Goal: Transaction & Acquisition: Book appointment/travel/reservation

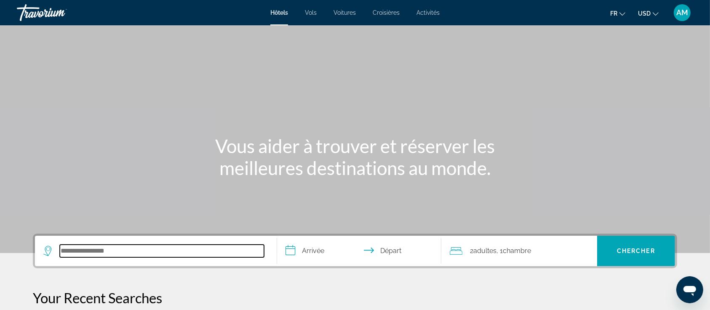
click at [135, 254] on input "Search hotel destination" at bounding box center [162, 250] width 204 height 13
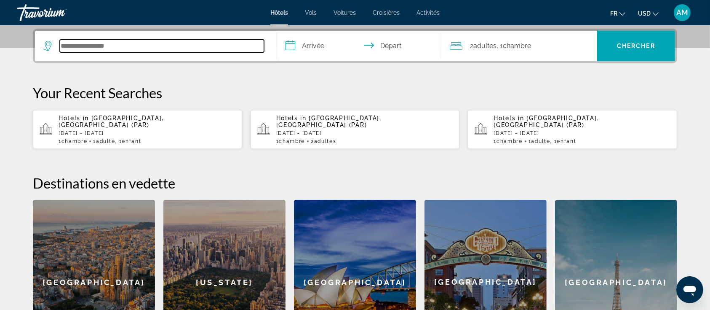
scroll to position [206, 0]
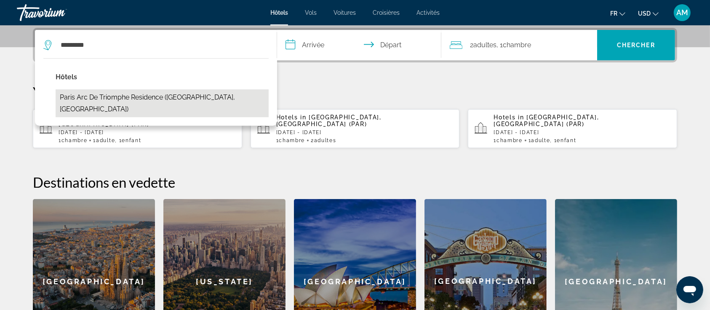
click at [150, 95] on button "Paris Arc de Triomphe Residence ([GEOGRAPHIC_DATA], [GEOGRAPHIC_DATA])" at bounding box center [162, 103] width 213 height 28
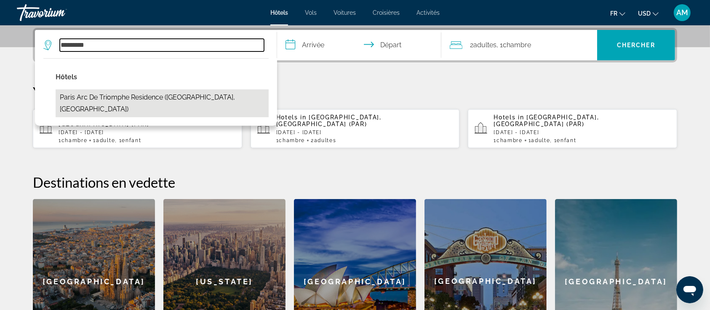
type input "**********"
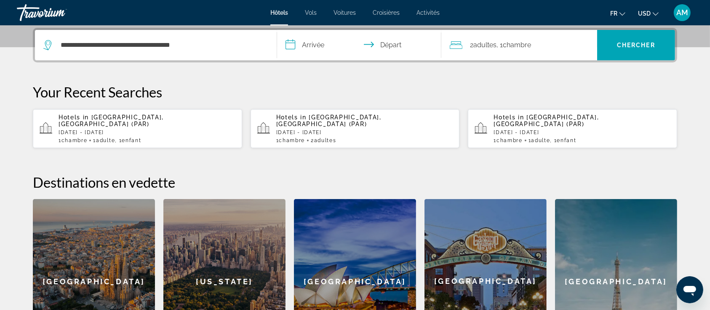
click at [315, 45] on input "**********" at bounding box center [361, 46] width 168 height 33
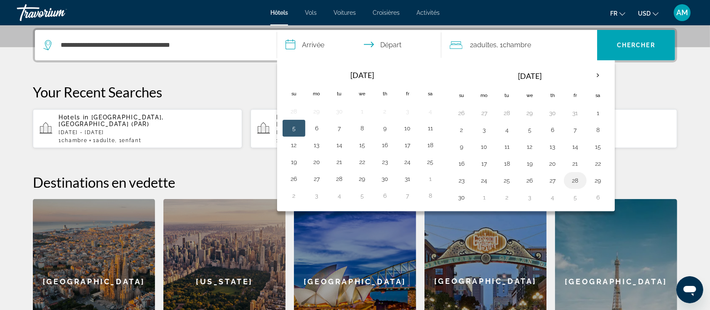
click at [574, 180] on button "28" at bounding box center [575, 180] width 13 height 12
click at [462, 194] on button "30" at bounding box center [461, 197] width 13 height 12
type input "**********"
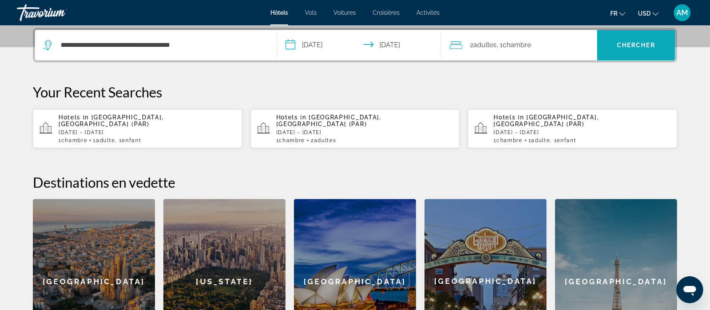
click at [619, 42] on span "Chercher" at bounding box center [636, 45] width 38 height 7
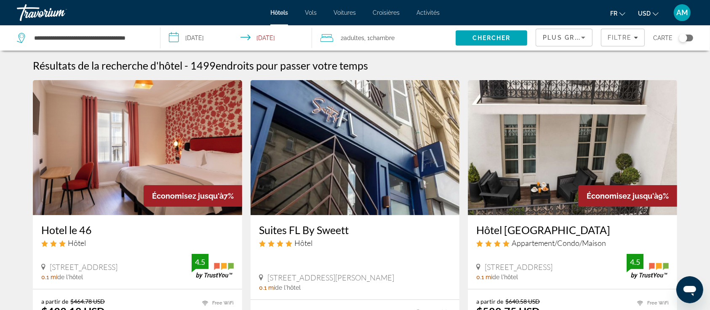
click at [641, 17] on button "USD USD ($) MXN (Mex$) CAD (Can$) GBP (£) EUR (€) AUD (A$) NZD (NZ$) CNY (CN¥)" at bounding box center [648, 13] width 21 height 12
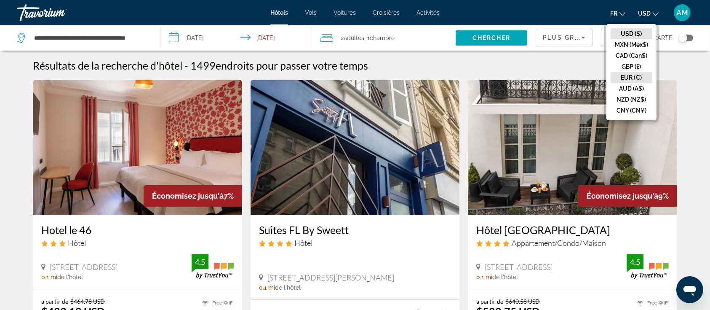
click at [628, 72] on button "EUR (€)" at bounding box center [632, 77] width 42 height 11
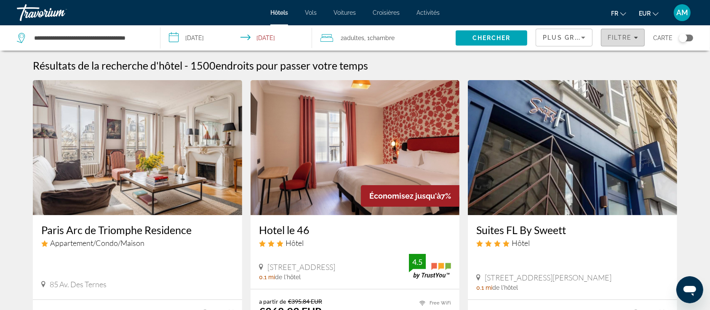
click at [620, 31] on span "Filters" at bounding box center [622, 37] width 43 height 20
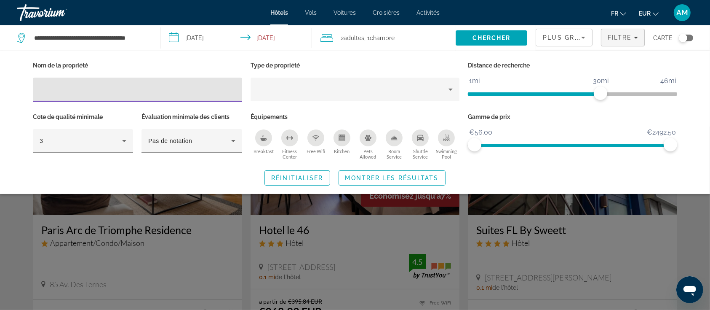
click at [263, 139] on icon "Breakfast" at bounding box center [263, 139] width 6 height 3
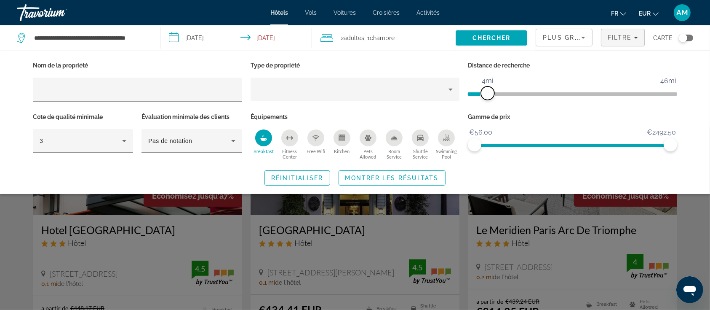
drag, startPoint x: 596, startPoint y: 92, endPoint x: 488, endPoint y: 99, distance: 108.4
click at [488, 99] on span "ngx-slider" at bounding box center [487, 92] width 13 height 13
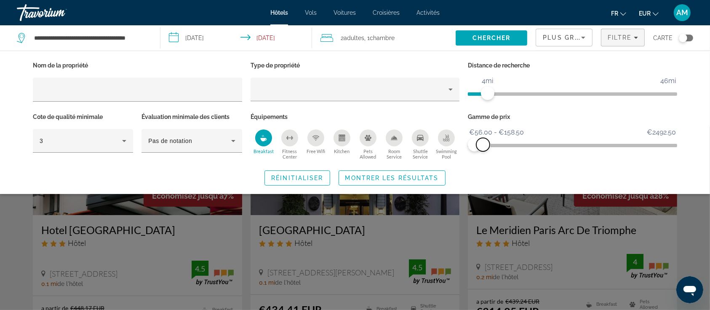
drag, startPoint x: 666, startPoint y: 142, endPoint x: 483, endPoint y: 143, distance: 183.2
click at [483, 143] on span "ngx-slider-max" at bounding box center [482, 144] width 13 height 13
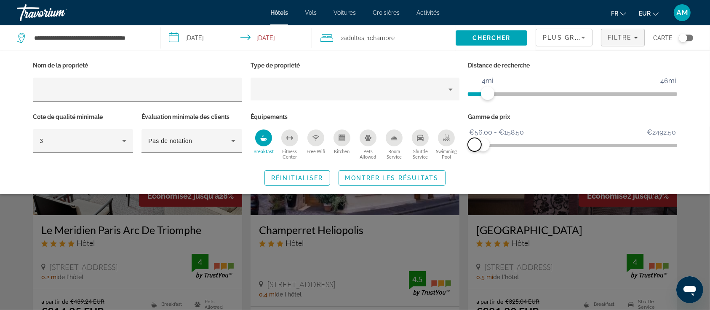
drag, startPoint x: 472, startPoint y: 143, endPoint x: 443, endPoint y: 143, distance: 29.1
click at [443, 143] on div "Nom de la propriété Type de propriété Distance de recherche 1mi 46mi 4mi Cote d…" at bounding box center [355, 110] width 653 height 102
click at [357, 181] on span "Search widget" at bounding box center [392, 178] width 106 height 20
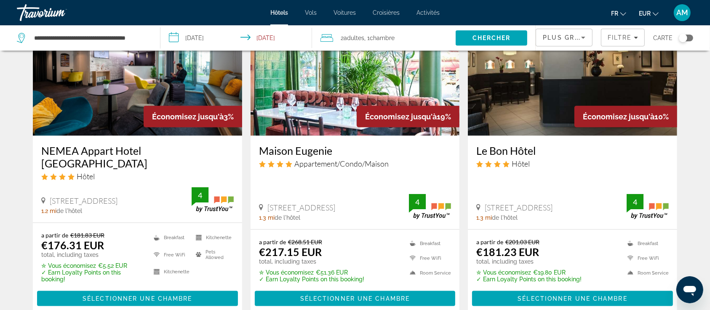
scroll to position [1048, 0]
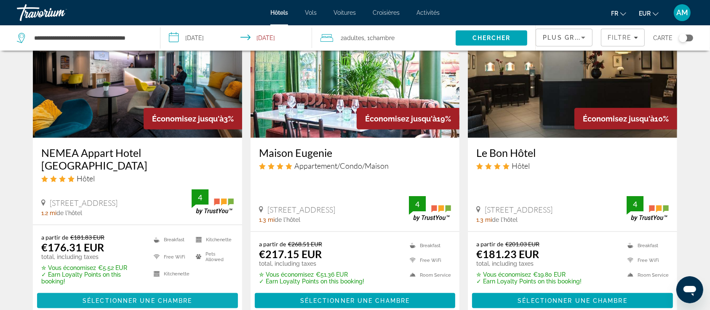
click at [156, 297] on span "Sélectionner une chambre" at bounding box center [138, 300] width 110 height 7
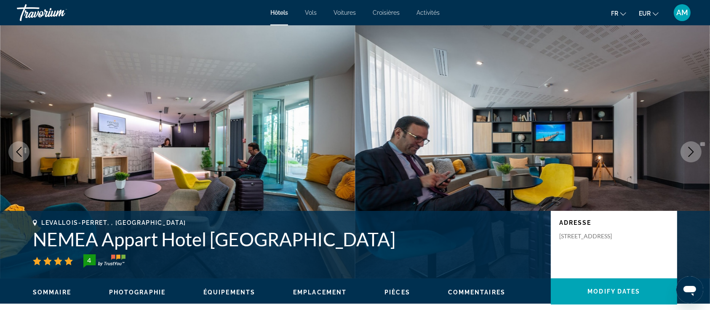
click at [695, 150] on icon "Next image" at bounding box center [691, 152] width 10 height 10
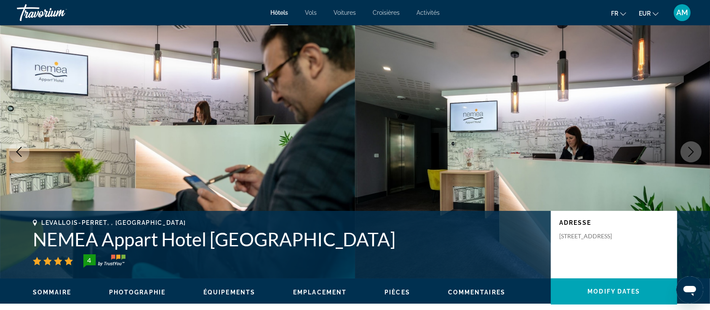
click at [695, 150] on icon "Next image" at bounding box center [691, 152] width 10 height 10
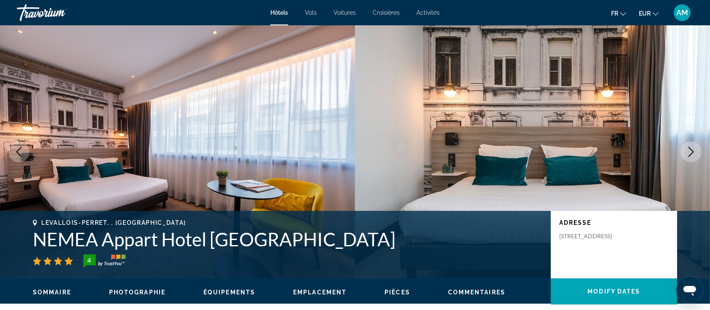
click at [695, 150] on icon "Next image" at bounding box center [691, 152] width 10 height 10
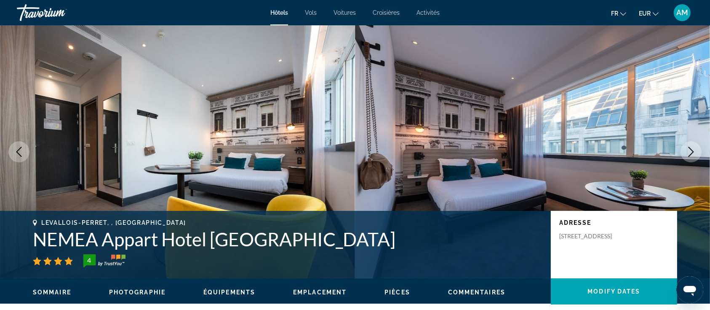
click at [695, 150] on icon "Next image" at bounding box center [691, 152] width 10 height 10
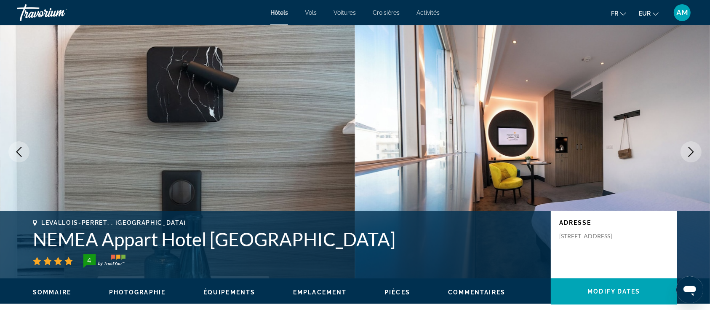
click at [695, 150] on icon "Next image" at bounding box center [691, 152] width 10 height 10
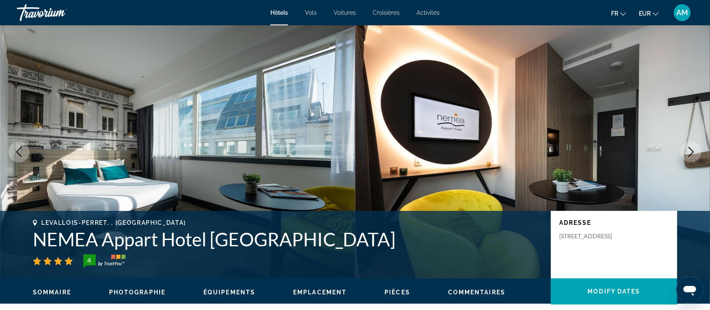
click at [695, 150] on icon "Next image" at bounding box center [691, 152] width 10 height 10
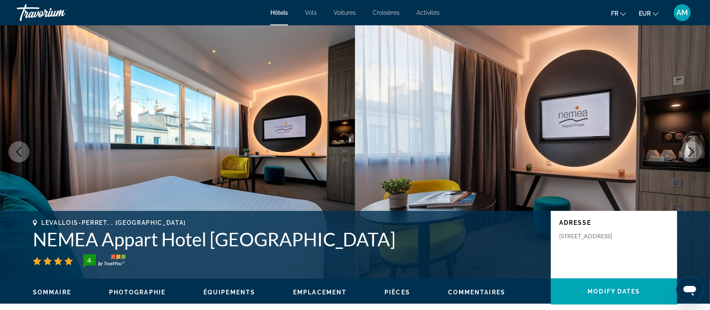
click at [695, 150] on icon "Next image" at bounding box center [691, 152] width 10 height 10
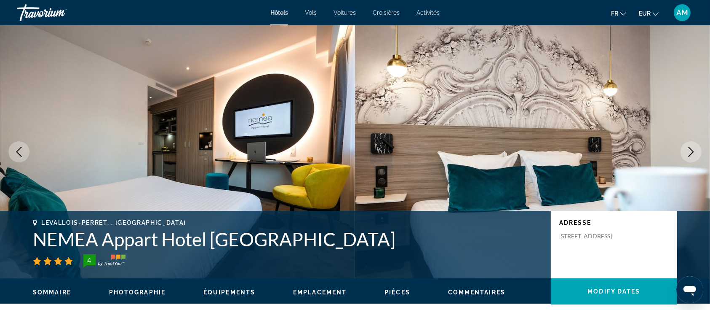
click at [19, 143] on button "Previous image" at bounding box center [18, 151] width 21 height 21
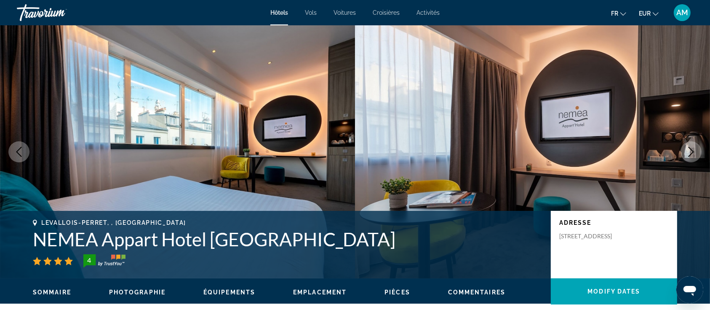
click at [692, 148] on icon "Next image" at bounding box center [691, 152] width 10 height 10
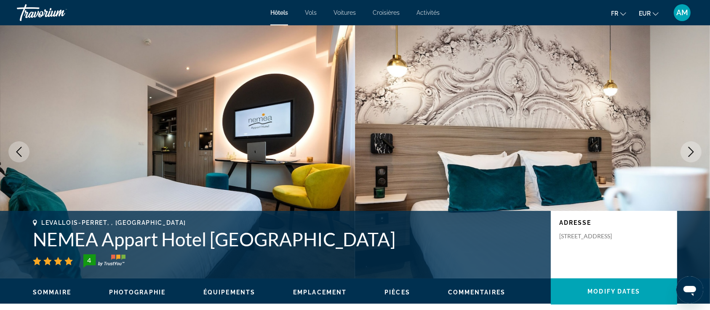
click at [692, 148] on icon "Next image" at bounding box center [691, 152] width 10 height 10
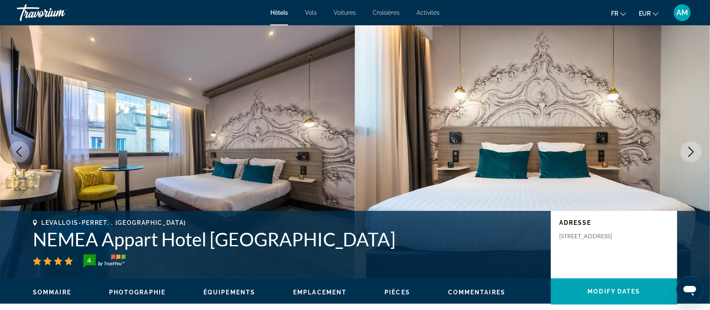
click at [692, 148] on icon "Next image" at bounding box center [691, 152] width 10 height 10
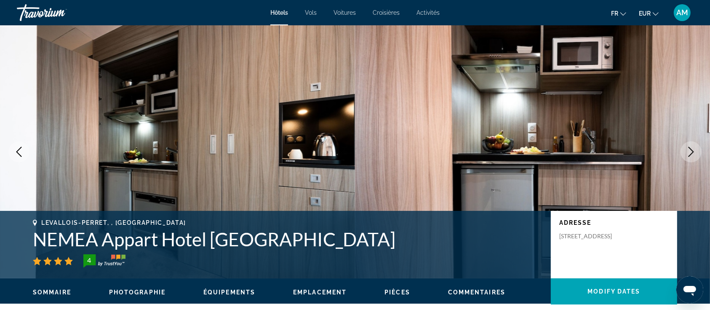
click at [692, 148] on icon "Next image" at bounding box center [691, 152] width 10 height 10
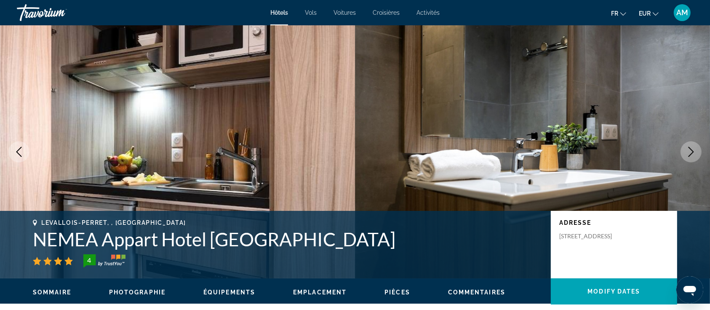
click at [692, 148] on icon "Next image" at bounding box center [691, 152] width 10 height 10
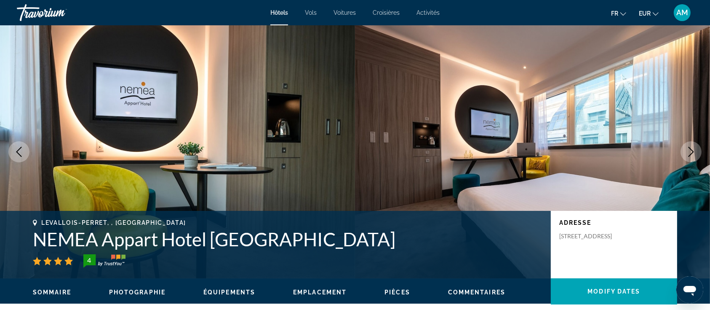
click at [692, 148] on icon "Next image" at bounding box center [691, 152] width 10 height 10
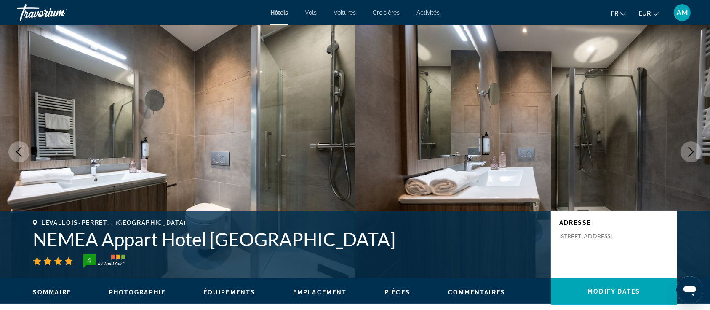
click at [692, 148] on icon "Next image" at bounding box center [691, 152] width 10 height 10
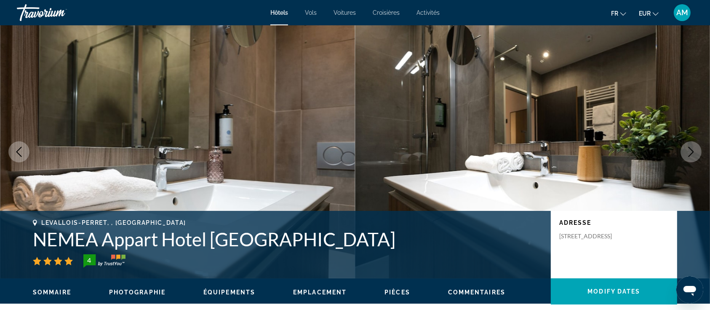
click at [692, 148] on icon "Next image" at bounding box center [691, 152] width 10 height 10
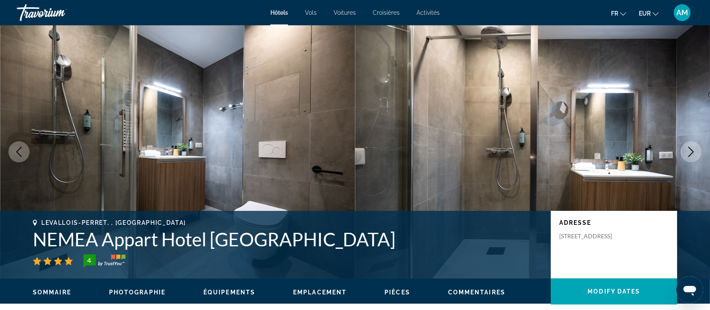
click at [692, 148] on icon "Next image" at bounding box center [691, 152] width 10 height 10
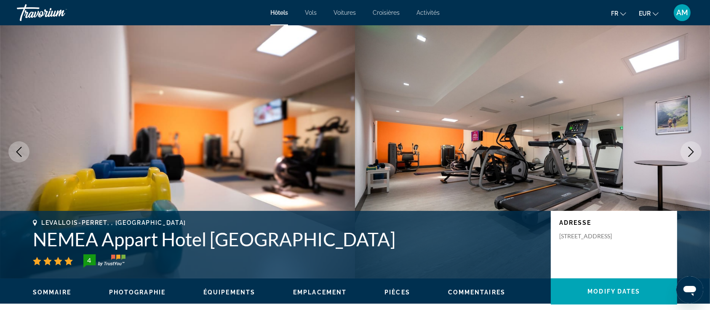
click at [692, 148] on icon "Next image" at bounding box center [691, 152] width 10 height 10
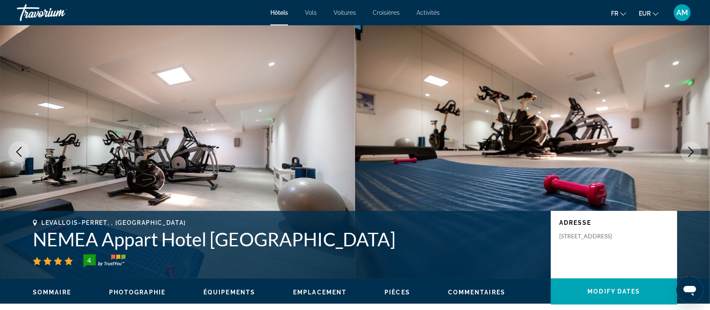
click at [692, 148] on icon "Next image" at bounding box center [691, 152] width 10 height 10
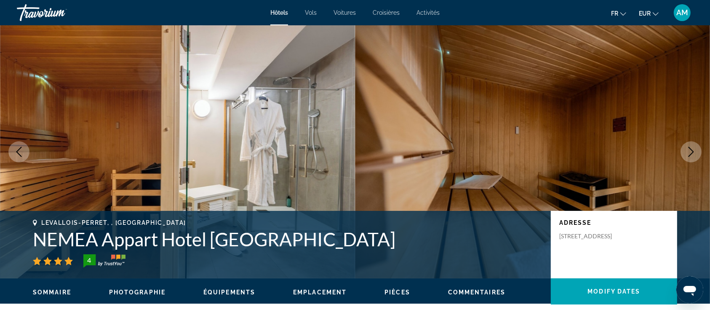
click at [692, 148] on icon "Next image" at bounding box center [691, 152] width 10 height 10
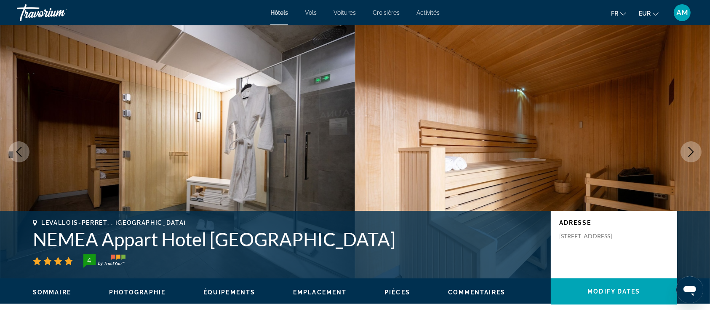
click at [692, 148] on icon "Next image" at bounding box center [691, 152] width 10 height 10
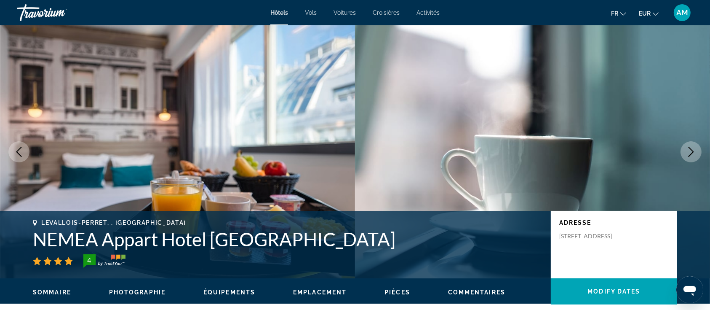
click at [692, 148] on icon "Next image" at bounding box center [691, 152] width 10 height 10
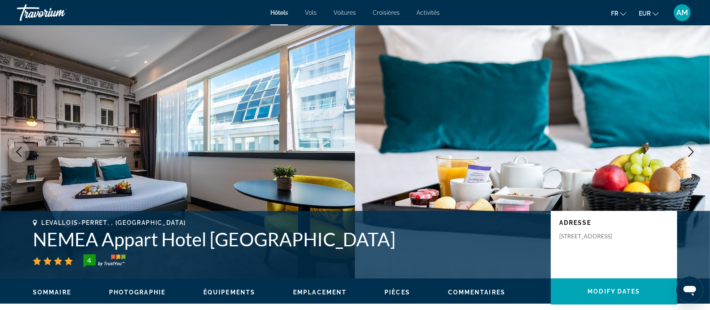
click at [692, 148] on icon "Next image" at bounding box center [691, 152] width 10 height 10
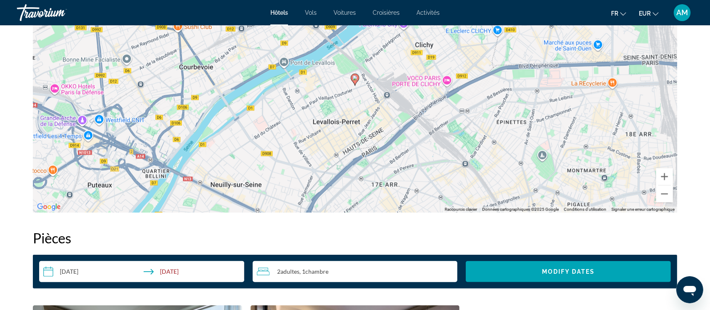
scroll to position [890, 0]
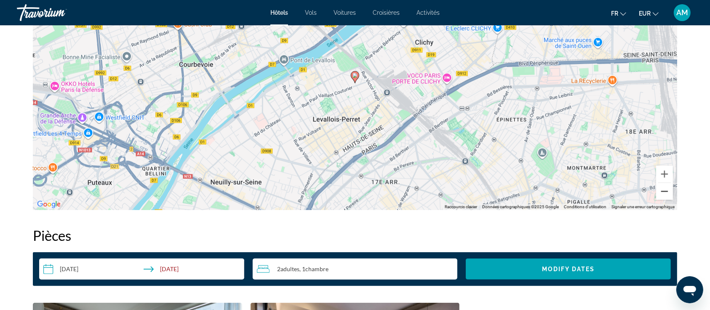
click at [662, 192] on button "Zoom arrière" at bounding box center [664, 191] width 17 height 17
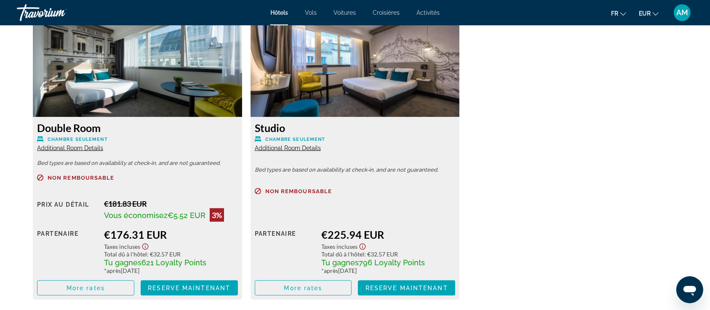
scroll to position [1183, 0]
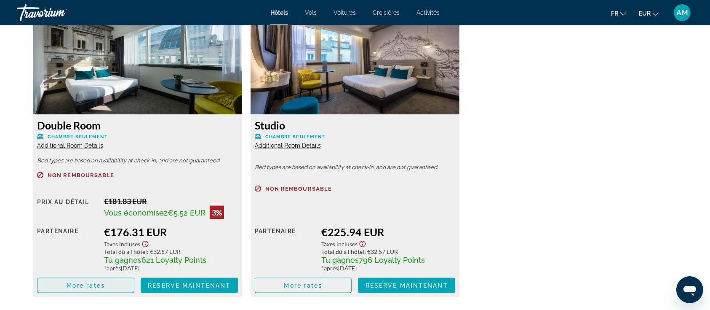
click at [97, 289] on span "Main content" at bounding box center [85, 285] width 96 height 20
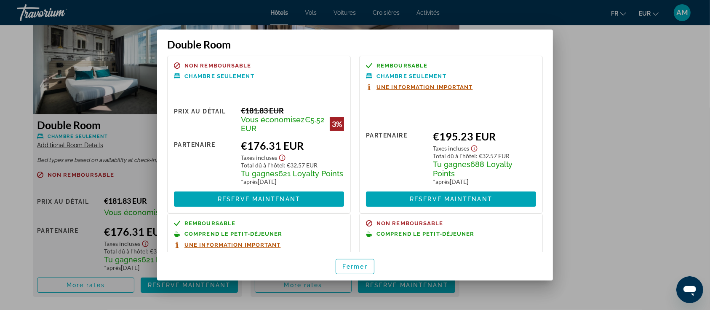
scroll to position [0, 0]
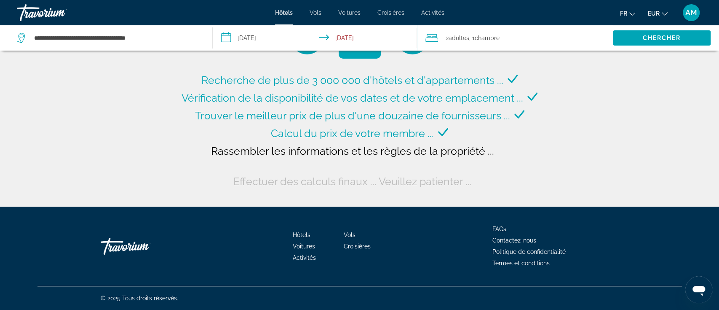
click at [461, 37] on span "Adultes" at bounding box center [459, 38] width 21 height 7
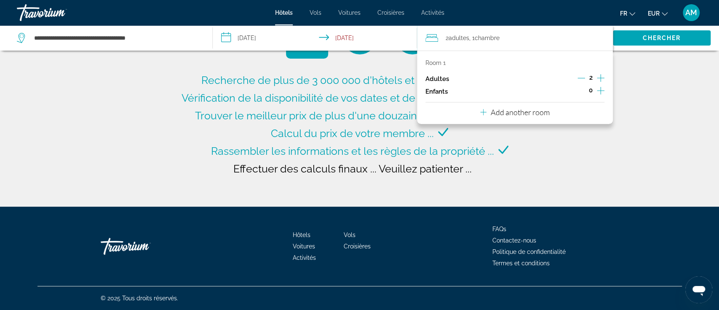
click at [600, 75] on icon "Increment adults" at bounding box center [601, 78] width 8 height 8
click at [657, 35] on span "Chercher" at bounding box center [661, 38] width 38 height 7
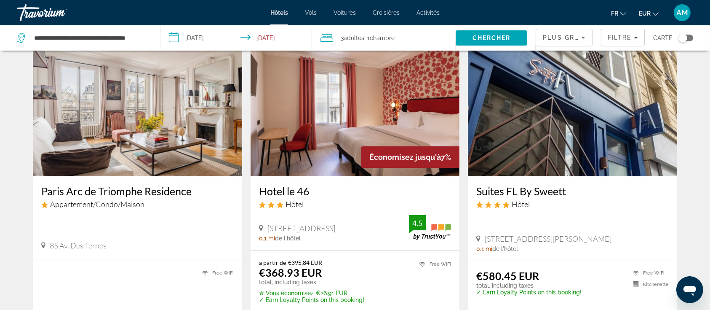
scroll to position [44, 0]
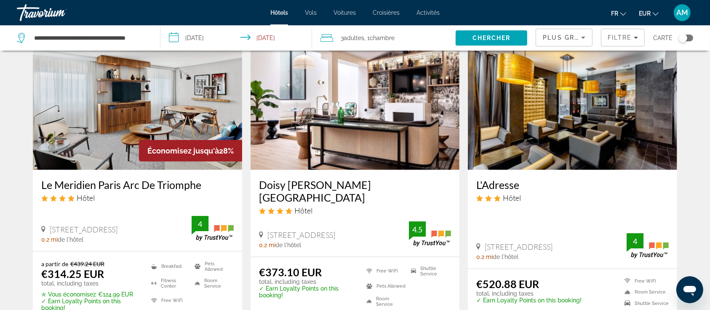
scroll to position [997, 0]
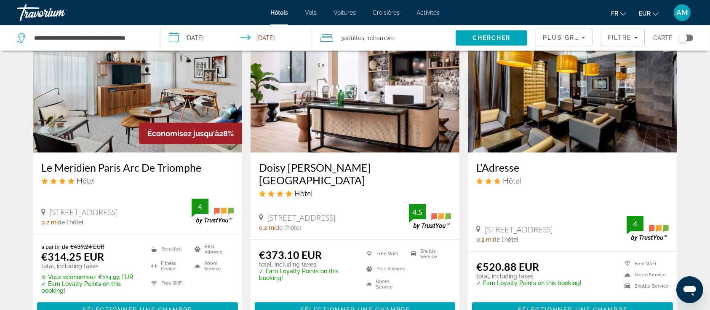
click at [145, 103] on img "Main content" at bounding box center [137, 85] width 209 height 135
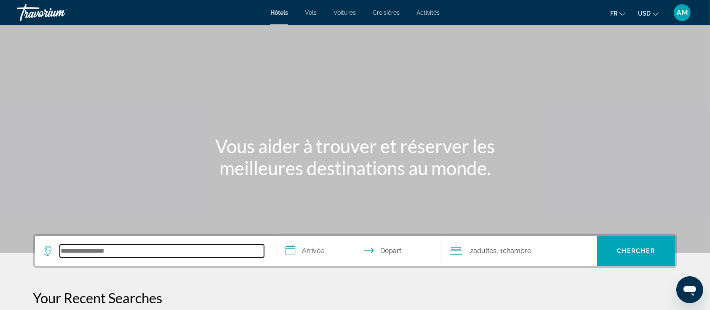
click at [164, 246] on input "Search hotel destination" at bounding box center [162, 250] width 204 height 13
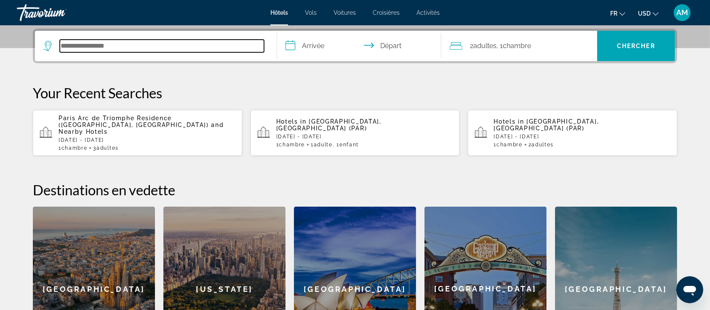
scroll to position [206, 0]
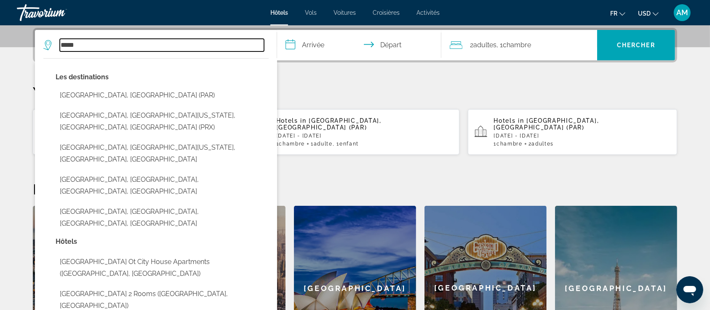
type input "*****"
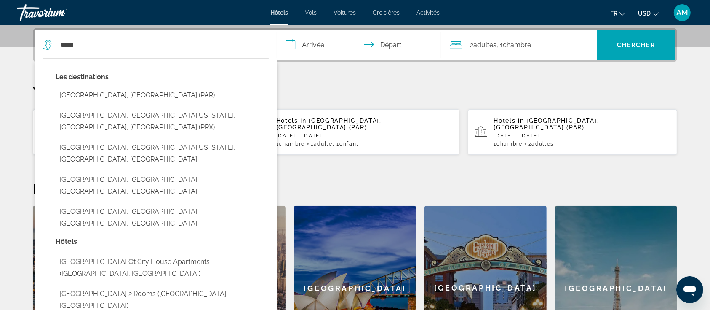
click at [346, 77] on div "**********" at bounding box center [355, 199] width 678 height 342
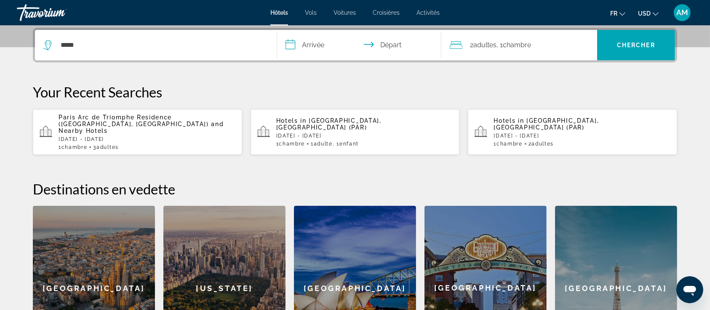
click at [166, 122] on p "Paris Arc de Triomphe Residence (Paris, FR) and Nearby Hotels" at bounding box center [147, 124] width 177 height 20
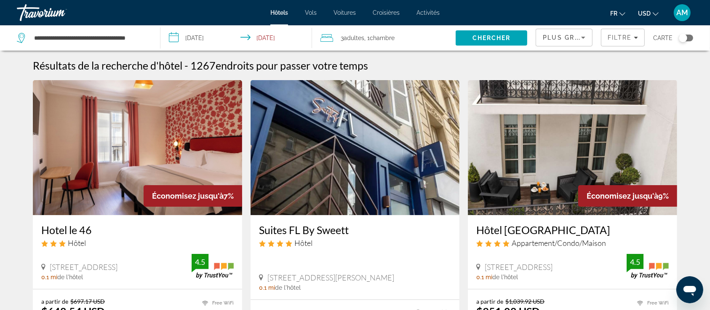
click at [647, 13] on span "USD" at bounding box center [644, 13] width 13 height 7
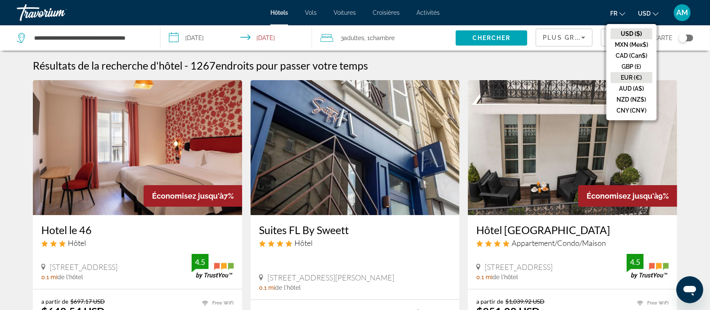
click at [631, 72] on button "EUR (€)" at bounding box center [632, 77] width 42 height 11
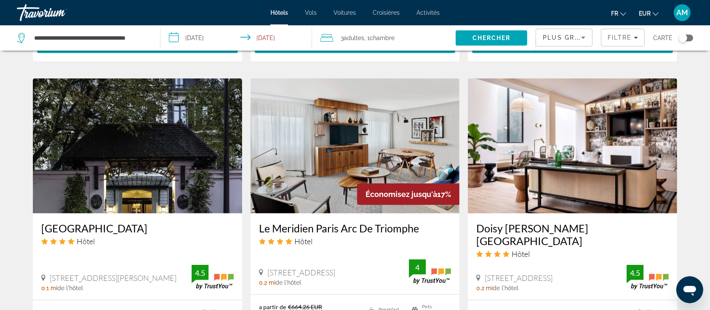
scroll to position [626, 0]
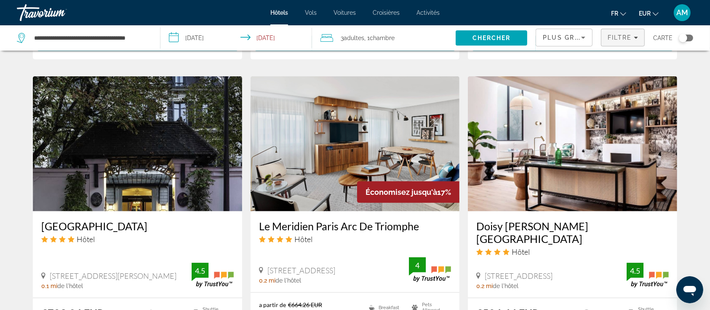
click at [618, 37] on span "Filtre" at bounding box center [620, 37] width 24 height 7
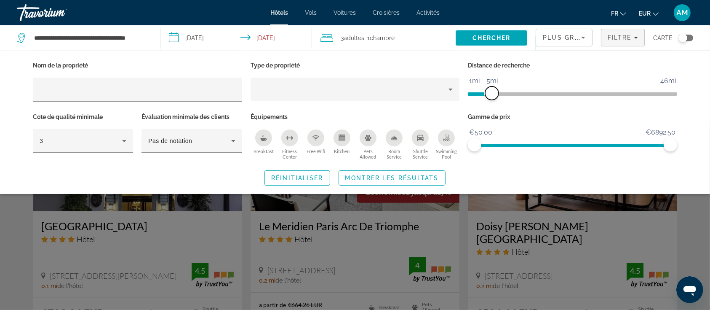
drag, startPoint x: 604, startPoint y: 93, endPoint x: 493, endPoint y: 89, distance: 111.2
click at [493, 89] on span "ngx-slider" at bounding box center [491, 92] width 13 height 13
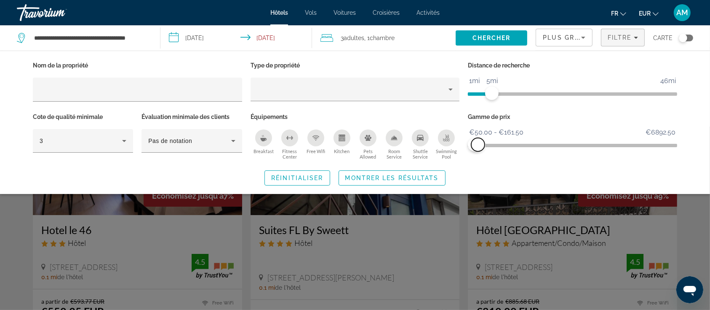
drag, startPoint x: 669, startPoint y: 145, endPoint x: 478, endPoint y: 150, distance: 191.3
click at [478, 150] on span "ngx-slider-max" at bounding box center [477, 144] width 13 height 13
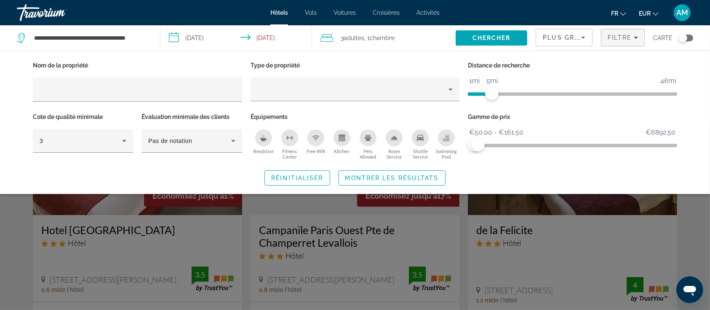
click at [266, 140] on icon "Breakfast" at bounding box center [263, 139] width 6 height 3
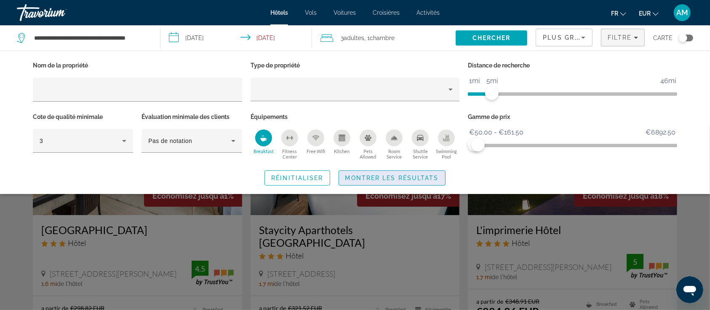
click at [385, 171] on span "Search widget" at bounding box center [392, 178] width 106 height 20
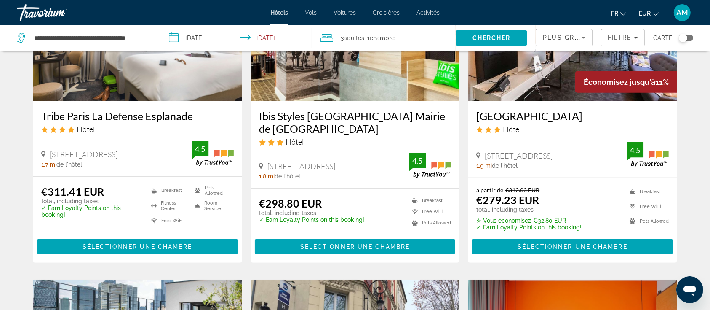
scroll to position [433, 0]
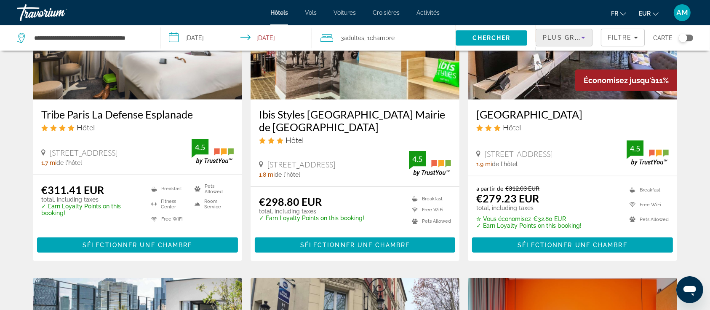
click at [556, 35] on span "Plus grandes économies" at bounding box center [593, 37] width 101 height 7
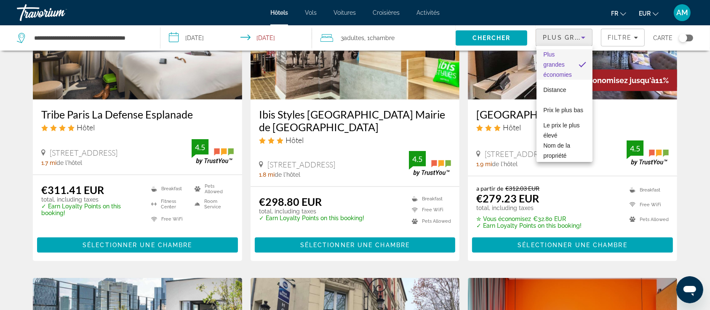
click at [610, 34] on div at bounding box center [355, 155] width 710 height 310
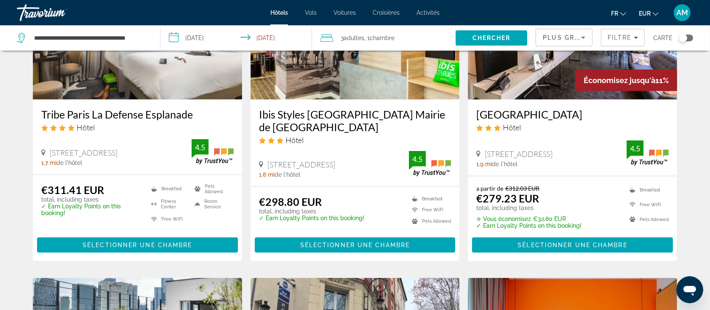
click at [573, 37] on span "Plus grandes économies" at bounding box center [593, 37] width 101 height 7
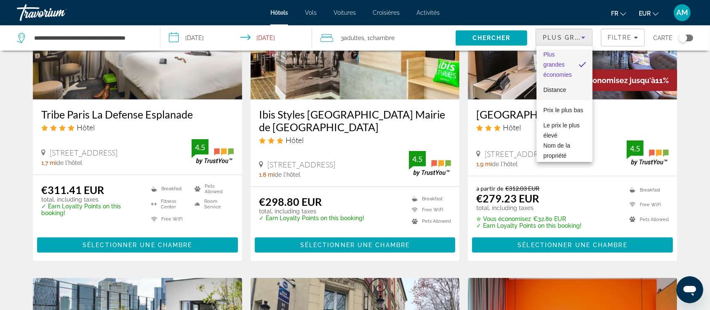
click at [548, 91] on span "Distance" at bounding box center [554, 89] width 23 height 7
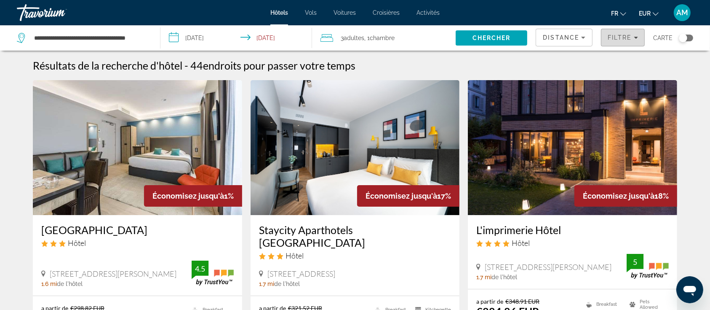
click at [619, 34] on span "Filtre" at bounding box center [620, 37] width 24 height 7
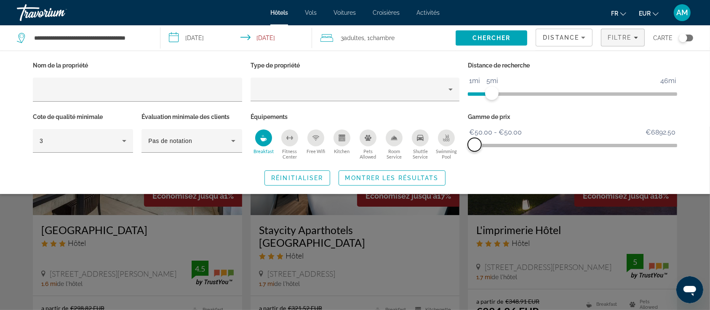
drag, startPoint x: 475, startPoint y: 145, endPoint x: 461, endPoint y: 143, distance: 14.1
click at [461, 143] on div "Nom de la propriété Type de propriété Distance de recherche 1mi 46mi 5mi Cote d…" at bounding box center [355, 110] width 653 height 102
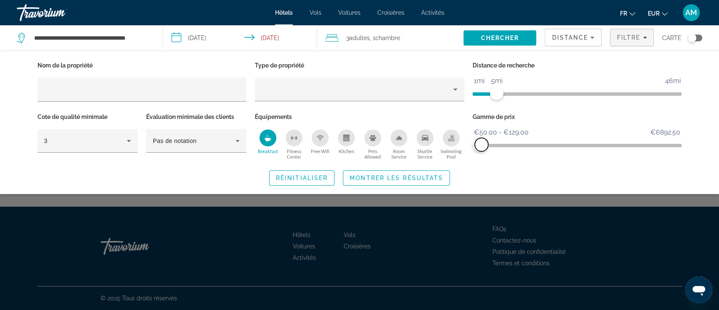
click at [481, 144] on span "ngx-slider-max" at bounding box center [481, 144] width 13 height 13
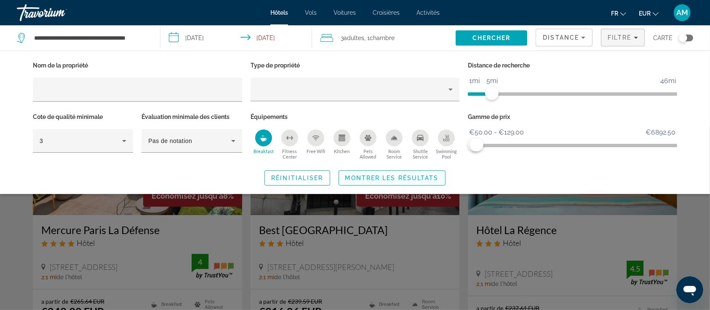
click at [411, 177] on span "Montrer les résultats" at bounding box center [392, 177] width 94 height 7
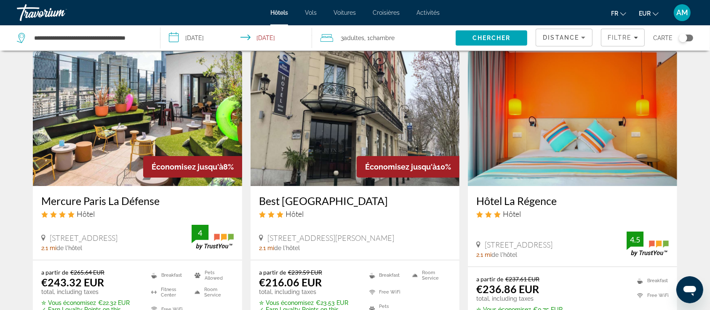
scroll to position [3, 0]
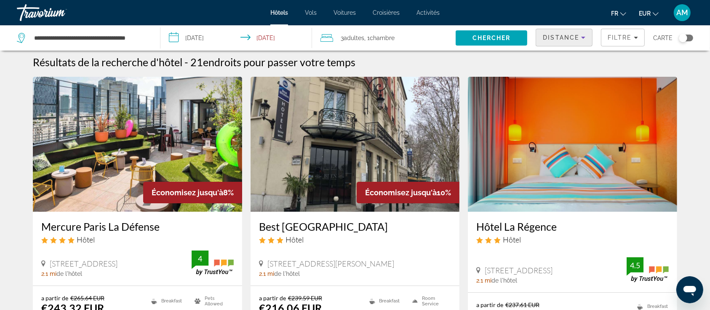
click at [572, 36] on span "Distance" at bounding box center [561, 37] width 36 height 7
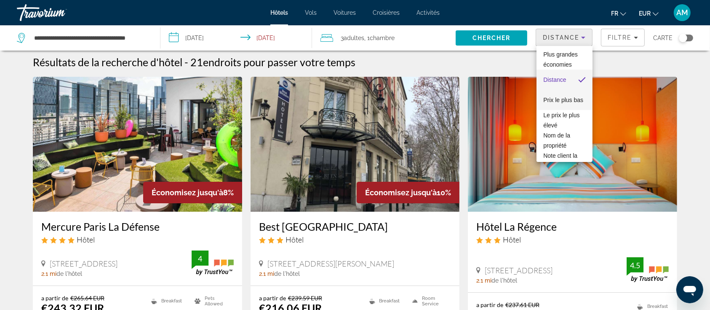
click at [556, 103] on span "Prix le plus bas" at bounding box center [563, 99] width 40 height 7
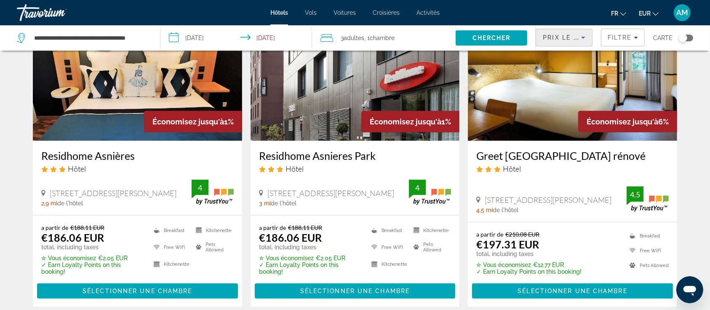
scroll to position [414, 0]
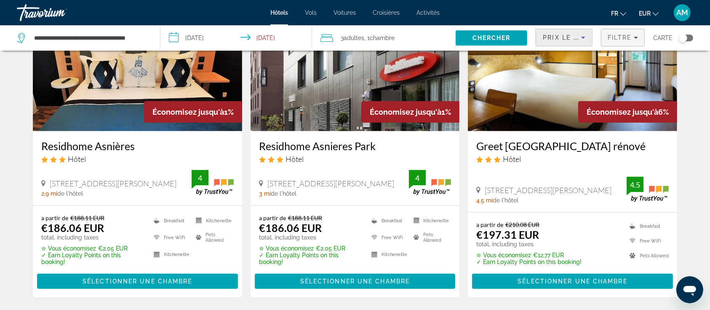
click at [610, 40] on span "Filtre" at bounding box center [620, 37] width 24 height 7
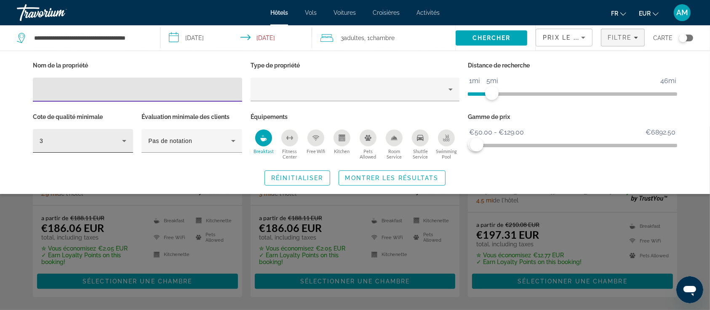
click at [107, 140] on div "3" at bounding box center [81, 141] width 83 height 10
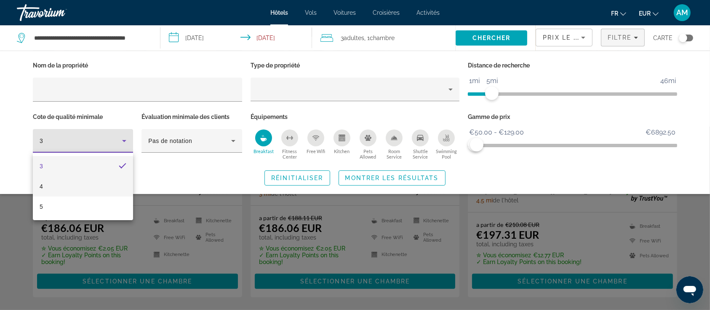
click at [73, 180] on mat-option "4" at bounding box center [83, 186] width 100 height 20
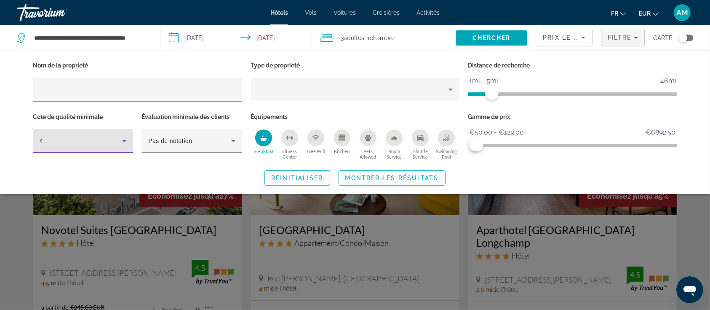
click at [373, 176] on span "Montrer les résultats" at bounding box center [392, 177] width 94 height 7
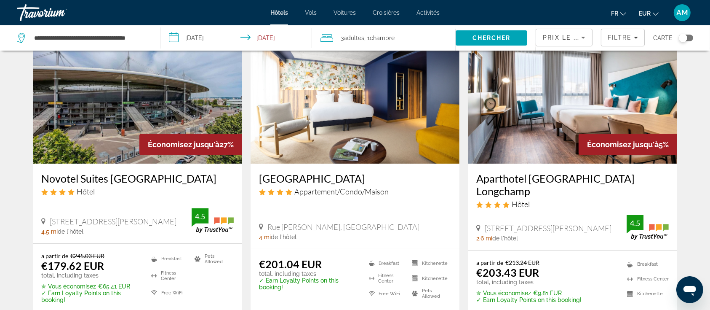
scroll to position [57, 0]
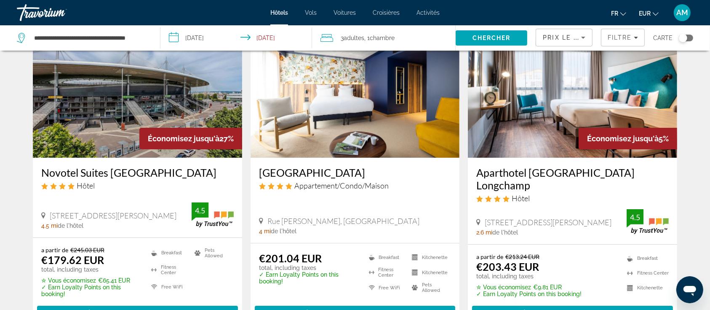
click at [532, 118] on img "Main content" at bounding box center [572, 90] width 209 height 135
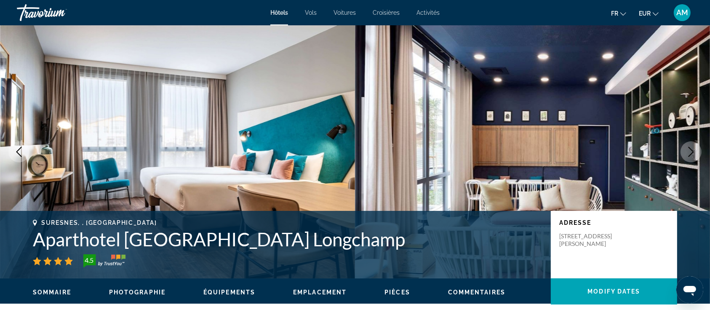
click at [694, 151] on icon "Next image" at bounding box center [691, 152] width 10 height 10
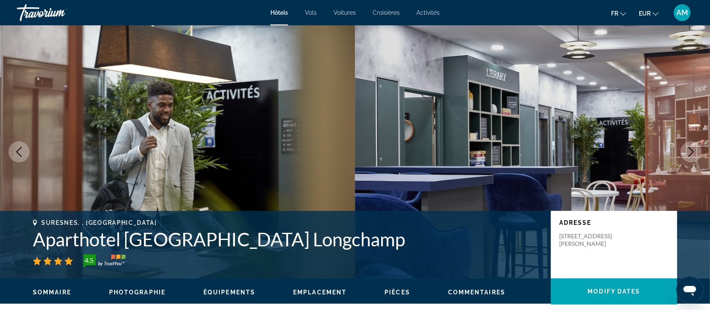
click at [694, 151] on icon "Next image" at bounding box center [691, 152] width 10 height 10
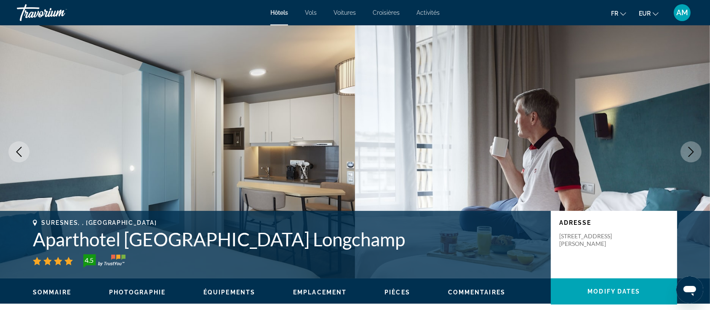
click at [694, 151] on icon "Next image" at bounding box center [691, 152] width 10 height 10
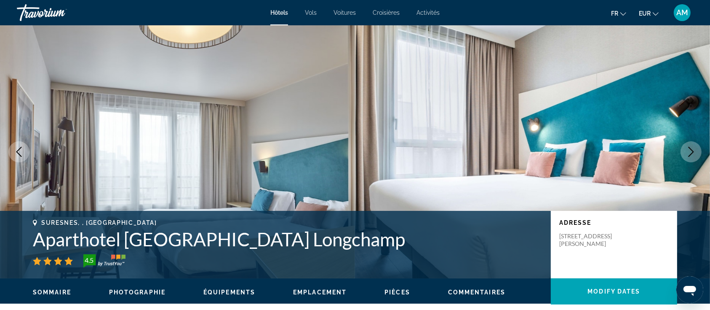
click at [694, 151] on icon "Next image" at bounding box center [691, 152] width 10 height 10
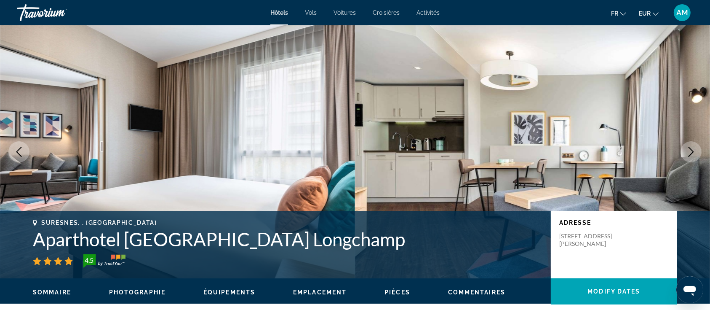
click at [694, 151] on icon "Next image" at bounding box center [691, 152] width 10 height 10
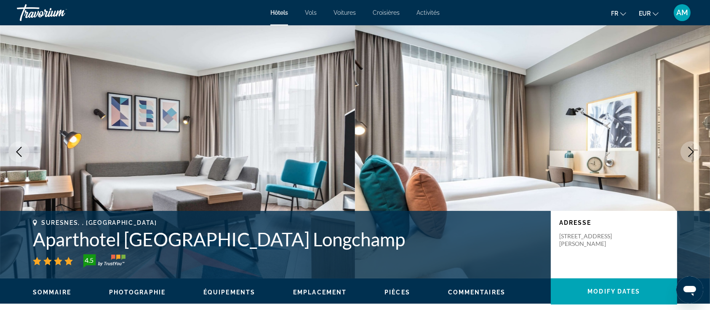
click at [694, 151] on icon "Next image" at bounding box center [691, 152] width 10 height 10
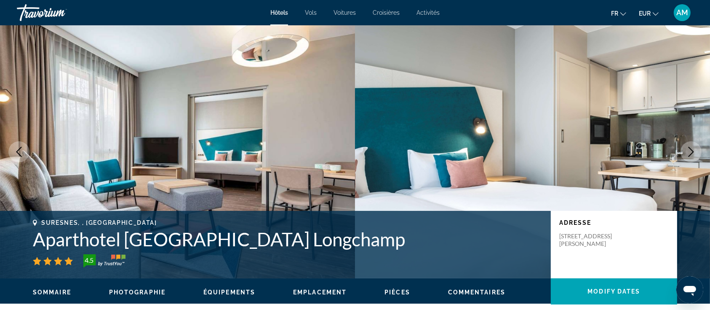
click at [694, 151] on icon "Next image" at bounding box center [691, 152] width 10 height 10
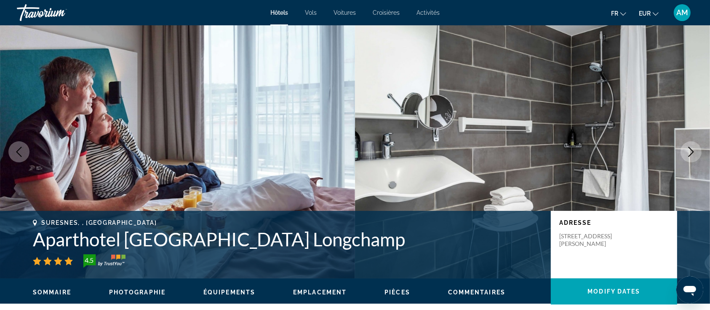
click at [694, 151] on icon "Next image" at bounding box center [691, 152] width 10 height 10
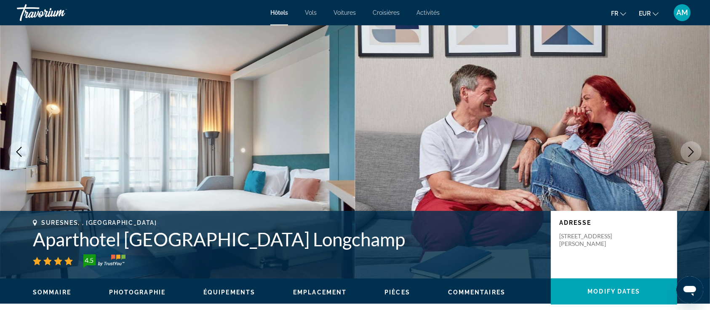
click at [694, 151] on icon "Next image" at bounding box center [691, 152] width 10 height 10
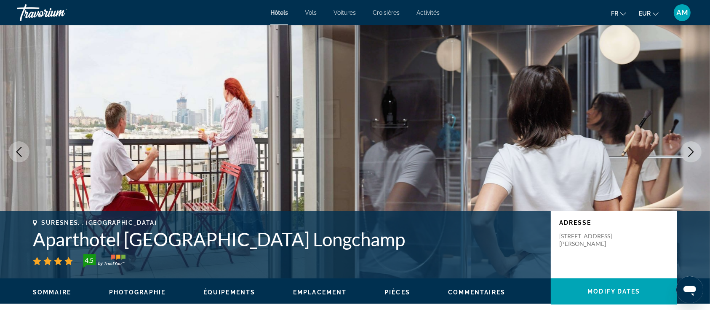
click at [694, 151] on icon "Next image" at bounding box center [691, 152] width 10 height 10
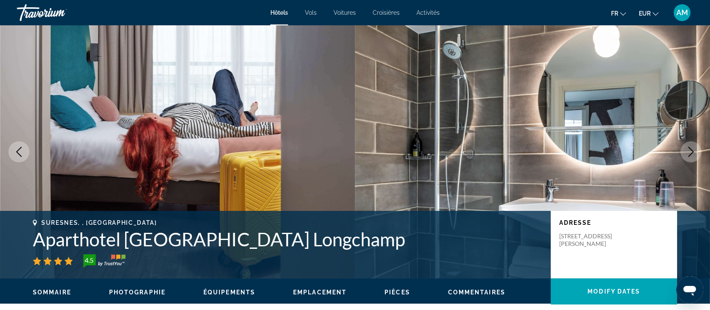
click at [694, 151] on icon "Next image" at bounding box center [691, 152] width 10 height 10
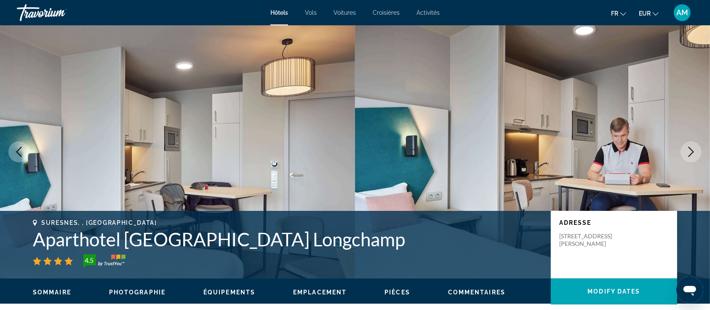
click at [694, 151] on icon "Next image" at bounding box center [691, 152] width 10 height 10
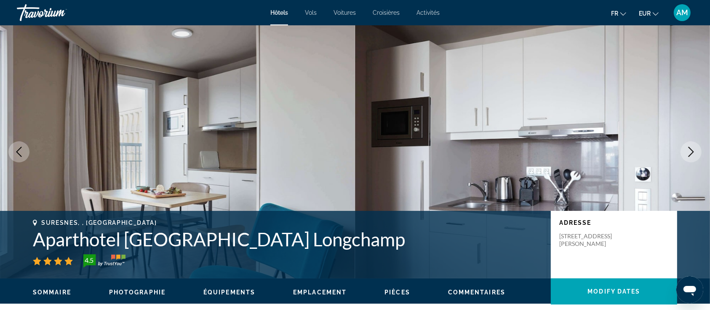
click at [694, 151] on icon "Next image" at bounding box center [691, 152] width 10 height 10
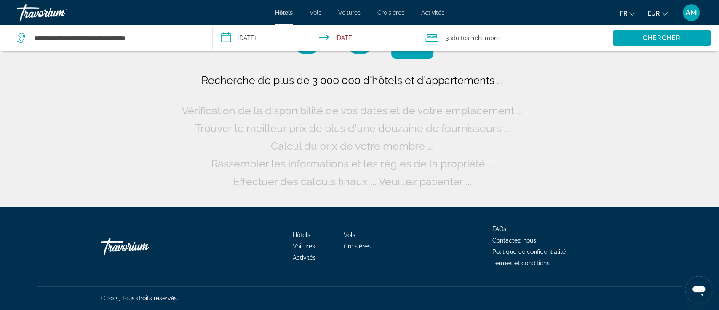
click at [458, 42] on span "3 Adulte Adultes" at bounding box center [458, 38] width 24 height 12
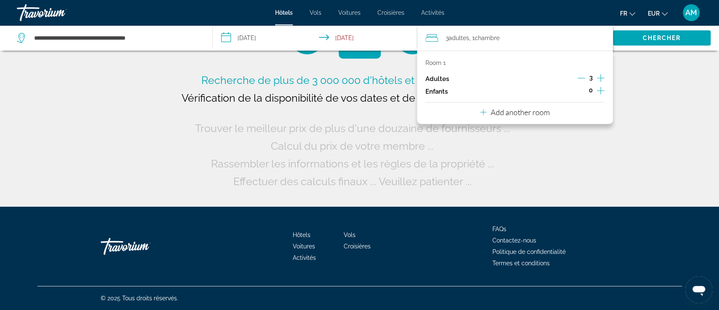
click at [597, 78] on icon "Increment adults" at bounding box center [601, 78] width 8 height 8
click at [641, 33] on span "Search" at bounding box center [662, 38] width 98 height 20
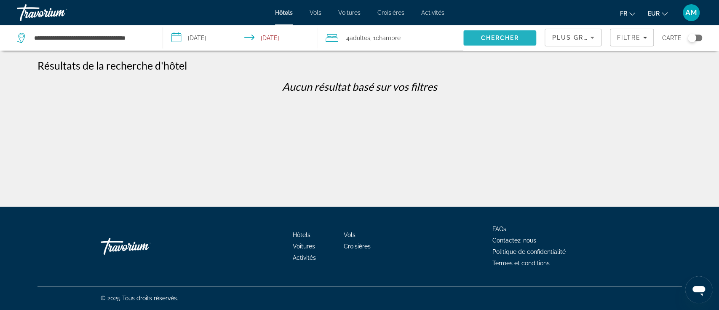
click at [509, 37] on span "Chercher" at bounding box center [500, 38] width 38 height 7
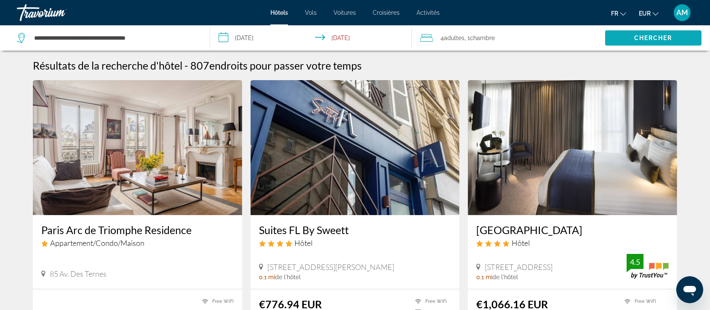
click at [619, 33] on span "Search" at bounding box center [653, 38] width 96 height 20
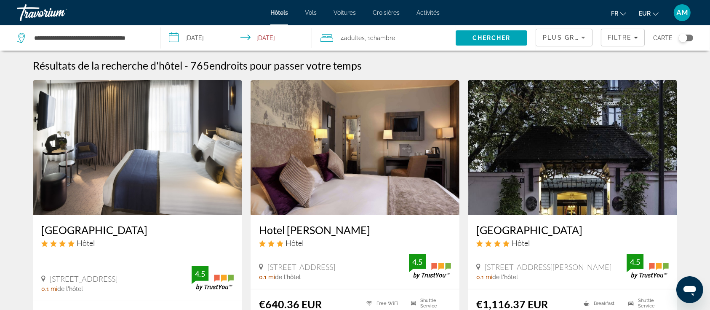
click at [559, 35] on span "Plus grandes économies" at bounding box center [593, 37] width 101 height 7
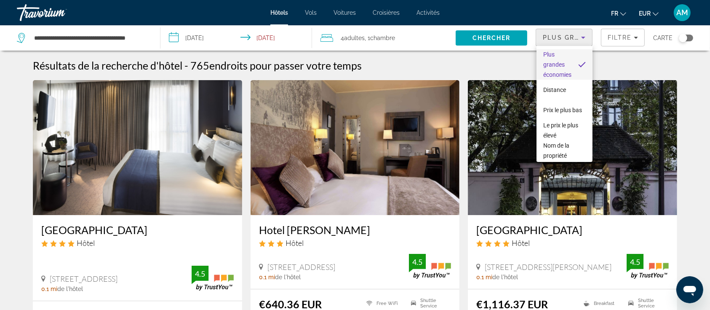
click at [619, 35] on div at bounding box center [355, 155] width 710 height 310
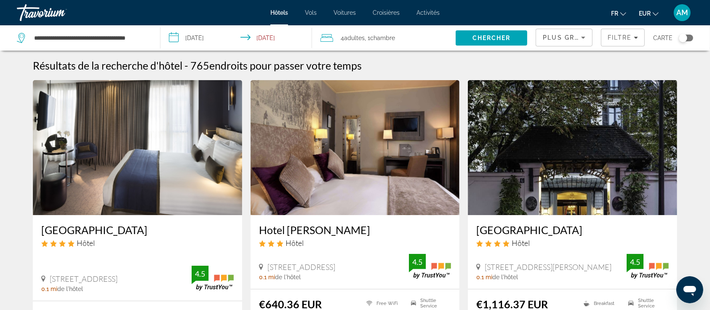
click at [619, 35] on span "Filtre" at bounding box center [620, 37] width 24 height 7
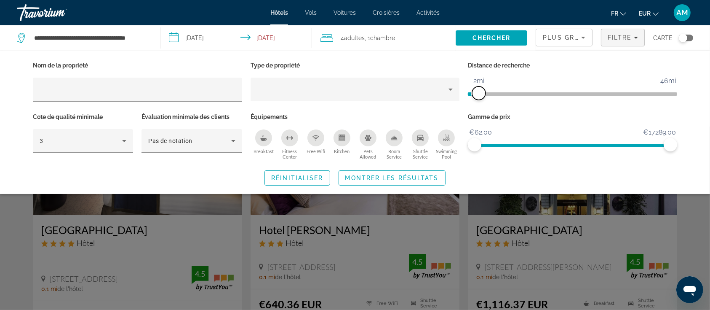
drag, startPoint x: 599, startPoint y: 93, endPoint x: 480, endPoint y: 96, distance: 119.7
click at [480, 96] on span "ngx-slider" at bounding box center [478, 92] width 13 height 13
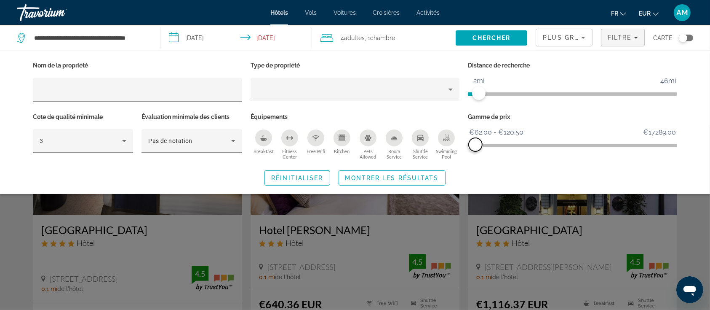
drag, startPoint x: 669, startPoint y: 142, endPoint x: 476, endPoint y: 147, distance: 193.4
click at [476, 147] on span "ngx-slider-max" at bounding box center [475, 144] width 13 height 13
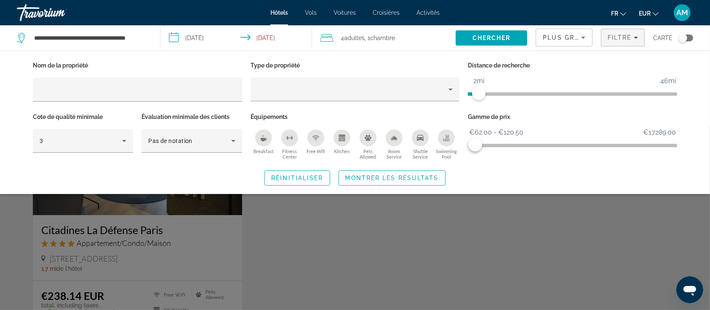
click at [268, 138] on div "Breakfast" at bounding box center [263, 137] width 17 height 17
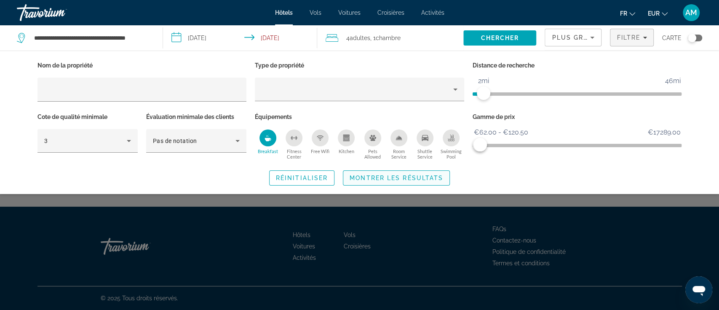
click at [408, 179] on span "Montrer les résultats" at bounding box center [397, 177] width 94 height 7
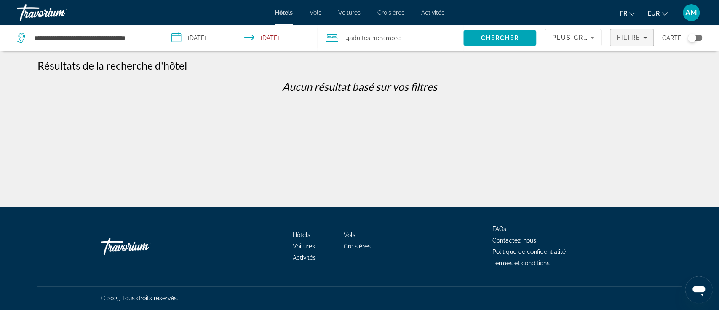
click at [627, 37] on span "Filtre" at bounding box center [629, 37] width 24 height 7
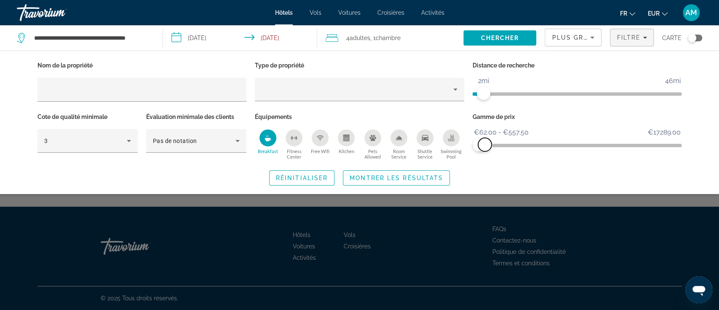
click at [485, 146] on span "ngx-slider-max" at bounding box center [484, 144] width 13 height 13
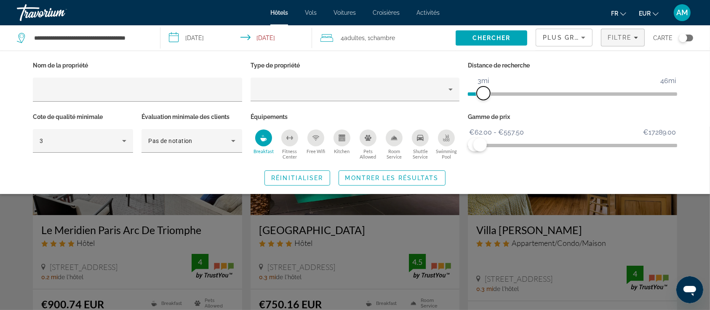
drag, startPoint x: 476, startPoint y: 91, endPoint x: 484, endPoint y: 91, distance: 8.0
click at [484, 91] on span "ngx-slider" at bounding box center [483, 92] width 13 height 13
click at [403, 177] on span "Montrer les résultats" at bounding box center [392, 177] width 94 height 7
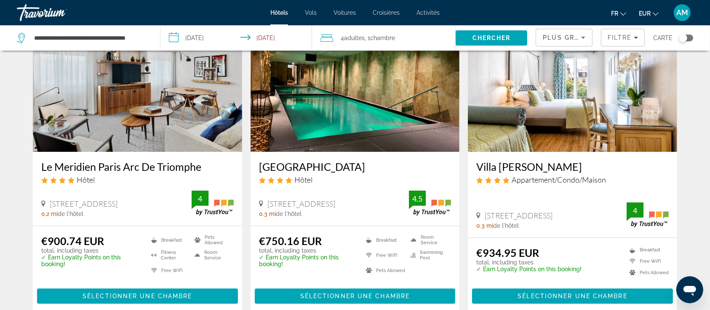
scroll to position [65, 0]
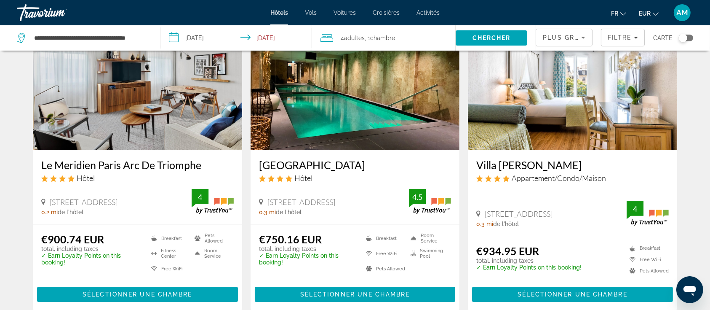
click at [392, 95] on img "Main content" at bounding box center [355, 82] width 209 height 135
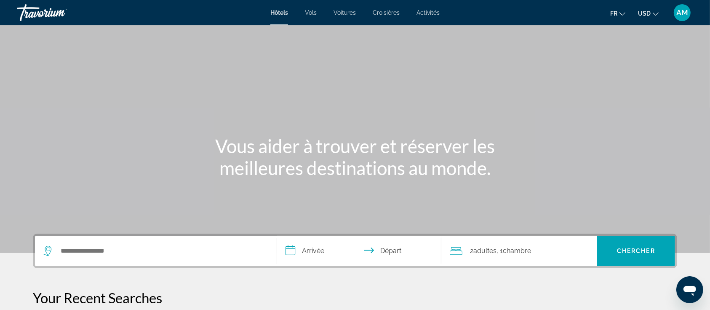
click at [189, 257] on div "Search widget" at bounding box center [155, 250] width 225 height 30
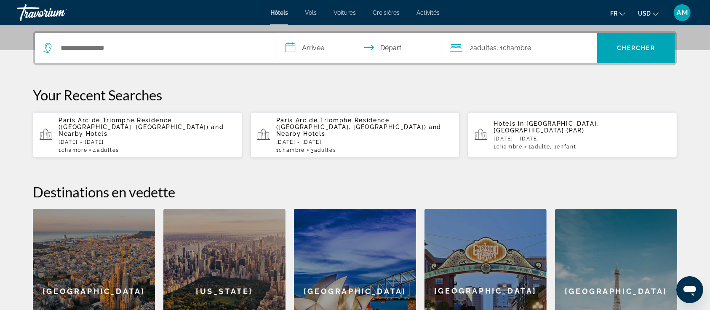
scroll to position [206, 0]
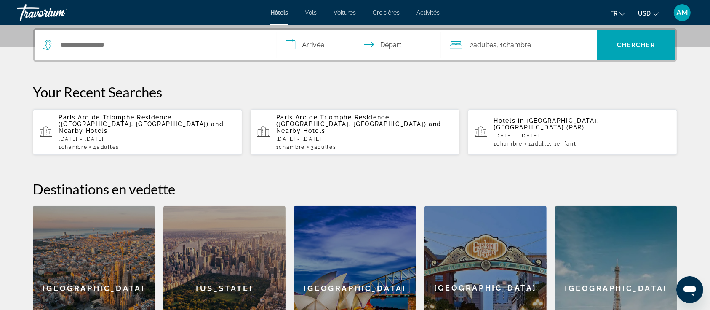
click at [139, 136] on p "[DATE] - [DATE]" at bounding box center [147, 139] width 177 height 6
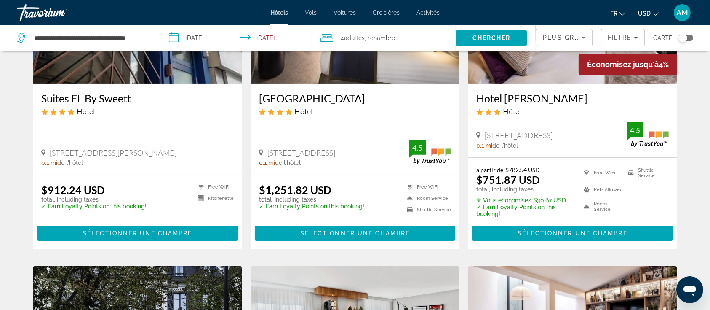
scroll to position [125, 0]
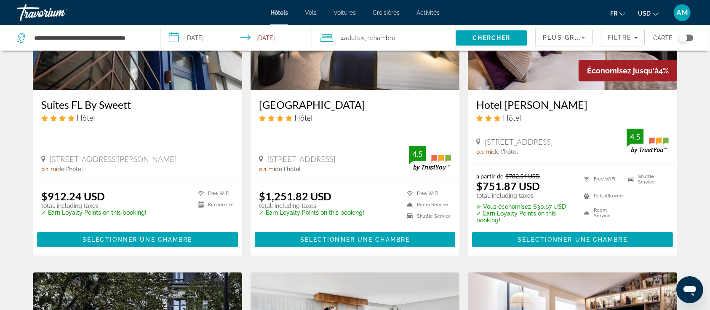
click at [644, 12] on span "USD" at bounding box center [644, 13] width 13 height 7
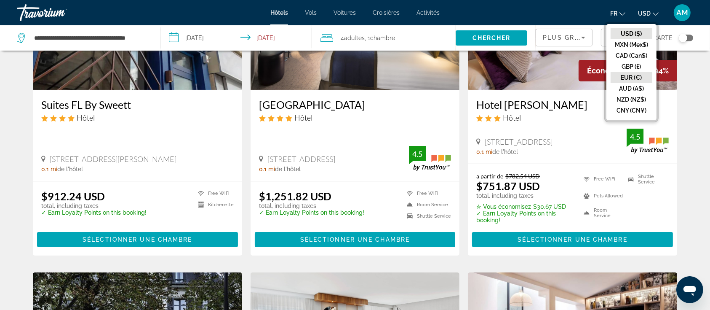
click at [630, 72] on button "EUR (€)" at bounding box center [632, 77] width 42 height 11
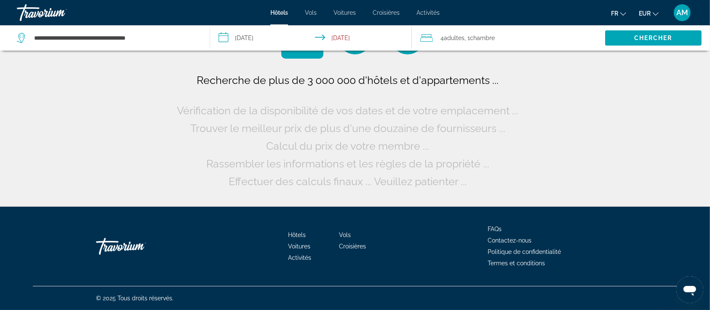
scroll to position [0, 0]
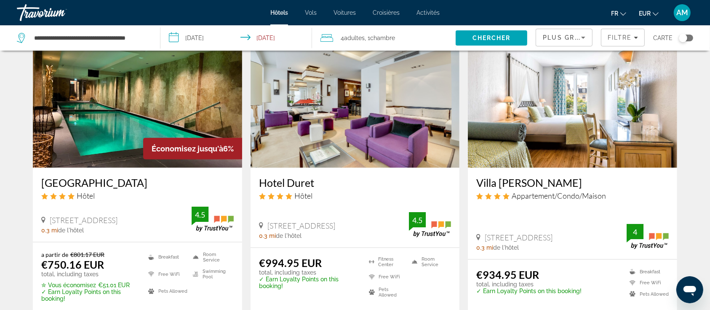
scroll to position [991, 0]
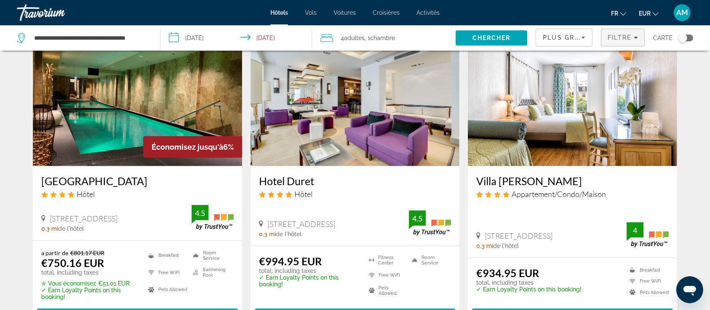
click at [625, 42] on span "Filters" at bounding box center [622, 37] width 43 height 20
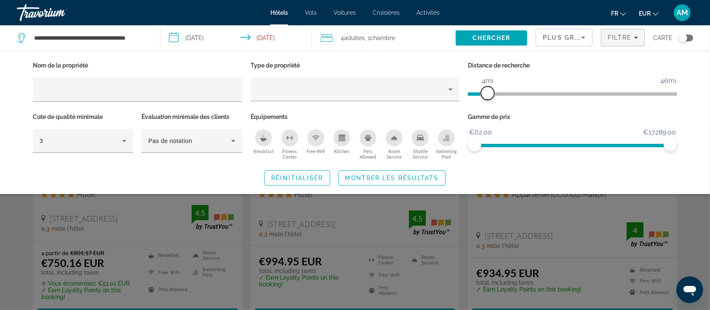
drag, startPoint x: 600, startPoint y: 95, endPoint x: 489, endPoint y: 112, distance: 112.4
click at [489, 112] on div "Nom de la propriété Type de propriété Distance de recherche 1mi 46mi 4mi Cote d…" at bounding box center [355, 110] width 653 height 102
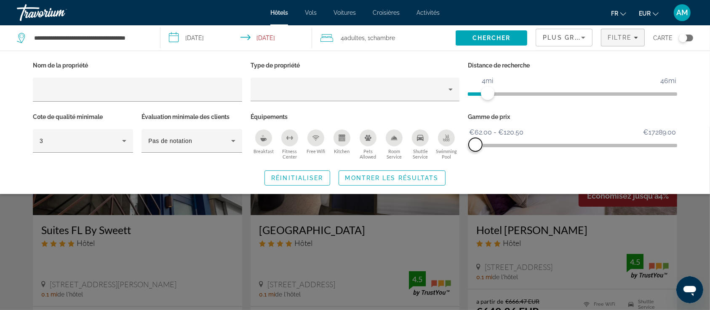
drag, startPoint x: 676, startPoint y: 143, endPoint x: 476, endPoint y: 151, distance: 200.2
click at [476, 151] on div "Gamme de prix €62.00 €17289.00 €62.00 €120.50 €62.00 - €120.50" at bounding box center [573, 136] width 218 height 51
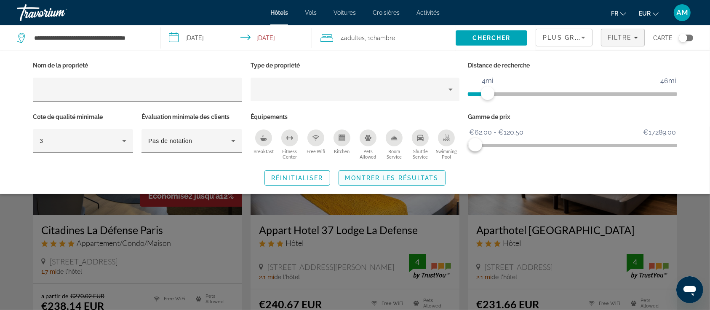
click at [411, 176] on span "Montrer les résultats" at bounding box center [392, 177] width 94 height 7
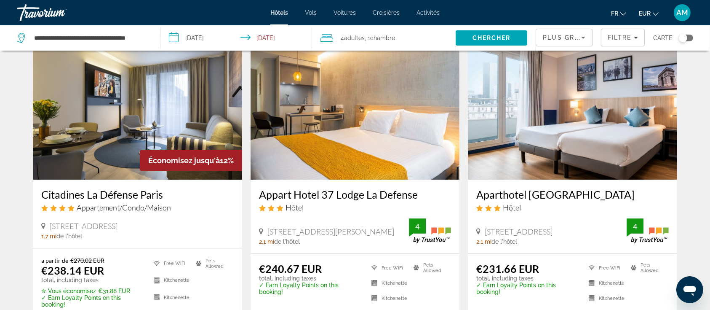
scroll to position [62, 0]
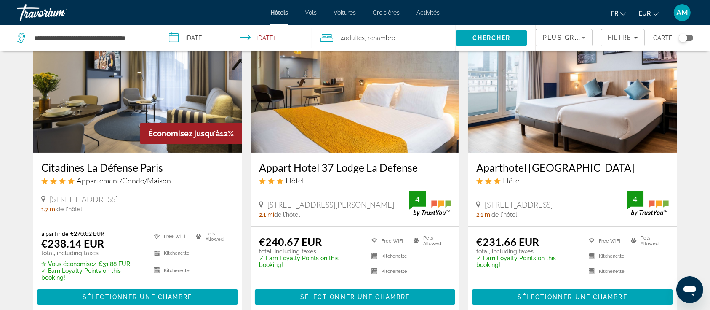
click at [181, 94] on img "Main content" at bounding box center [137, 85] width 209 height 135
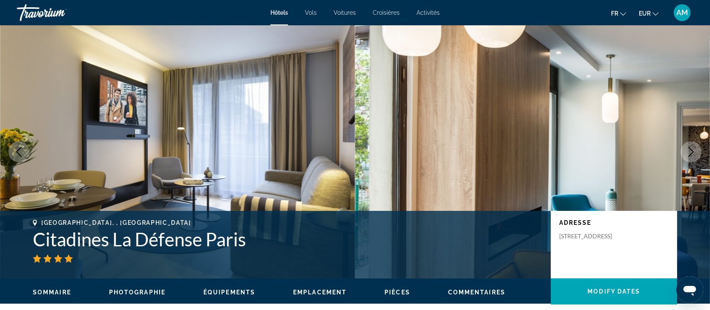
click at [689, 152] on icon "Next image" at bounding box center [691, 152] width 10 height 10
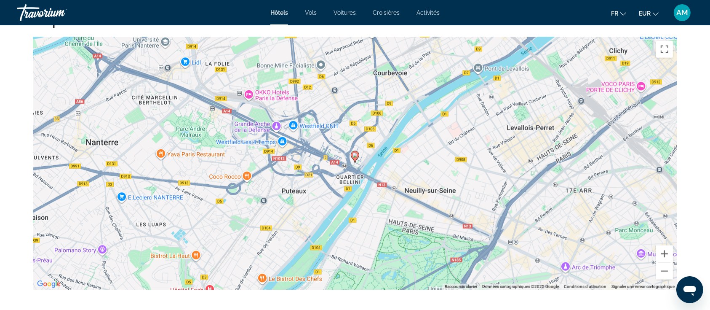
scroll to position [813, 0]
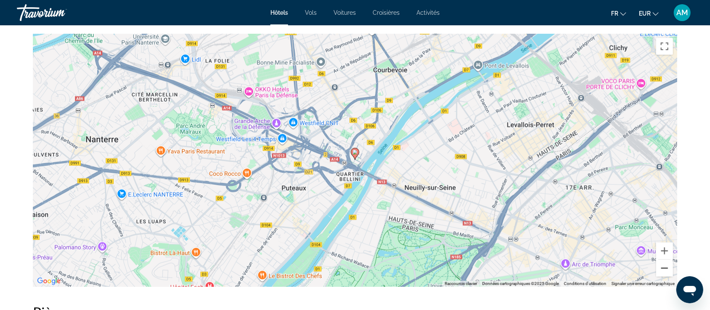
click at [666, 272] on button "Zoom arrière" at bounding box center [664, 267] width 17 height 17
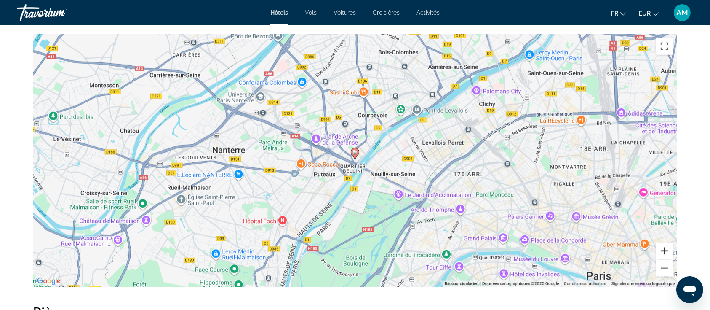
click at [661, 245] on button "Zoom avant" at bounding box center [664, 250] width 17 height 17
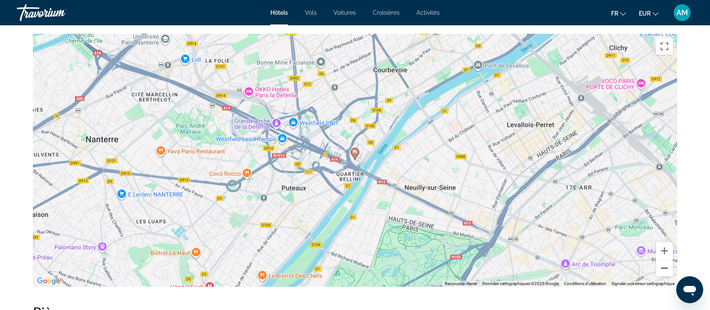
click at [664, 268] on button "Zoom arrière" at bounding box center [664, 267] width 17 height 17
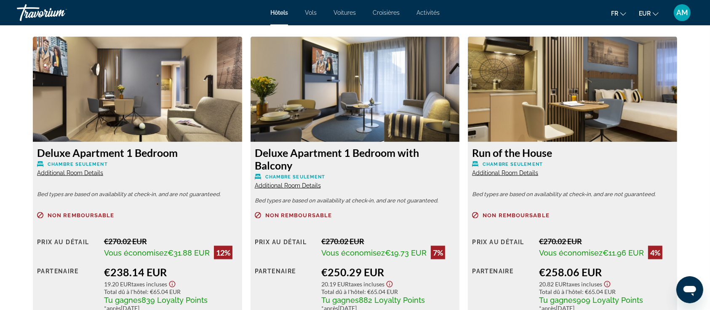
scroll to position [1161, 0]
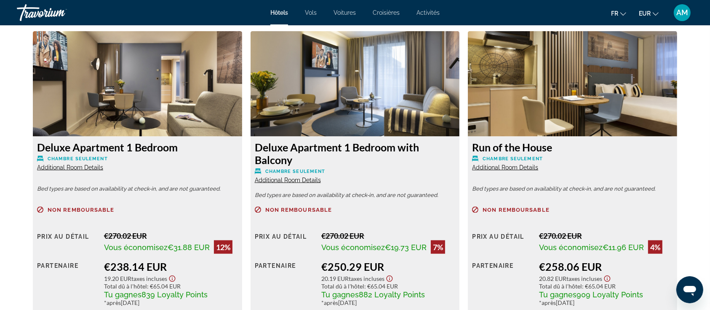
click at [502, 166] on span "Additional Room Details" at bounding box center [505, 167] width 66 height 7
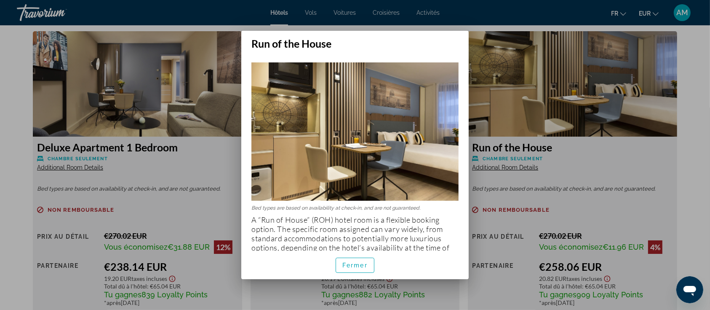
scroll to position [13, 0]
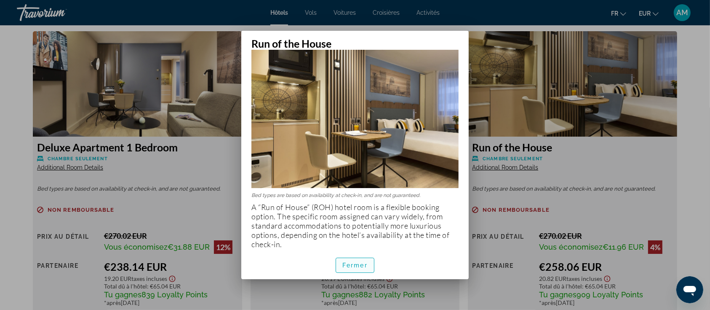
click at [354, 269] on span "button" at bounding box center [355, 265] width 38 height 20
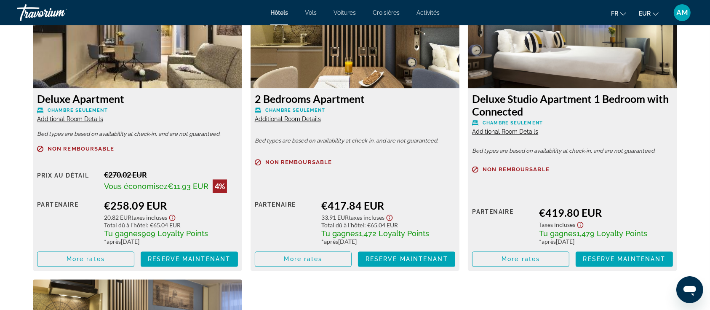
scroll to position [1497, 0]
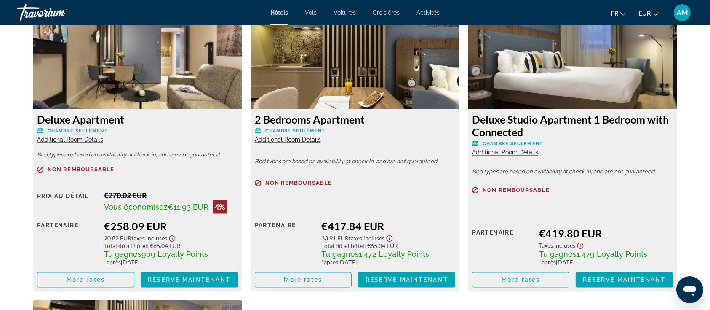
click at [304, 138] on span "Additional Room Details" at bounding box center [288, 139] width 66 height 7
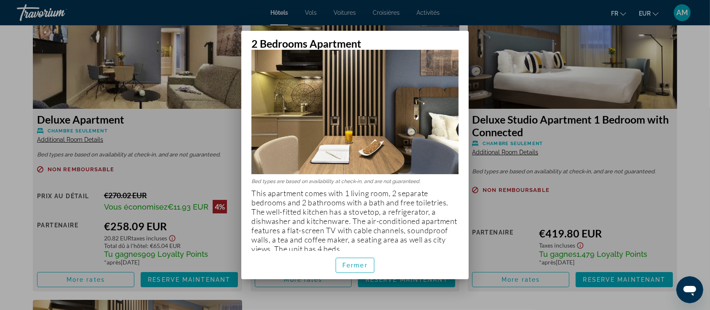
scroll to position [31, 0]
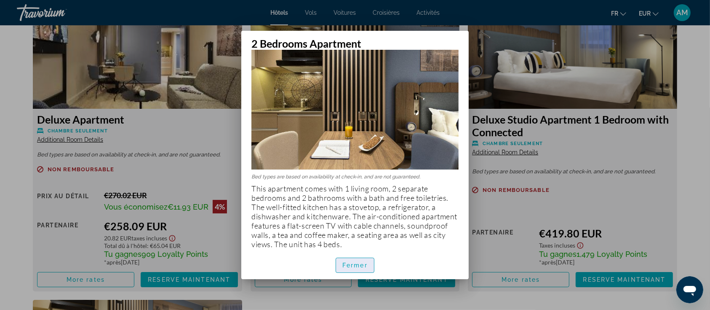
click at [357, 264] on span "Fermer" at bounding box center [354, 265] width 25 height 7
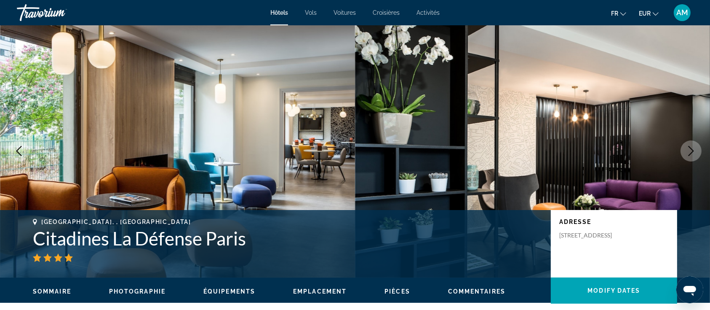
scroll to position [0, 0]
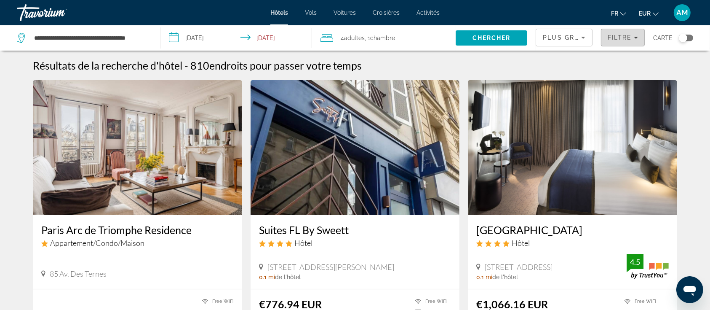
click at [617, 37] on span "Filtre" at bounding box center [620, 37] width 24 height 7
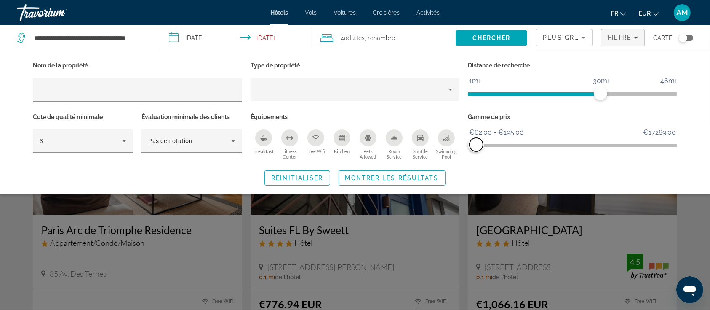
drag, startPoint x: 668, startPoint y: 140, endPoint x: 476, endPoint y: 147, distance: 192.2
click at [476, 147] on span "ngx-slider-max" at bounding box center [476, 144] width 13 height 13
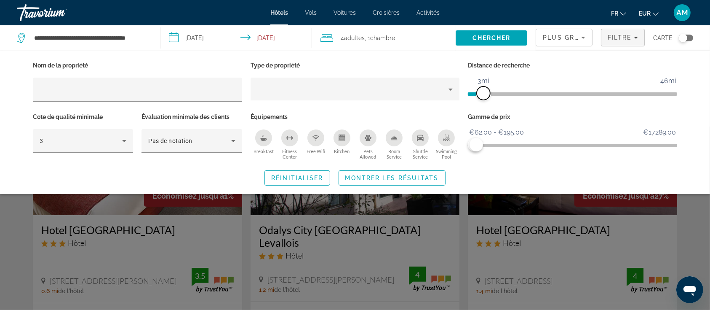
drag, startPoint x: 601, startPoint y: 95, endPoint x: 482, endPoint y: 96, distance: 119.2
click at [482, 96] on span "ngx-slider" at bounding box center [483, 92] width 13 height 13
click at [259, 140] on div "Breakfast" at bounding box center [263, 137] width 17 height 17
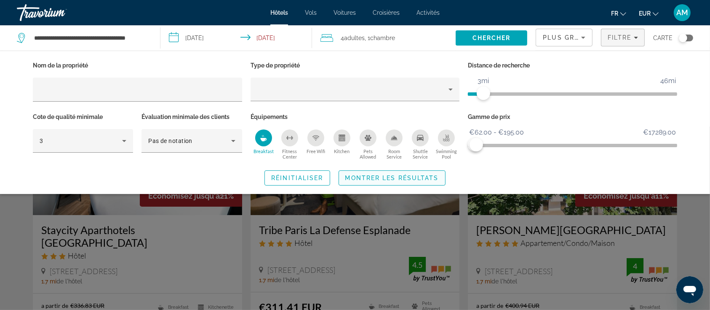
click at [386, 178] on span "Montrer les résultats" at bounding box center [392, 177] width 94 height 7
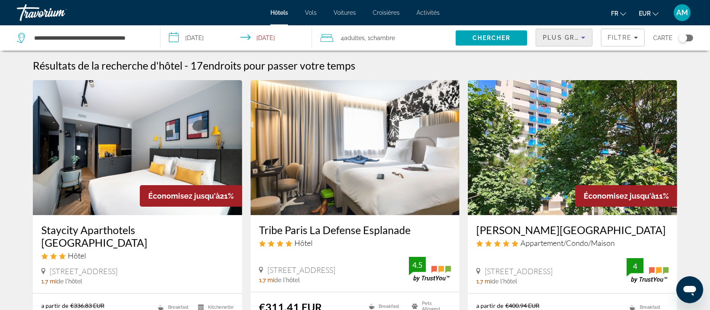
click at [578, 39] on span "Plus grandes économies" at bounding box center [593, 37] width 101 height 7
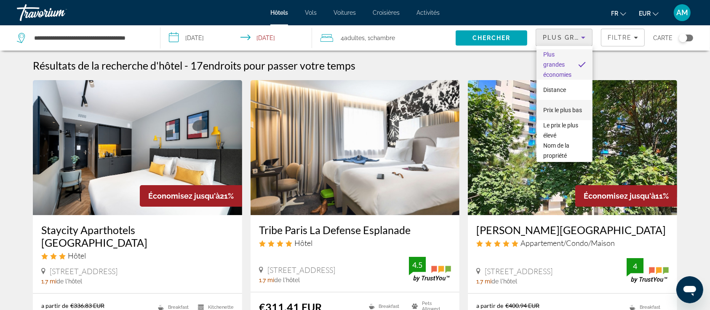
click at [553, 107] on span "Prix le plus bas" at bounding box center [562, 110] width 39 height 7
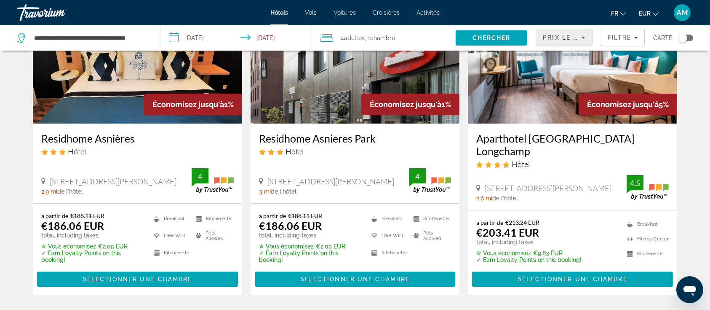
scroll to position [63, 0]
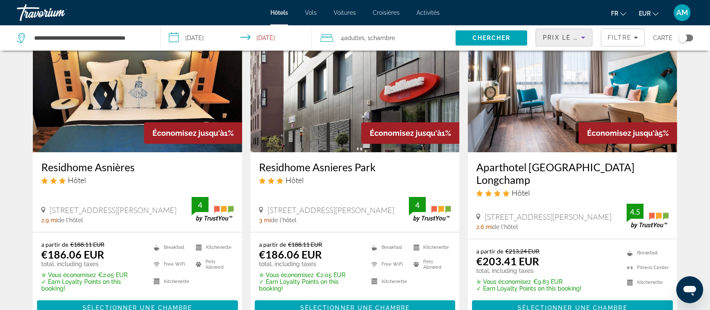
click at [134, 81] on img "Main content" at bounding box center [137, 84] width 209 height 135
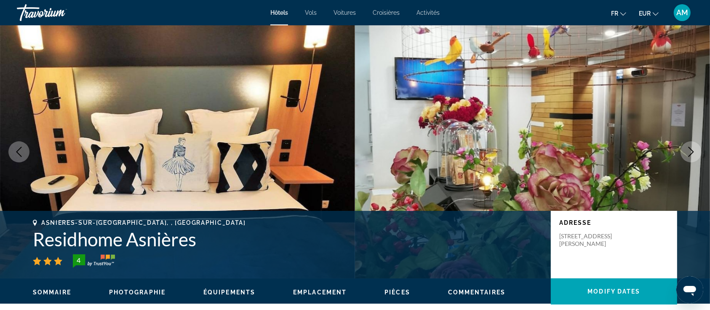
click at [694, 153] on icon "Next image" at bounding box center [691, 152] width 10 height 10
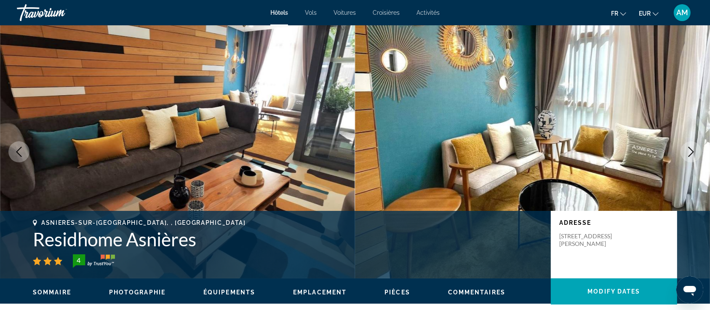
click at [694, 153] on icon "Next image" at bounding box center [691, 152] width 10 height 10
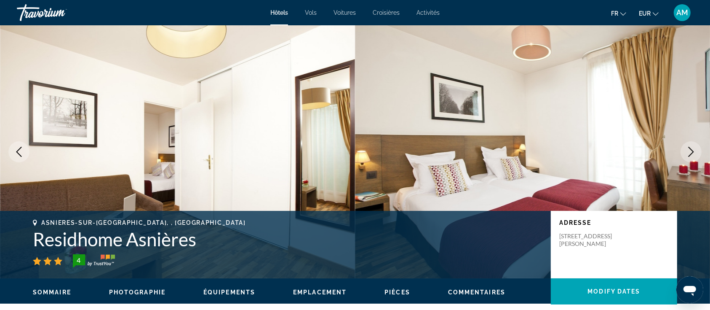
click at [694, 153] on icon "Next image" at bounding box center [691, 152] width 10 height 10
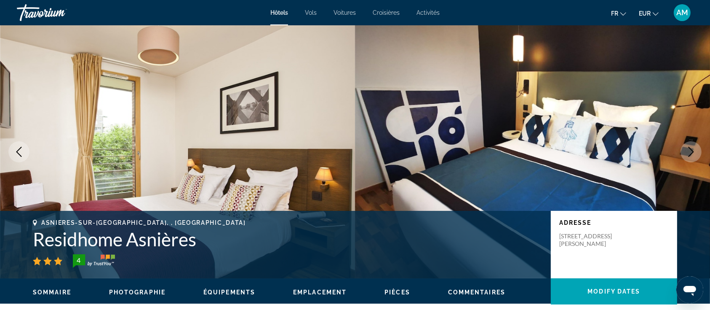
click at [694, 153] on icon "Next image" at bounding box center [691, 152] width 10 height 10
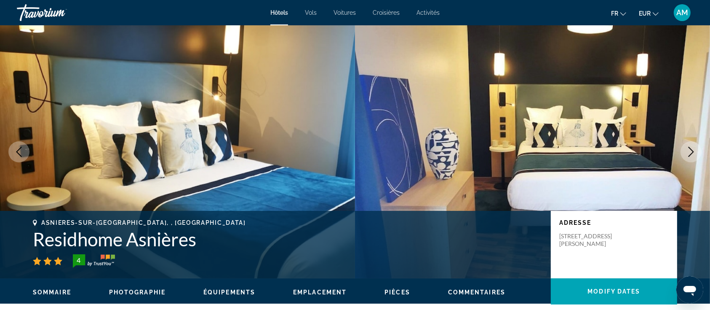
click at [694, 153] on icon "Next image" at bounding box center [691, 152] width 10 height 10
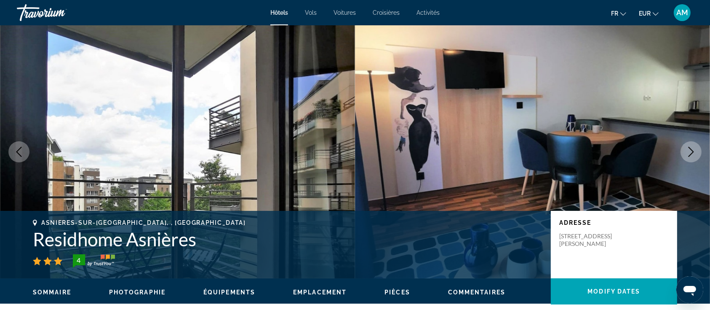
click at [694, 153] on icon "Next image" at bounding box center [691, 152] width 10 height 10
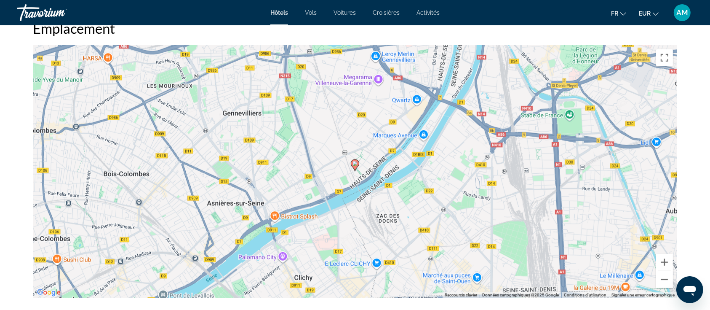
scroll to position [784, 0]
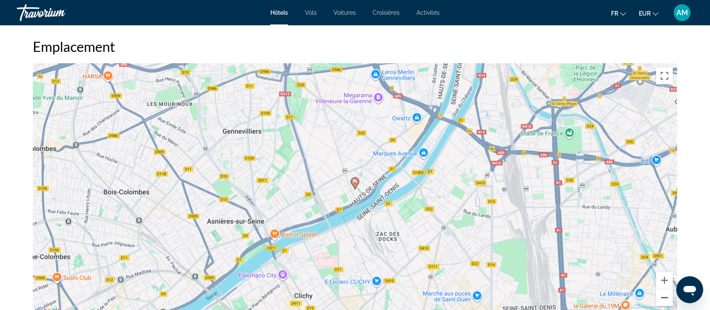
click at [663, 298] on button "Zoom arrière" at bounding box center [664, 297] width 17 height 17
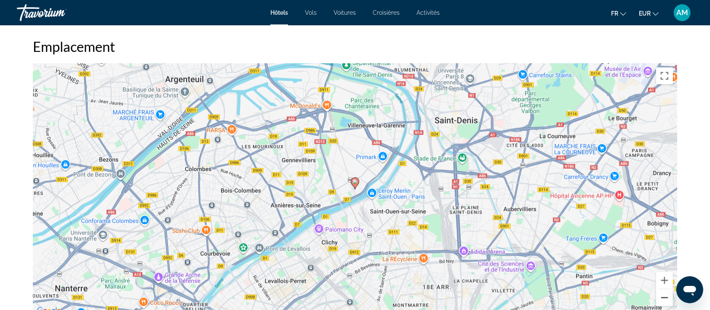
click at [663, 298] on button "Zoom arrière" at bounding box center [664, 297] width 17 height 17
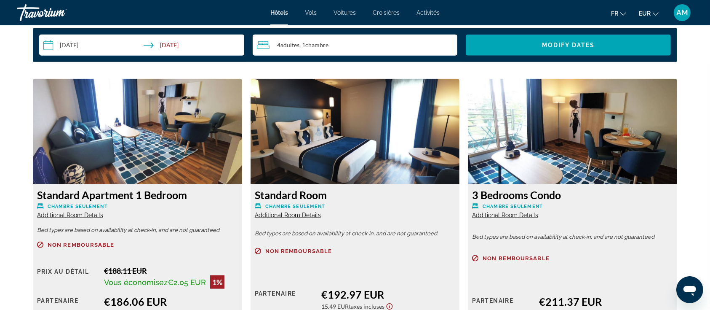
scroll to position [1120, 0]
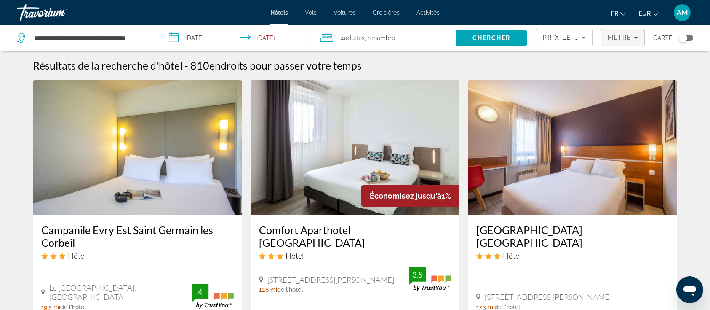
click at [620, 36] on span "Filtre" at bounding box center [620, 37] width 24 height 7
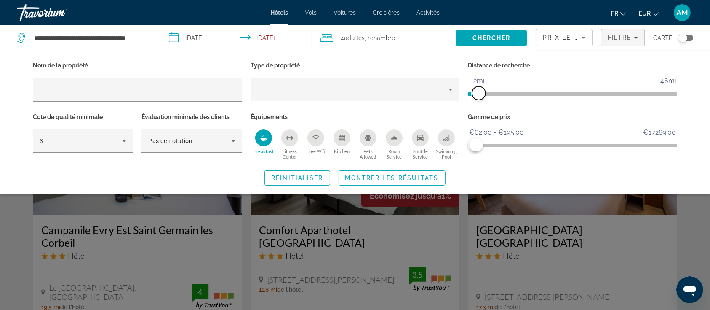
drag, startPoint x: 486, startPoint y: 94, endPoint x: 479, endPoint y: 95, distance: 6.9
click at [479, 95] on span "ngx-slider" at bounding box center [478, 92] width 13 height 13
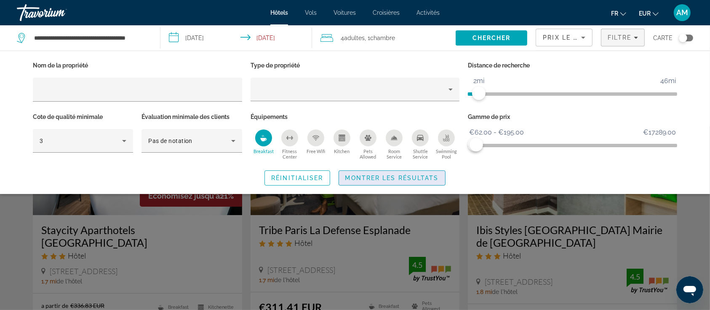
click at [417, 177] on span "Montrer les résultats" at bounding box center [392, 177] width 94 height 7
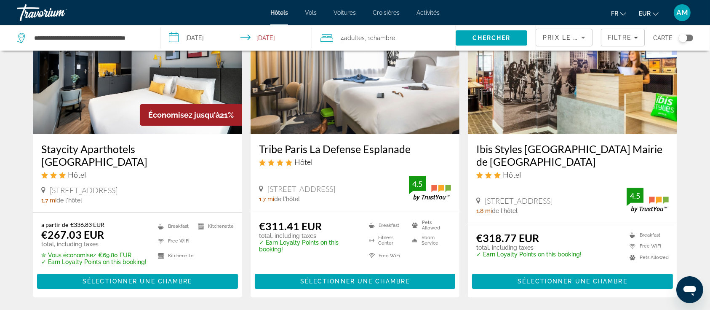
scroll to position [67, 0]
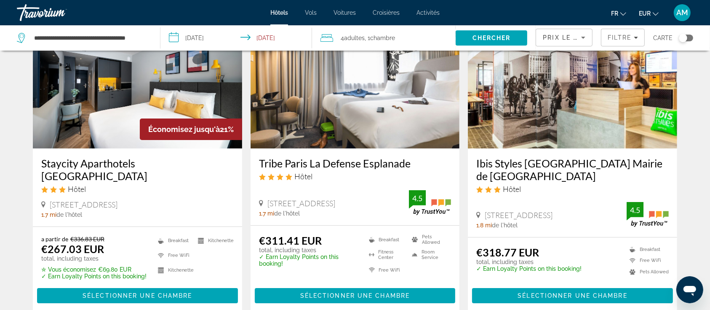
click at [155, 113] on img "Main content" at bounding box center [137, 80] width 209 height 135
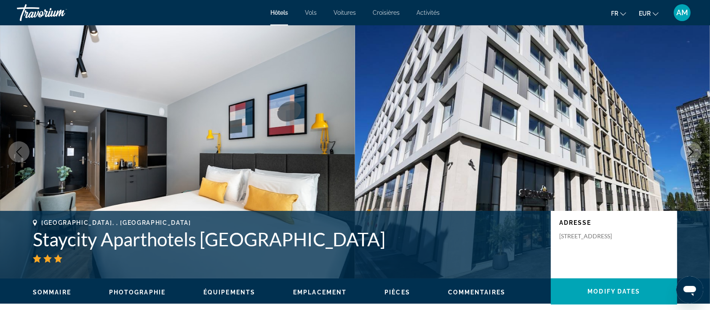
click at [688, 150] on icon "Next image" at bounding box center [691, 152] width 10 height 10
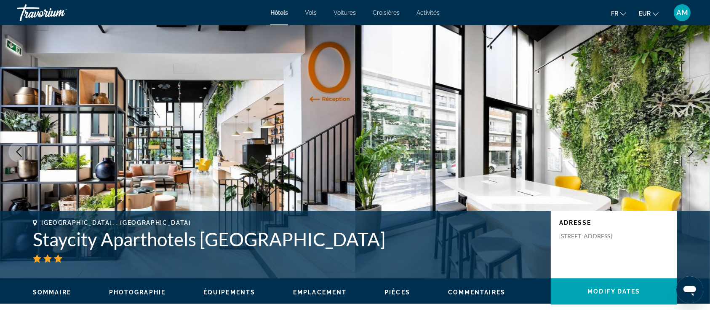
click at [688, 150] on icon "Next image" at bounding box center [691, 152] width 10 height 10
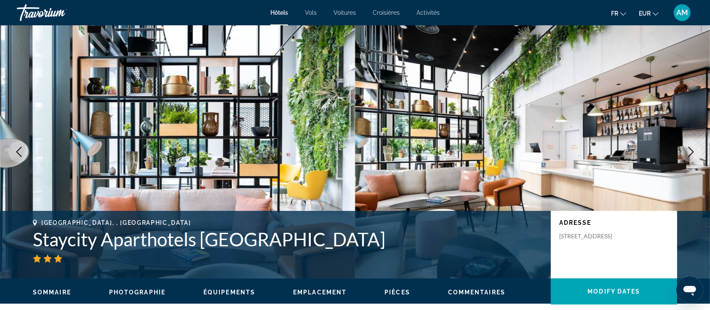
click at [688, 150] on icon "Next image" at bounding box center [691, 152] width 10 height 10
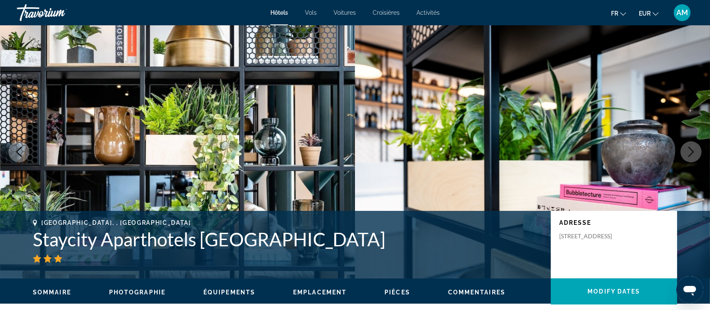
click at [688, 150] on icon "Next image" at bounding box center [691, 152] width 10 height 10
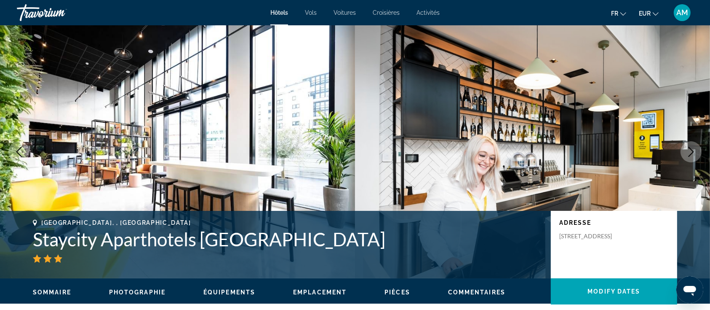
click at [688, 150] on icon "Next image" at bounding box center [691, 152] width 10 height 10
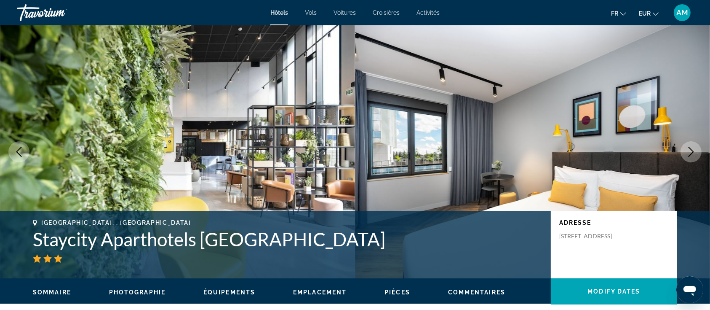
click at [688, 150] on icon "Next image" at bounding box center [691, 152] width 10 height 10
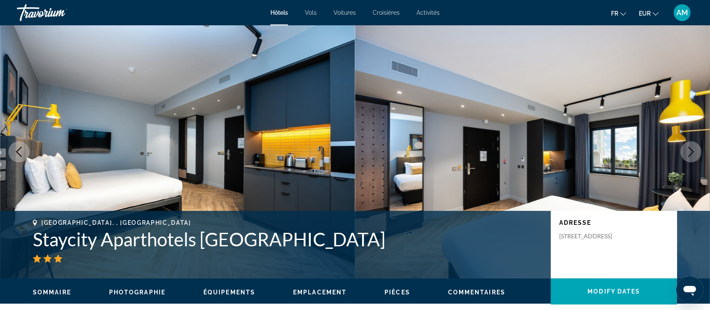
click at [688, 150] on icon "Next image" at bounding box center [691, 152] width 10 height 10
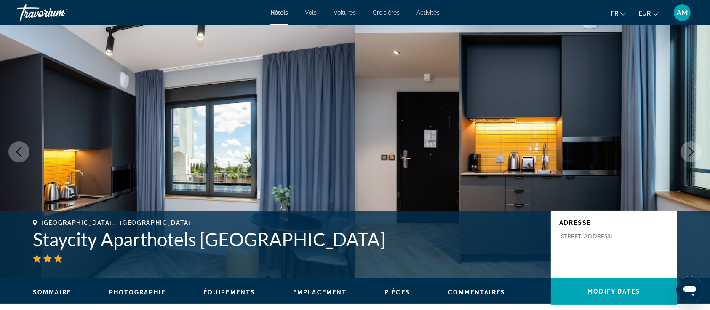
click at [688, 150] on icon "Next image" at bounding box center [691, 152] width 10 height 10
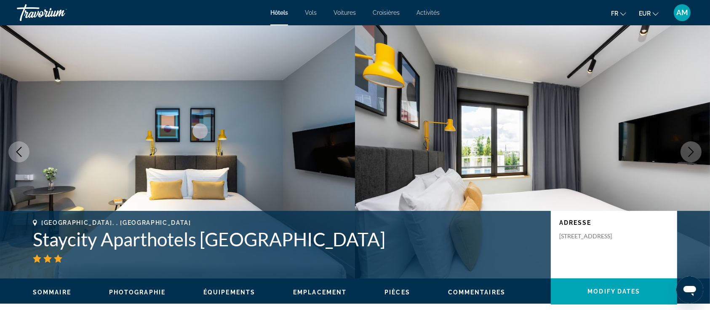
click at [688, 150] on icon "Next image" at bounding box center [691, 152] width 10 height 10
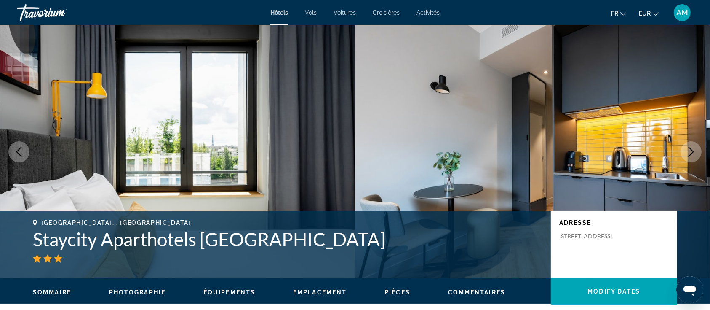
click at [688, 150] on icon "Next image" at bounding box center [691, 152] width 10 height 10
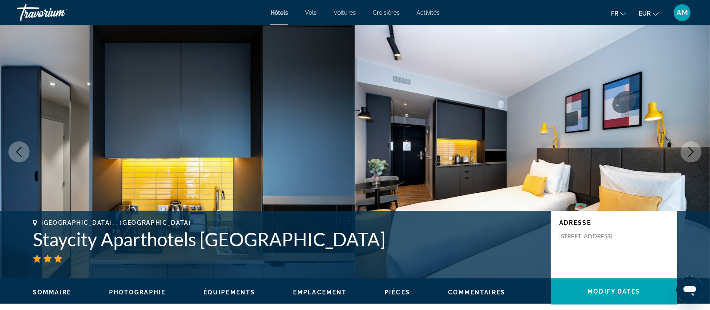
click at [688, 150] on icon "Next image" at bounding box center [691, 152] width 10 height 10
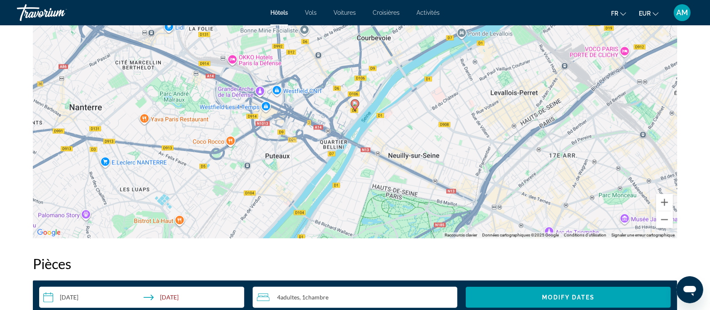
scroll to position [870, 0]
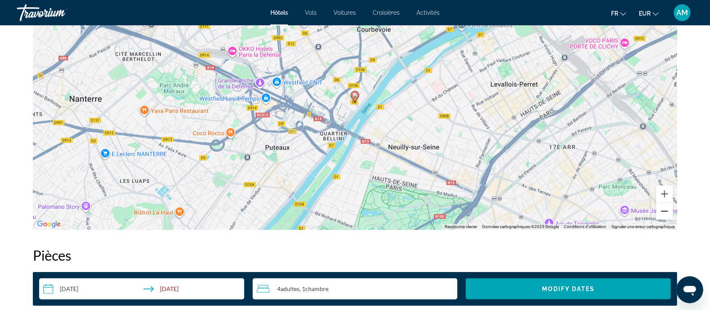
click at [664, 211] on button "Zoom arrière" at bounding box center [664, 211] width 17 height 17
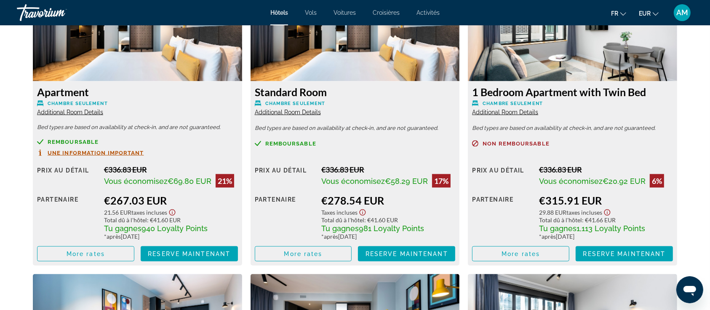
scroll to position [1220, 0]
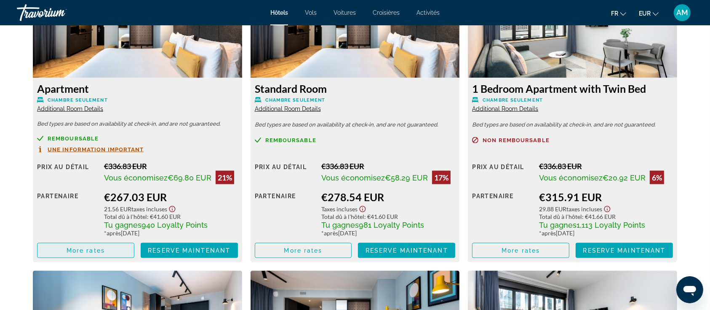
click at [100, 251] on span "More rates" at bounding box center [86, 250] width 38 height 7
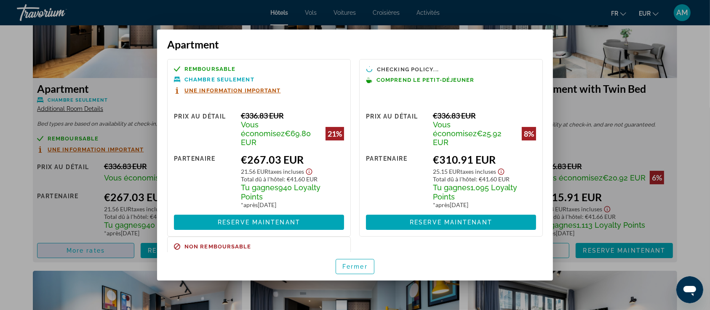
scroll to position [0, 0]
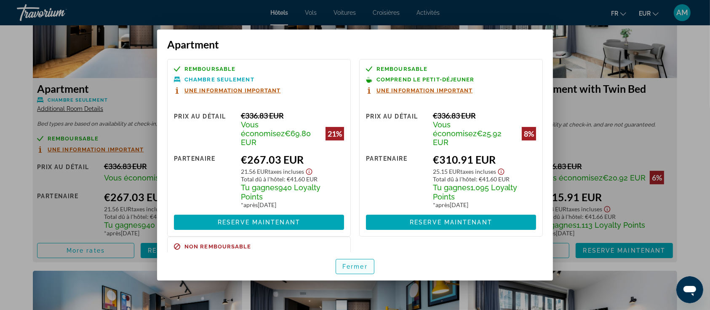
click at [355, 258] on span "button" at bounding box center [355, 266] width 38 height 20
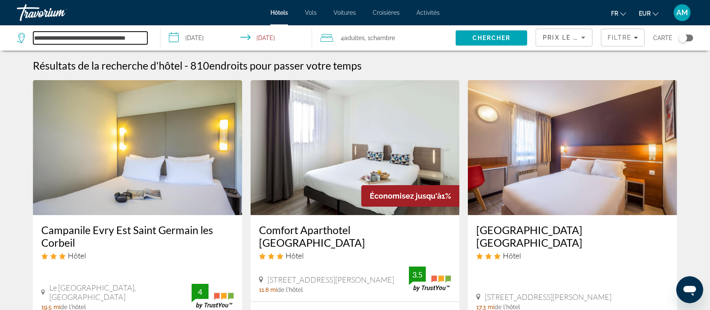
click at [119, 42] on input "**********" at bounding box center [90, 38] width 114 height 13
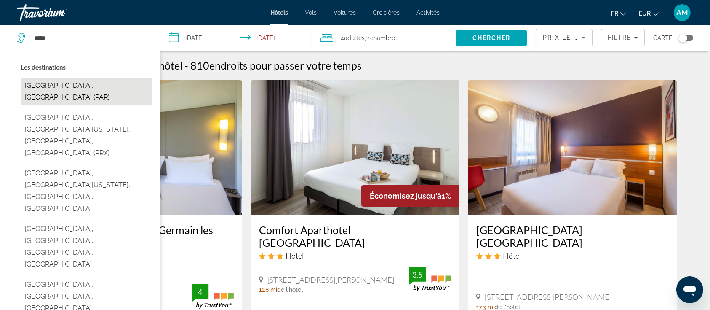
click at [59, 88] on button "[GEOGRAPHIC_DATA], [GEOGRAPHIC_DATA] (PAR)" at bounding box center [86, 92] width 131 height 28
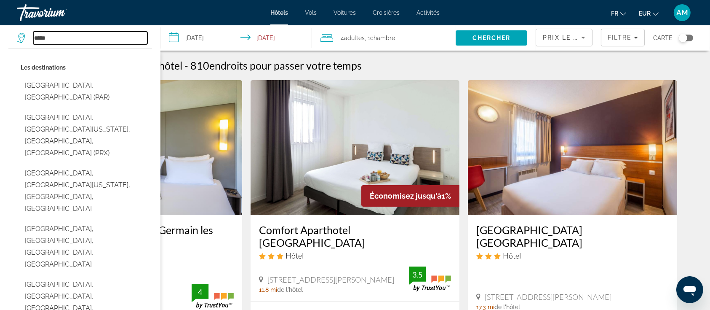
type input "**********"
click at [59, 88] on img "Main content" at bounding box center [137, 147] width 209 height 135
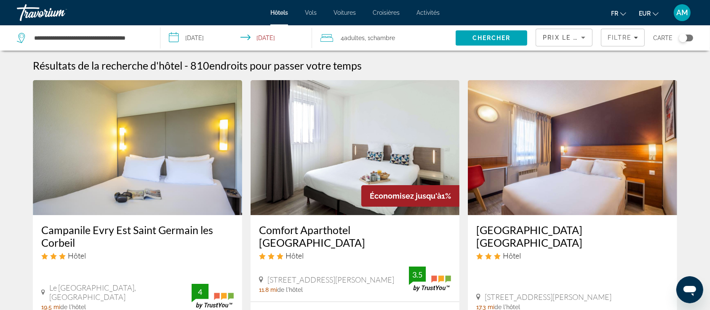
click at [387, 39] on span "Chambre" at bounding box center [382, 38] width 25 height 7
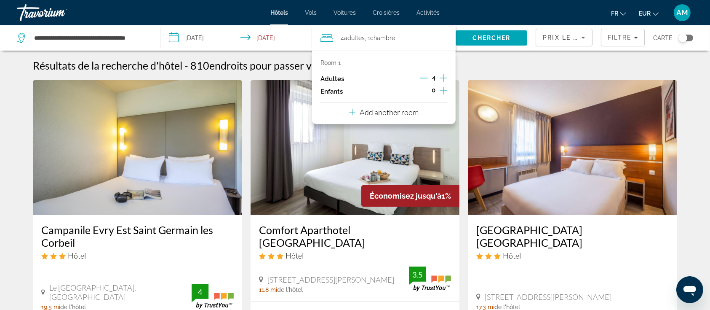
click at [425, 78] on icon "Decrement adults" at bounding box center [424, 78] width 8 height 0
click at [478, 39] on span "Chercher" at bounding box center [492, 38] width 38 height 7
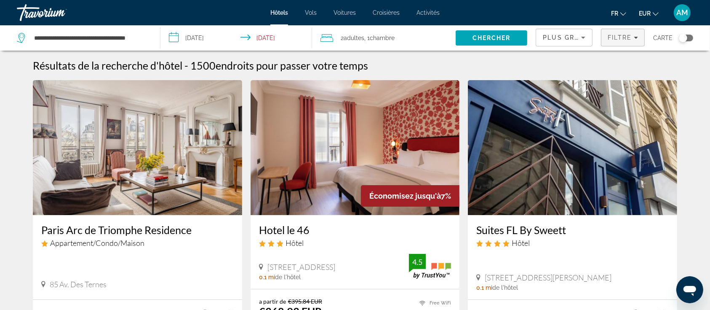
click at [608, 42] on span "Filters" at bounding box center [622, 37] width 43 height 20
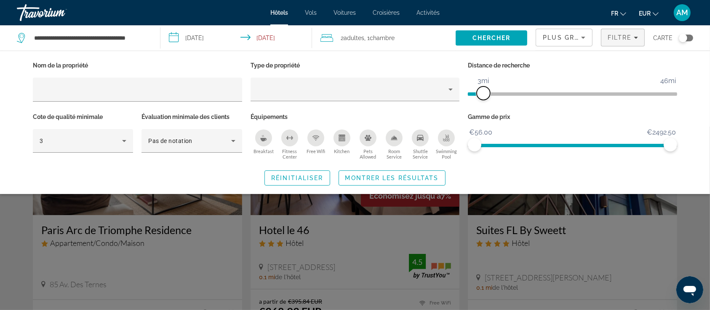
drag, startPoint x: 597, startPoint y: 94, endPoint x: 484, endPoint y: 92, distance: 112.9
click at [484, 92] on span "ngx-slider" at bounding box center [483, 92] width 13 height 13
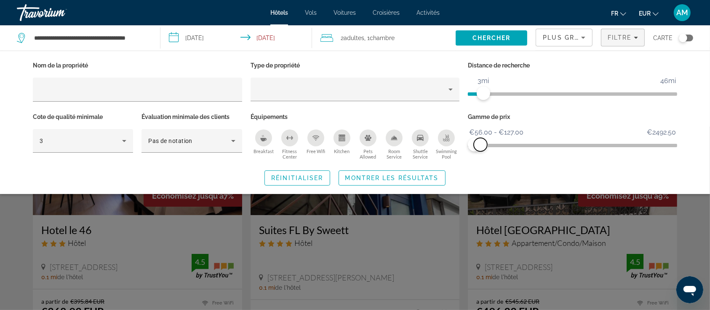
drag, startPoint x: 671, startPoint y: 144, endPoint x: 481, endPoint y: 171, distance: 191.9
click at [481, 171] on div "Nom de la propriété Type de propriété Distance de recherche 1mi 46mi 3mi Cote d…" at bounding box center [355, 122] width 678 height 126
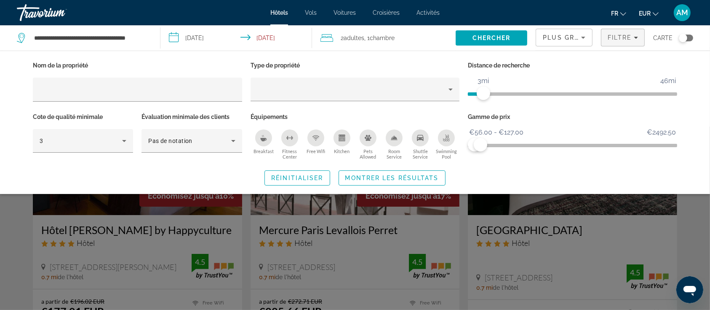
click at [266, 140] on div "Breakfast" at bounding box center [263, 137] width 17 height 17
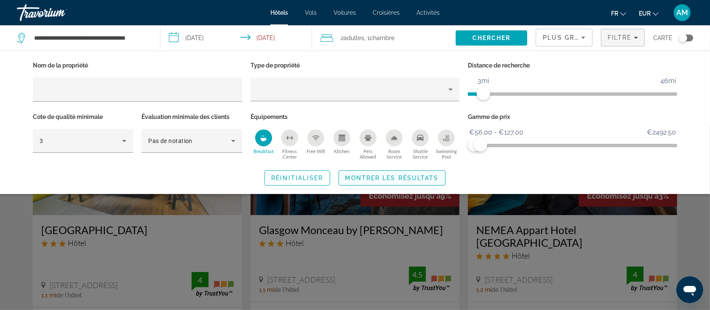
click at [360, 182] on span "Search widget" at bounding box center [392, 178] width 106 height 20
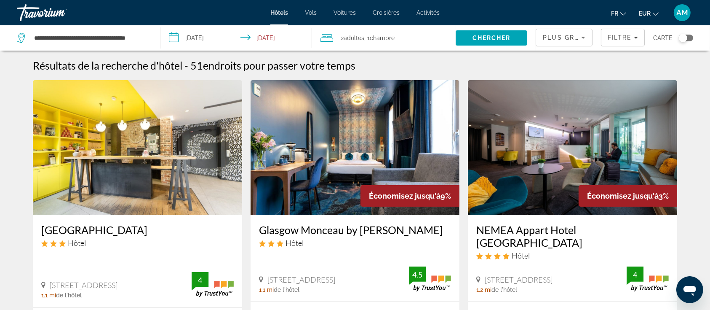
click at [574, 39] on span "Plus grandes économies" at bounding box center [593, 37] width 101 height 7
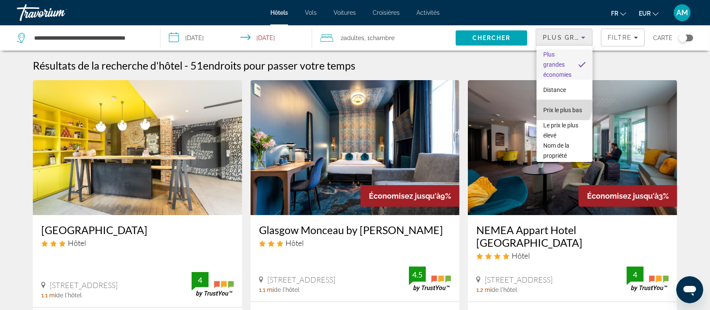
click at [563, 107] on span "Prix le plus bas" at bounding box center [562, 110] width 39 height 7
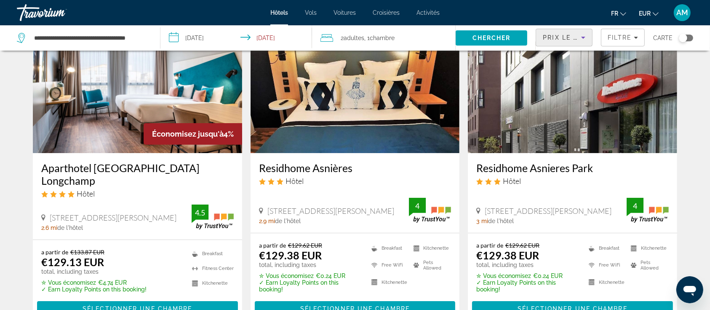
scroll to position [64, 0]
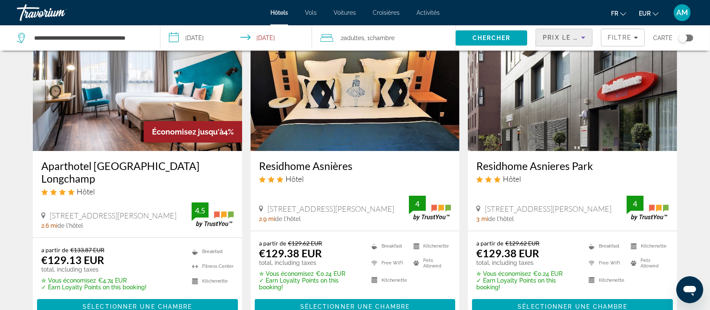
click at [166, 98] on img "Main content" at bounding box center [137, 83] width 209 height 135
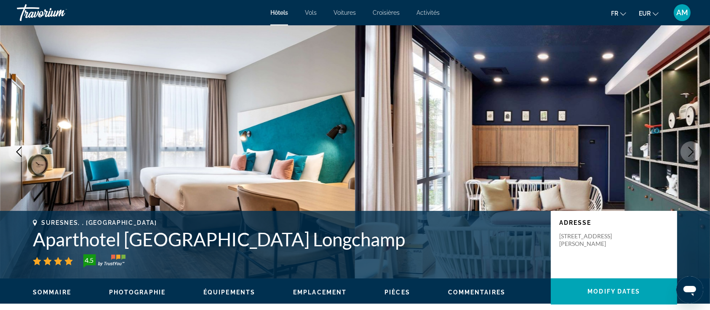
click at [692, 156] on icon "Next image" at bounding box center [691, 152] width 10 height 10
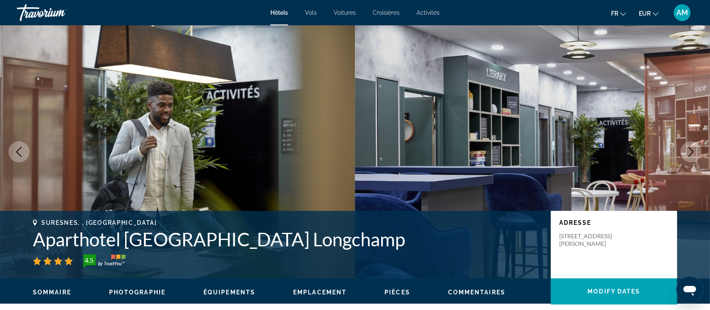
click at [692, 156] on icon "Next image" at bounding box center [691, 152] width 10 height 10
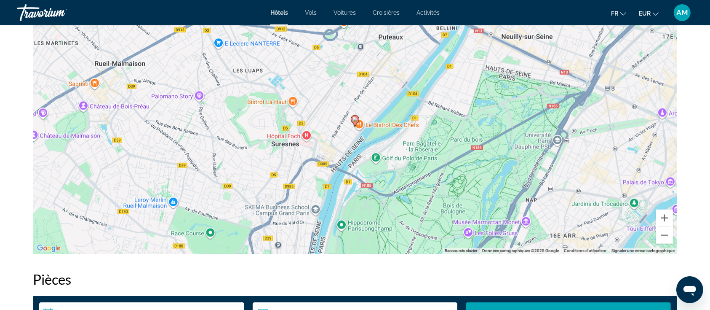
scroll to position [851, 0]
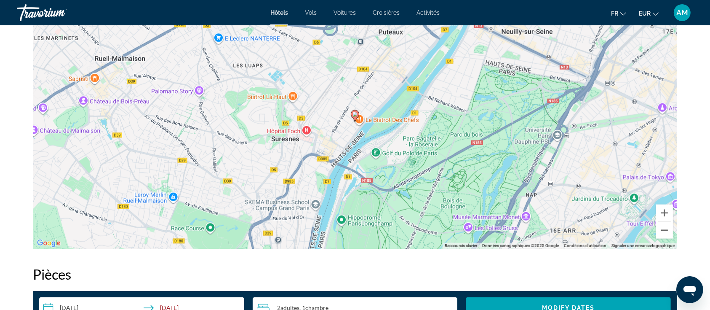
click at [662, 226] on button "Zoom arrière" at bounding box center [664, 230] width 17 height 17
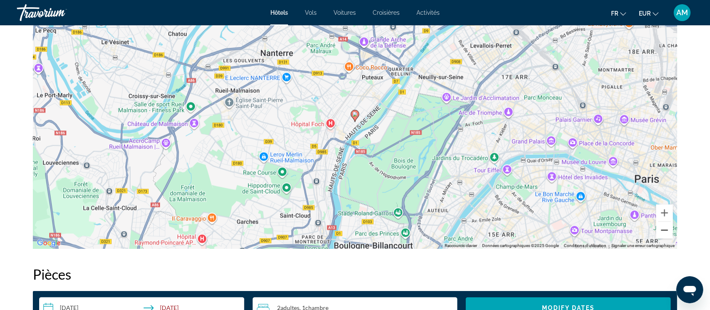
click at [662, 226] on button "Zoom arrière" at bounding box center [664, 230] width 17 height 17
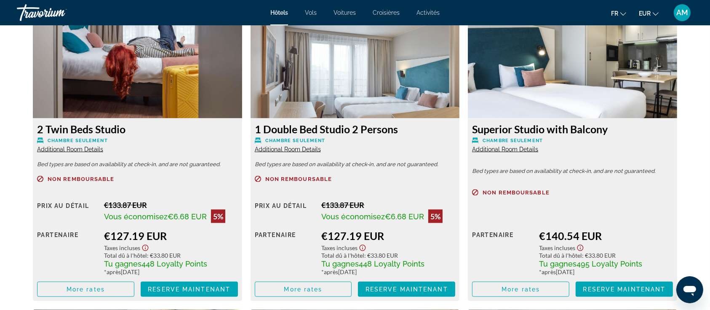
scroll to position [1183, 0]
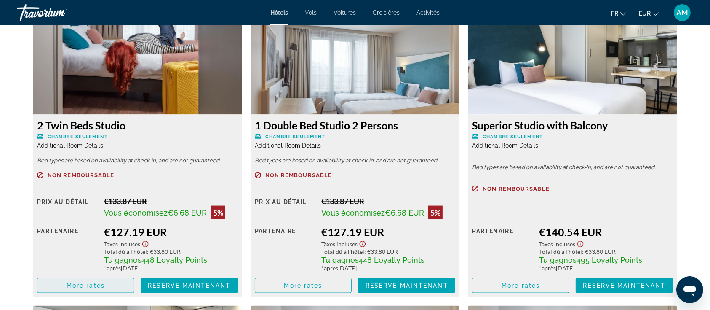
click at [112, 283] on span "Main content" at bounding box center [85, 285] width 96 height 20
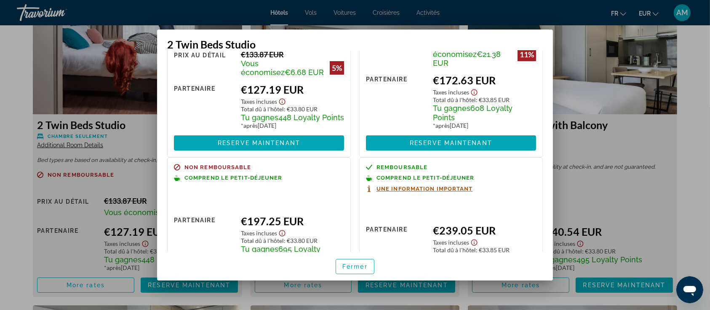
scroll to position [81, 0]
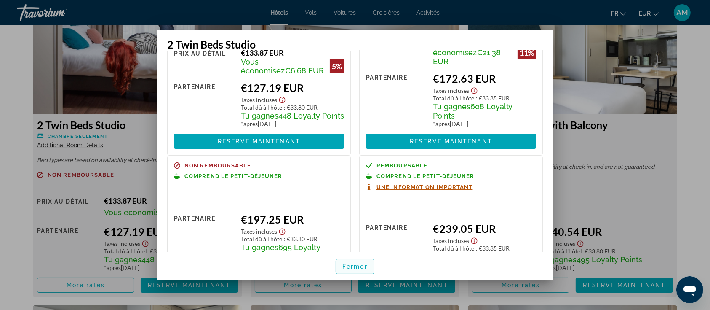
click at [360, 265] on span "Fermer" at bounding box center [354, 266] width 25 height 7
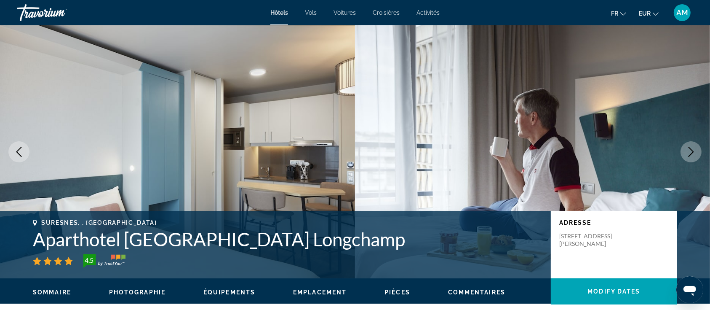
scroll to position [1183, 0]
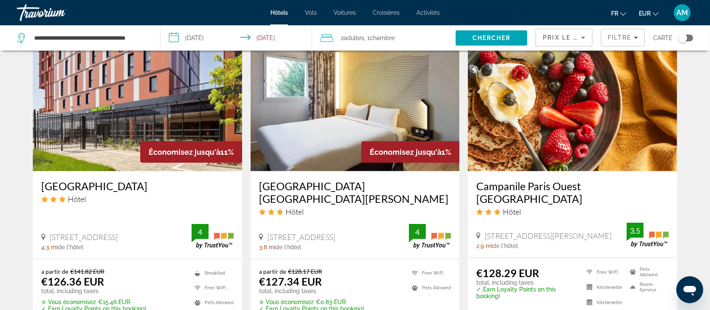
scroll to position [682, 0]
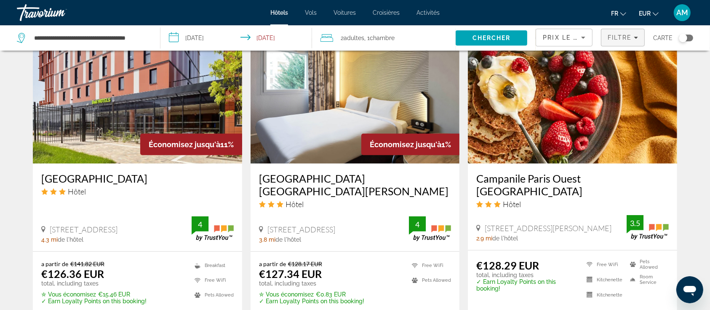
click at [623, 42] on span "Filters" at bounding box center [622, 37] width 43 height 20
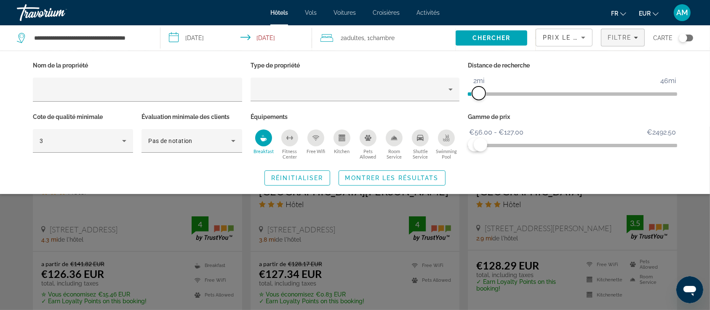
drag, startPoint x: 485, startPoint y: 94, endPoint x: 480, endPoint y: 93, distance: 5.5
click at [480, 93] on span "ngx-slider" at bounding box center [478, 92] width 13 height 13
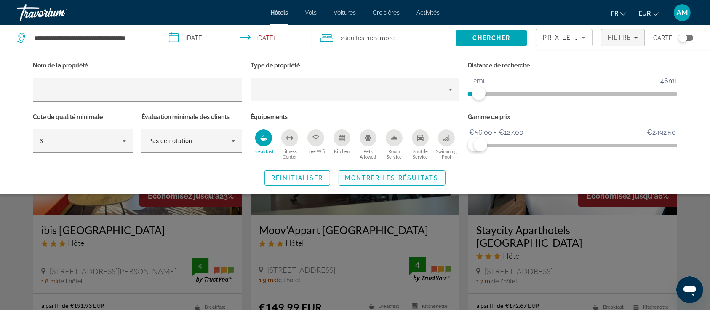
click at [430, 178] on span "Montrer les résultats" at bounding box center [392, 177] width 94 height 7
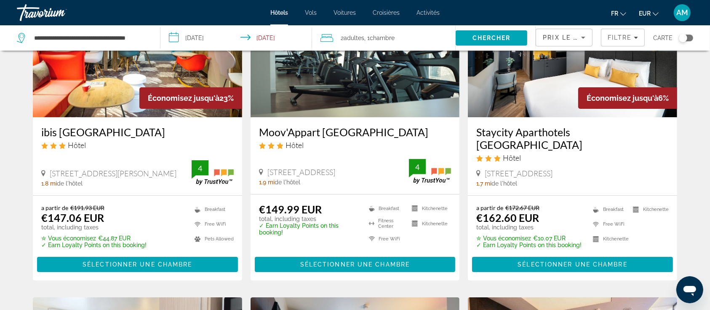
scroll to position [106, 0]
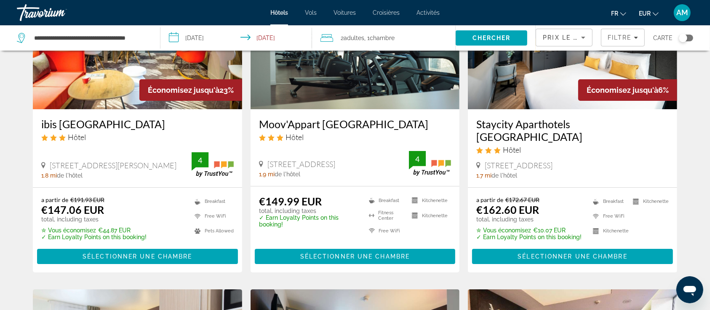
click at [561, 35] on span "Prix le plus bas" at bounding box center [576, 37] width 66 height 7
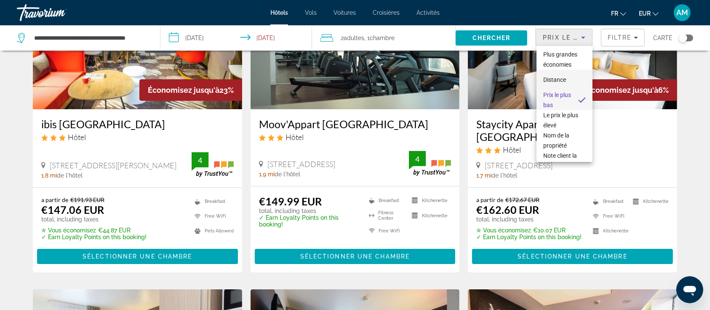
click at [558, 85] on span "Distance" at bounding box center [554, 80] width 23 height 10
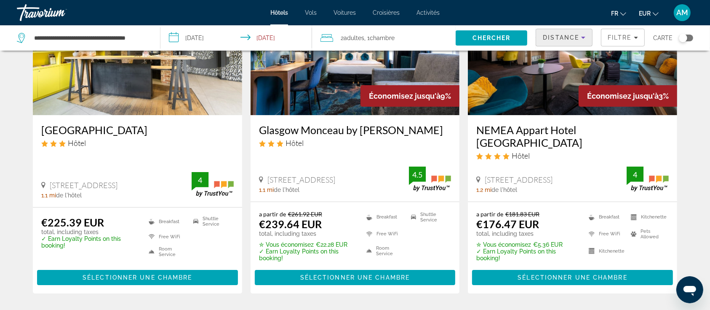
scroll to position [81, 0]
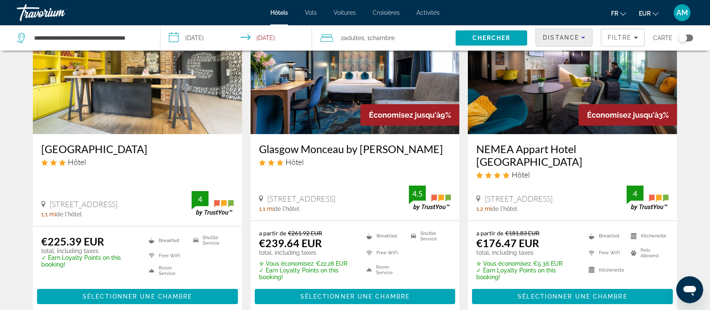
click at [126, 85] on img "Main content" at bounding box center [137, 66] width 209 height 135
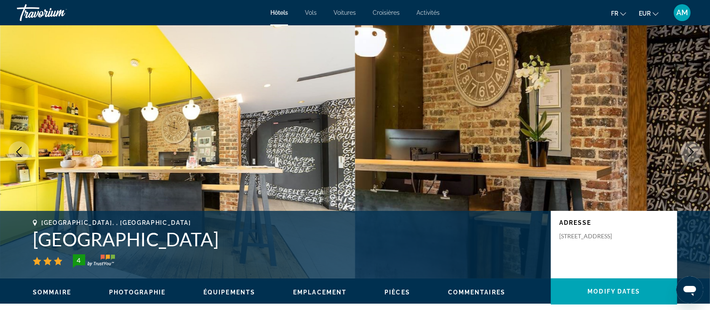
click at [695, 153] on icon "Next image" at bounding box center [691, 152] width 10 height 10
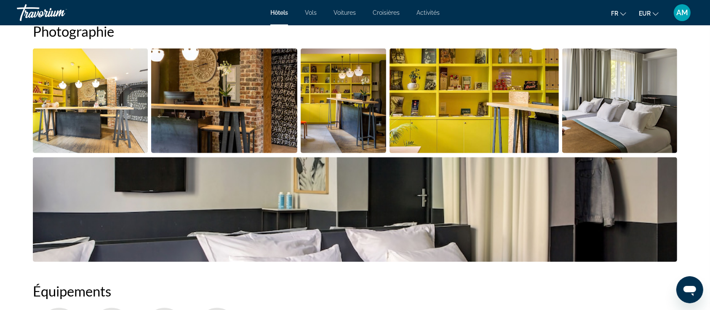
scroll to position [454, 0]
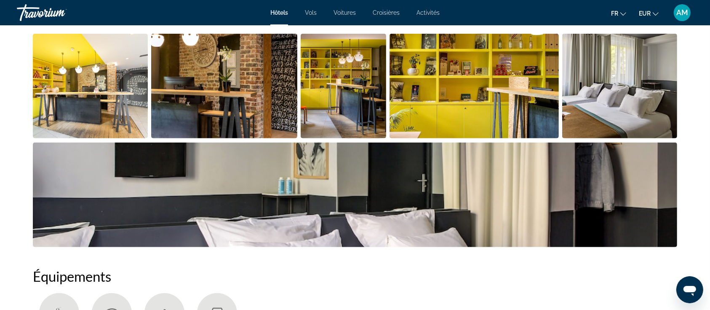
click at [647, 109] on img "Open full-screen image slider" at bounding box center [619, 86] width 115 height 104
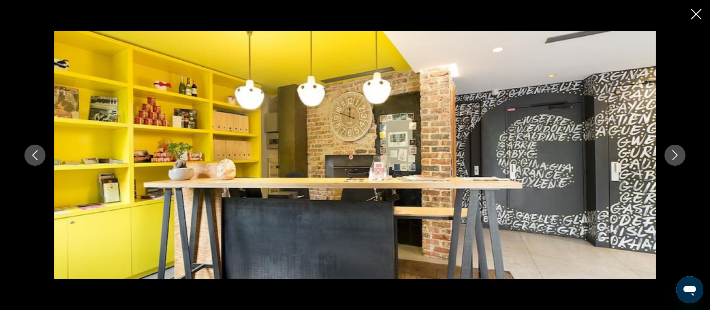
click at [671, 153] on icon "Next image" at bounding box center [675, 155] width 10 height 10
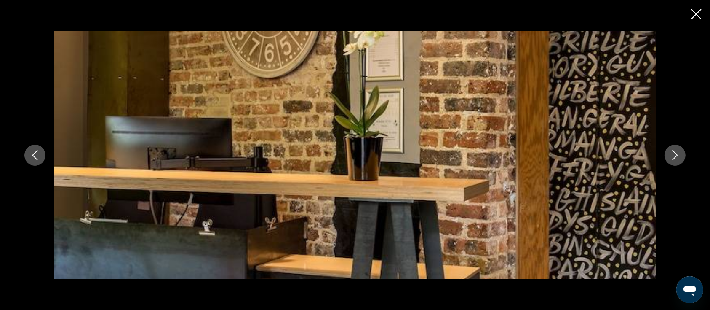
click at [671, 153] on icon "Next image" at bounding box center [675, 155] width 10 height 10
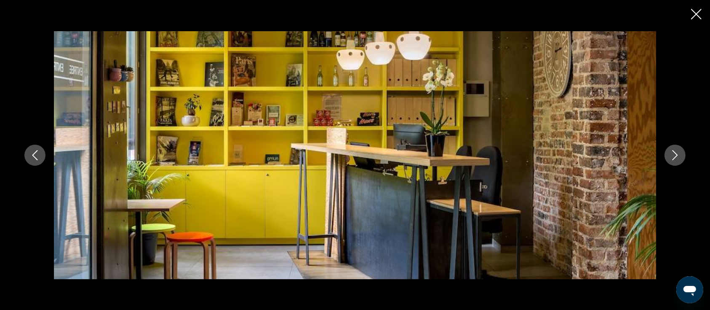
click at [671, 153] on icon "Next image" at bounding box center [675, 155] width 10 height 10
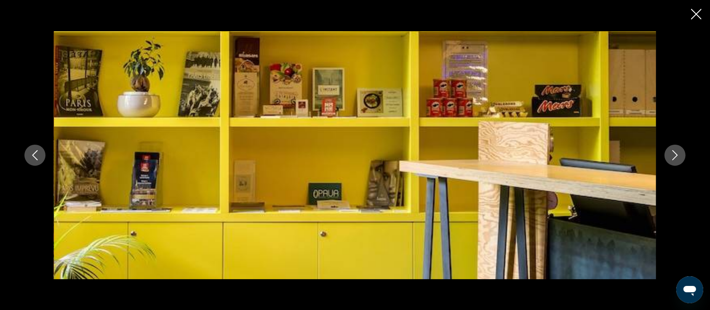
click at [671, 153] on icon "Next image" at bounding box center [675, 155] width 10 height 10
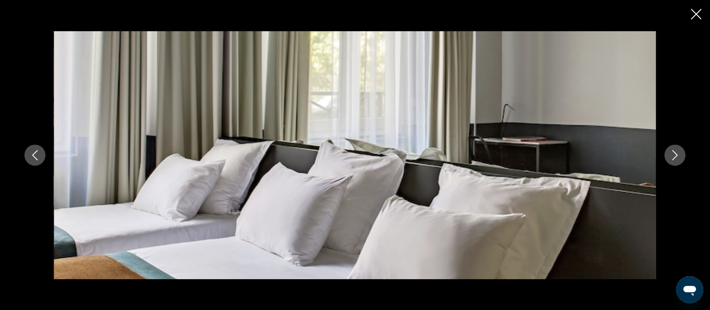
click at [671, 153] on icon "Next image" at bounding box center [675, 155] width 10 height 10
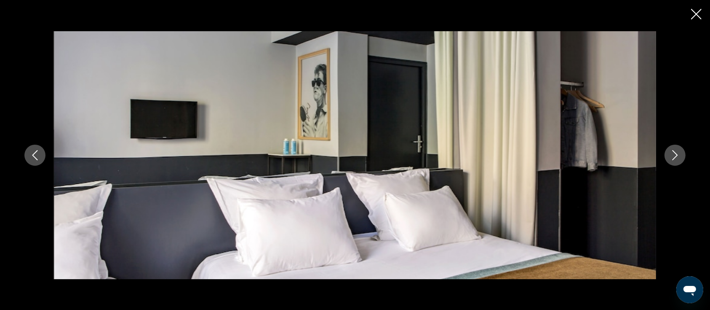
click at [671, 153] on icon "Next image" at bounding box center [675, 155] width 10 height 10
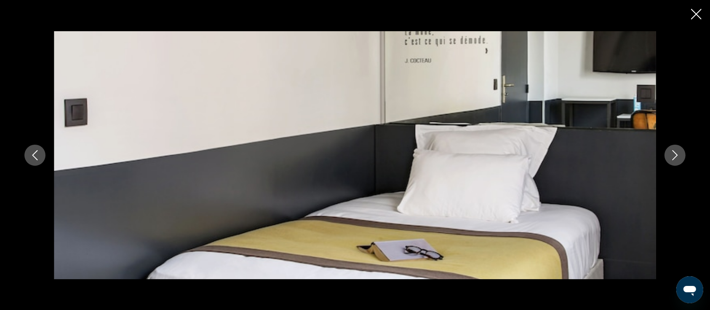
click at [671, 153] on icon "Next image" at bounding box center [675, 155] width 10 height 10
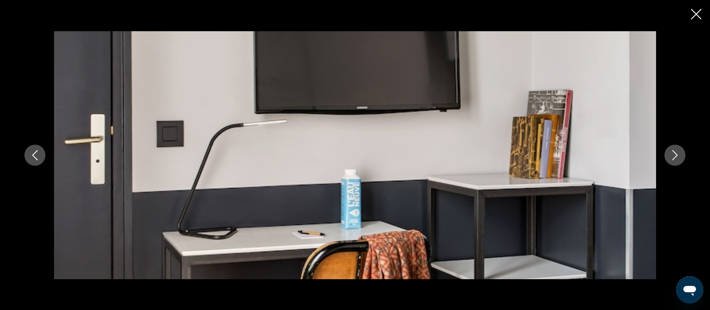
click at [671, 153] on icon "Next image" at bounding box center [675, 155] width 10 height 10
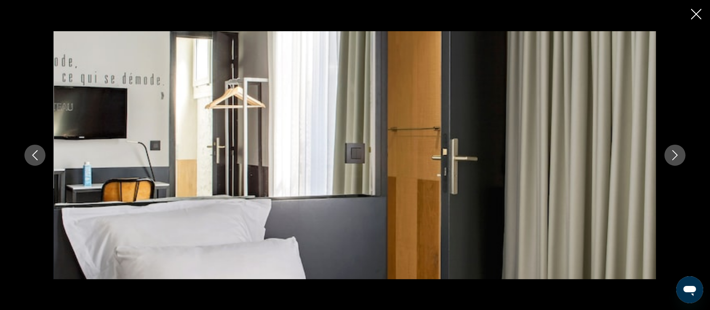
click at [671, 153] on icon "Next image" at bounding box center [675, 155] width 10 height 10
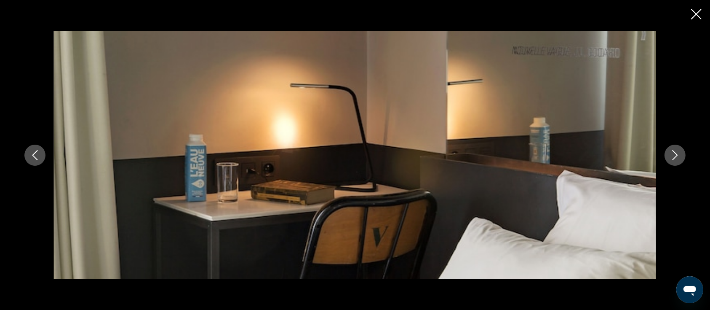
click at [671, 153] on icon "Next image" at bounding box center [675, 155] width 10 height 10
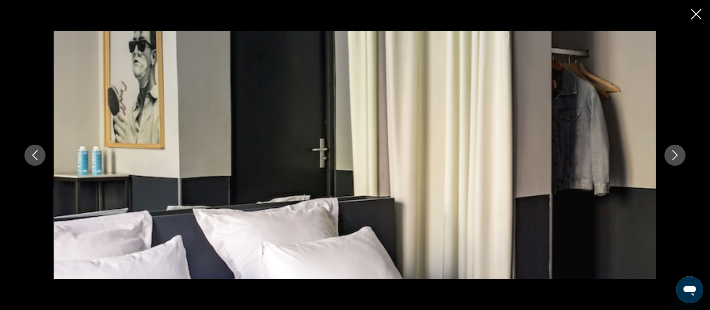
click at [671, 153] on icon "Next image" at bounding box center [675, 155] width 10 height 10
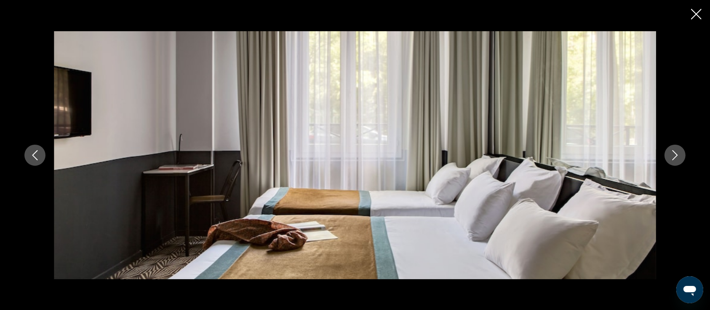
click at [671, 153] on icon "Next image" at bounding box center [675, 155] width 10 height 10
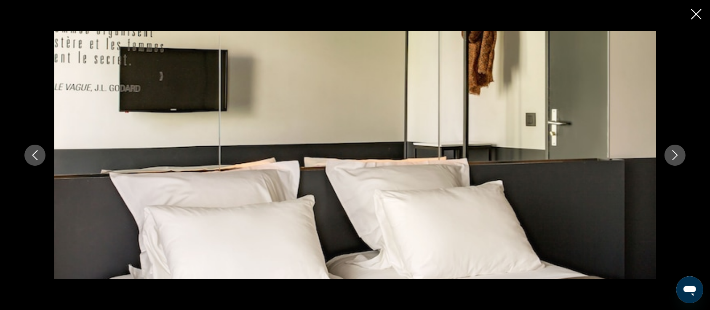
click at [699, 8] on div "prev next" at bounding box center [355, 155] width 710 height 310
click at [696, 12] on icon "Close slideshow" at bounding box center [696, 14] width 11 height 11
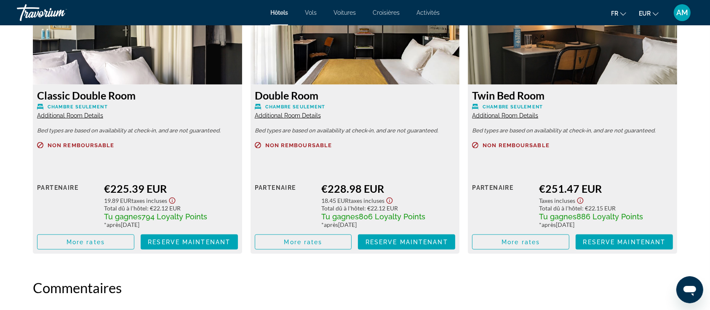
scroll to position [1216, 0]
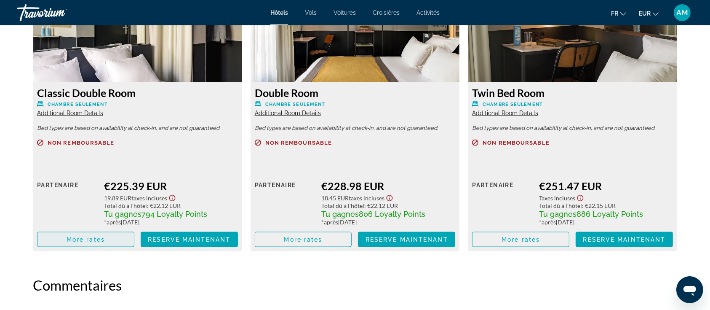
click at [111, 244] on span "Main content" at bounding box center [85, 239] width 96 height 20
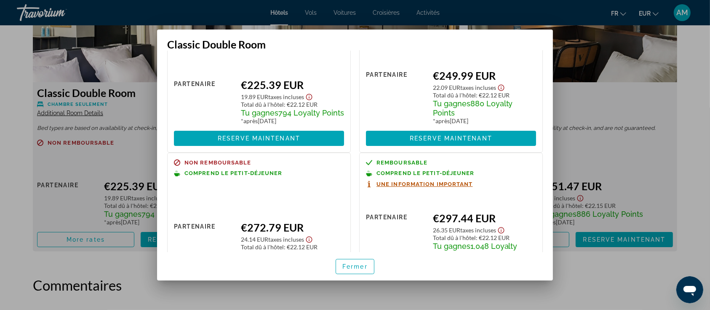
scroll to position [61, 0]
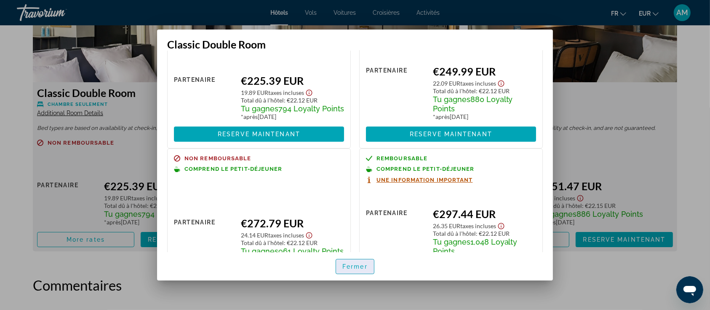
click at [361, 266] on span "Fermer" at bounding box center [354, 266] width 25 height 7
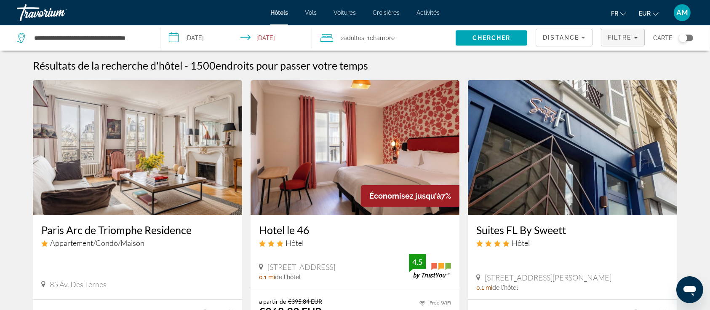
click at [603, 42] on span "Filters" at bounding box center [622, 37] width 43 height 20
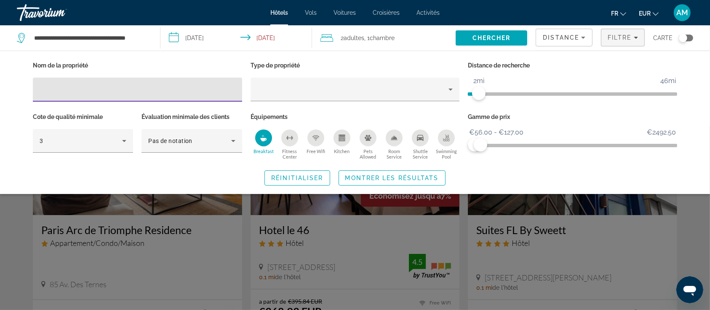
click at [578, 42] on div "Distance" at bounding box center [562, 37] width 38 height 10
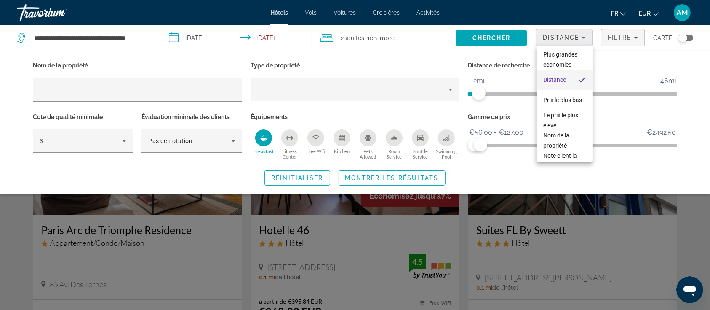
click at [415, 178] on div at bounding box center [355, 155] width 710 height 310
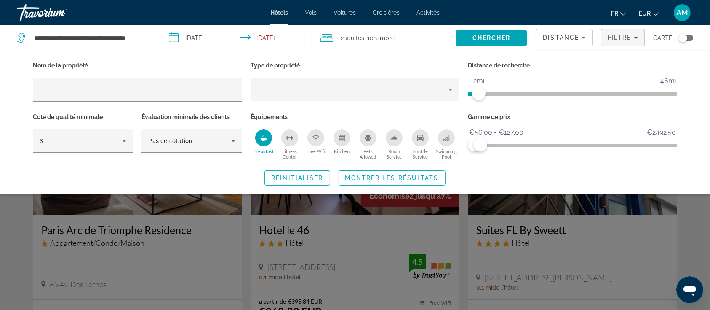
click at [415, 178] on span "Montrer les résultats" at bounding box center [392, 177] width 94 height 7
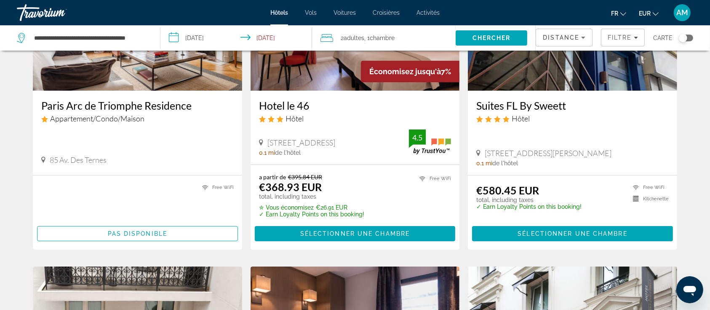
scroll to position [90, 0]
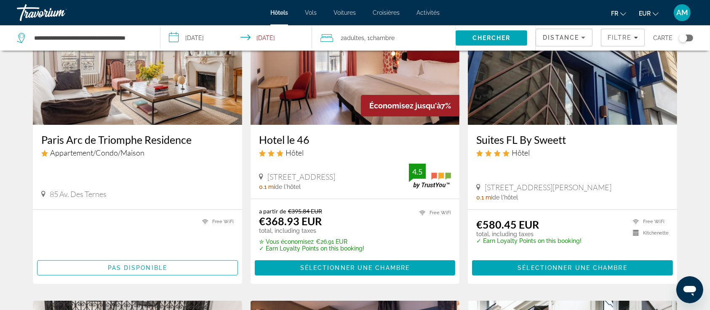
click at [573, 37] on span "Distance" at bounding box center [561, 37] width 36 height 7
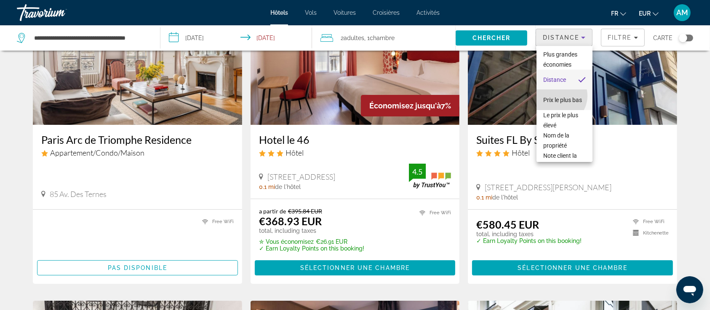
click at [557, 103] on span "Prix le plus bas" at bounding box center [562, 99] width 39 height 7
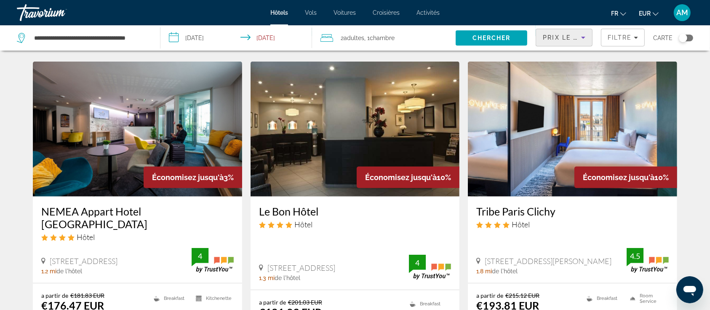
scroll to position [658, 0]
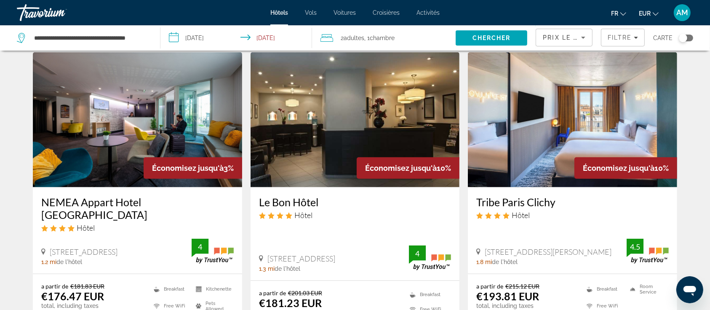
click at [371, 129] on img "Main content" at bounding box center [355, 119] width 209 height 135
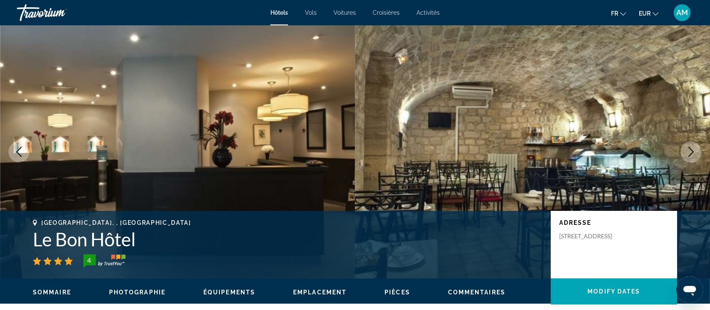
click at [691, 152] on icon "Next image" at bounding box center [691, 152] width 10 height 10
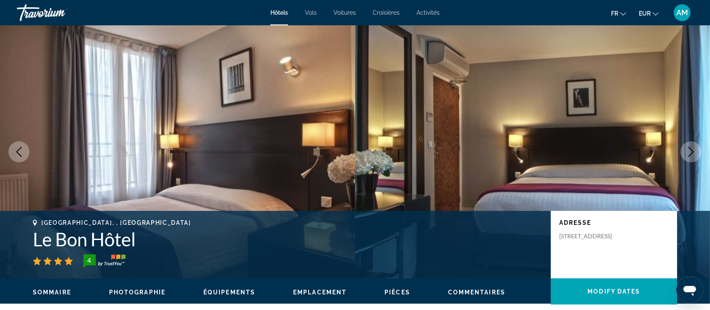
click at [691, 152] on icon "Next image" at bounding box center [691, 152] width 10 height 10
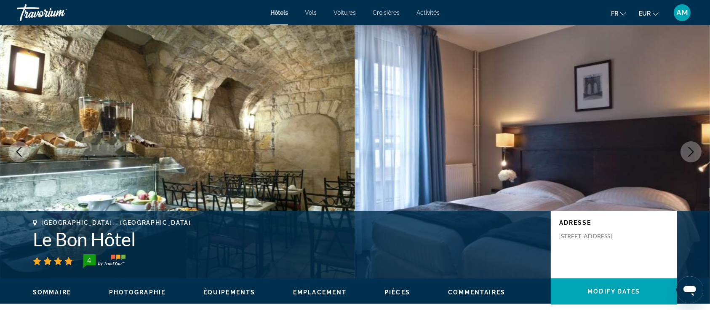
click at [691, 152] on icon "Next image" at bounding box center [691, 152] width 10 height 10
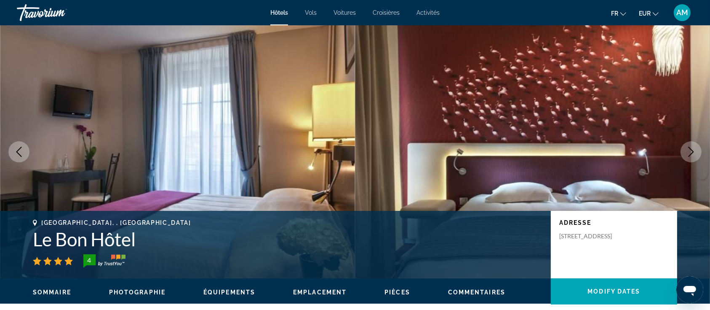
click at [691, 152] on icon "Next image" at bounding box center [691, 152] width 10 height 10
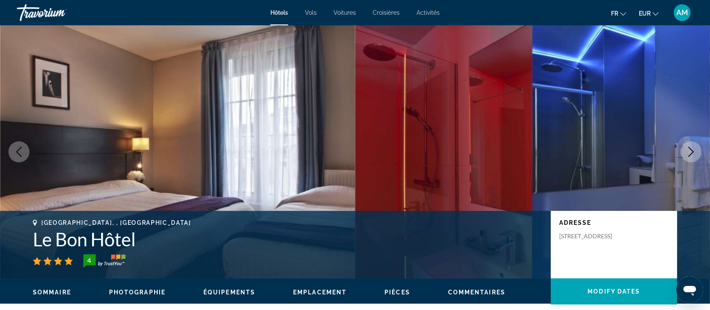
click at [691, 152] on icon "Next image" at bounding box center [691, 152] width 10 height 10
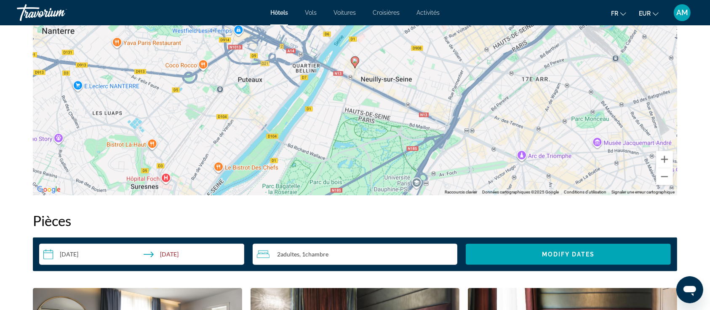
scroll to position [893, 0]
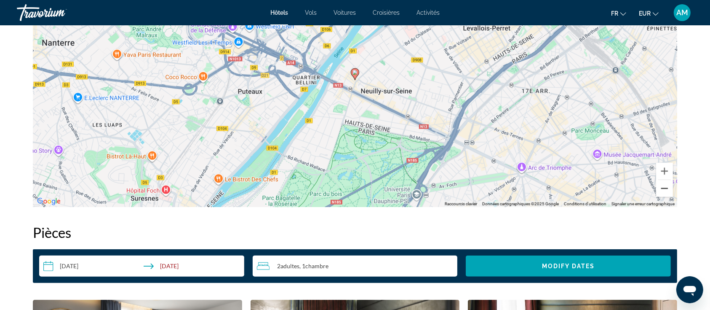
click at [664, 191] on button "Zoom arrière" at bounding box center [664, 188] width 17 height 17
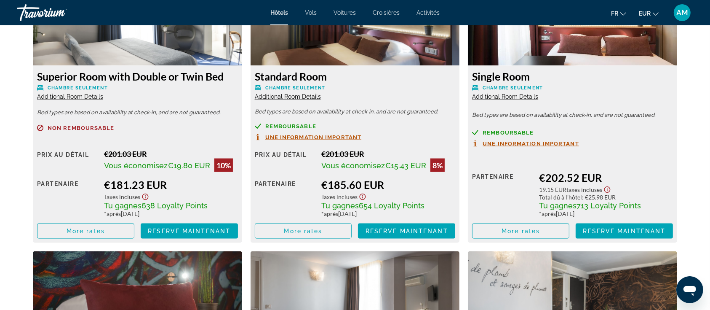
scroll to position [1220, 0]
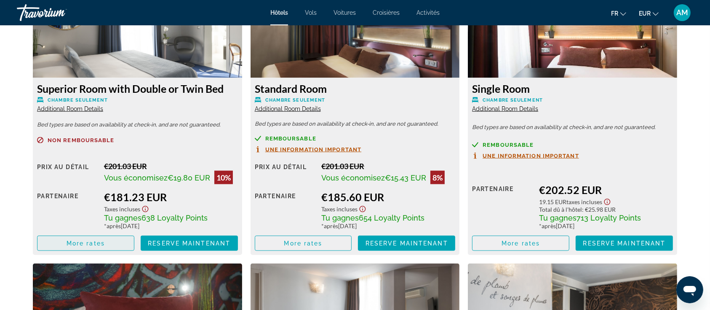
click at [98, 241] on span "More rates" at bounding box center [86, 243] width 38 height 7
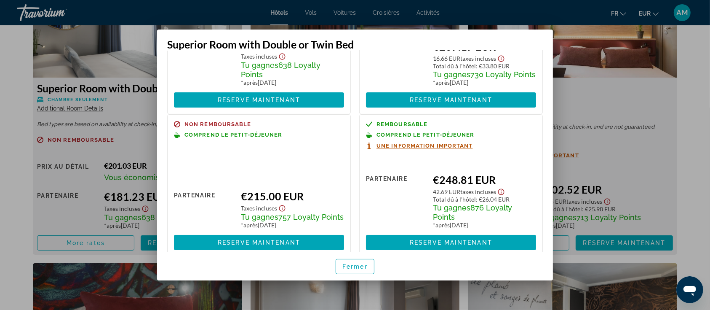
scroll to position [118, 0]
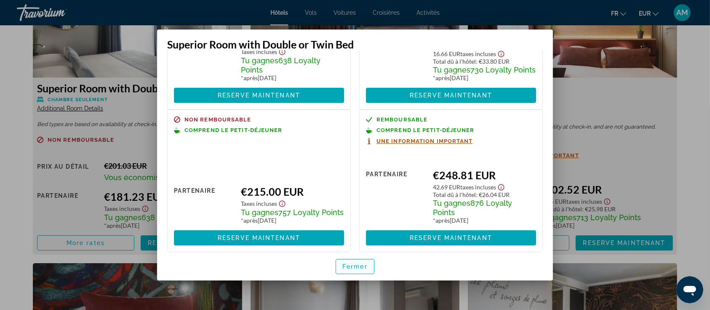
click at [363, 265] on span "Fermer" at bounding box center [354, 266] width 25 height 7
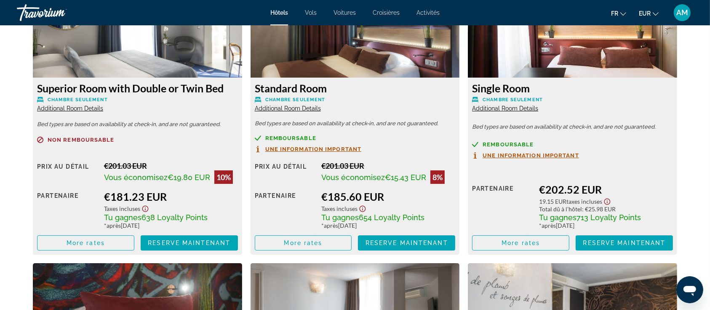
scroll to position [1220, 0]
click at [315, 240] on span "More rates" at bounding box center [303, 243] width 38 height 7
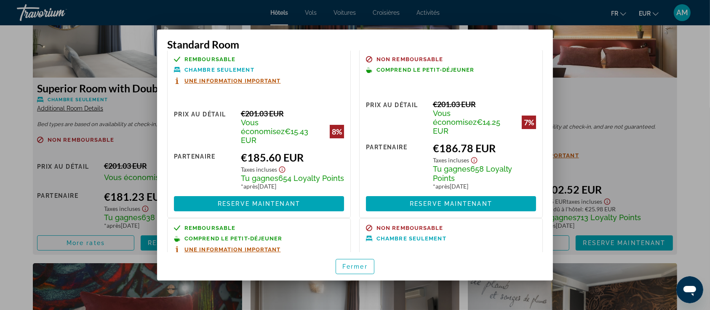
scroll to position [0, 0]
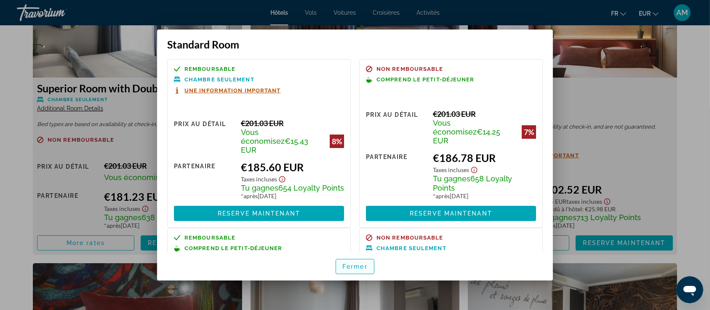
click at [348, 267] on span "Fermer" at bounding box center [354, 266] width 25 height 7
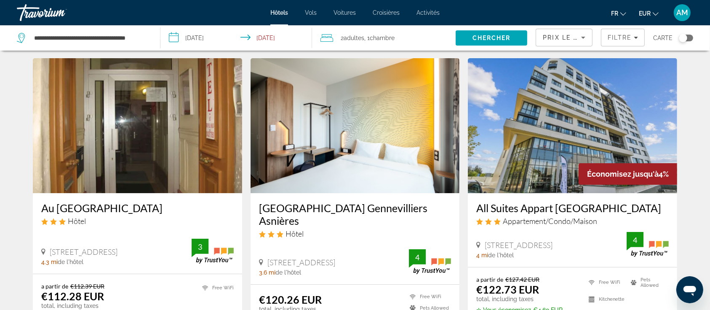
scroll to position [1, 0]
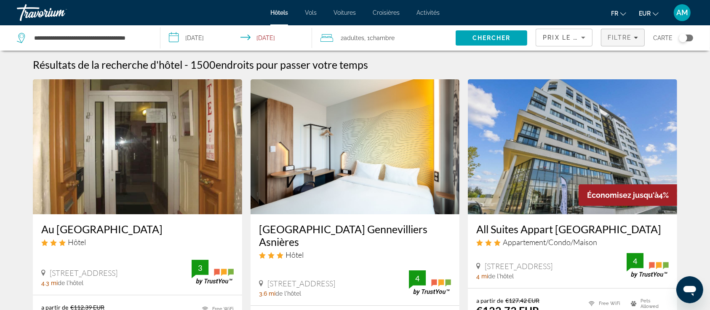
click at [620, 39] on span "Filtre" at bounding box center [620, 37] width 24 height 7
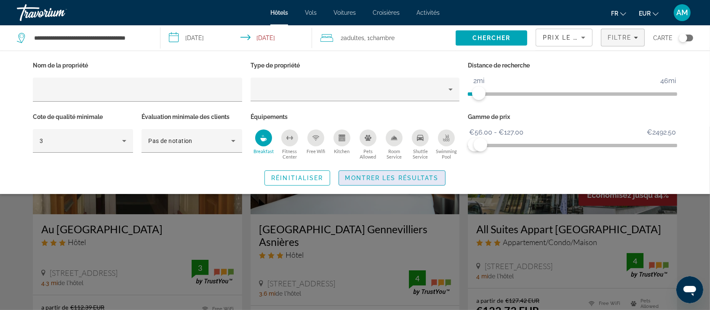
click at [420, 174] on span "Montrer les résultats" at bounding box center [392, 177] width 94 height 7
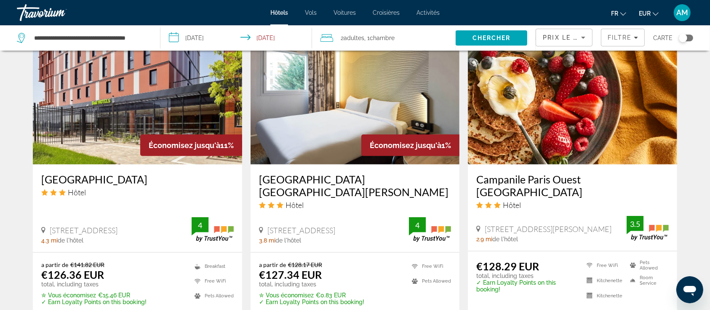
scroll to position [684, 0]
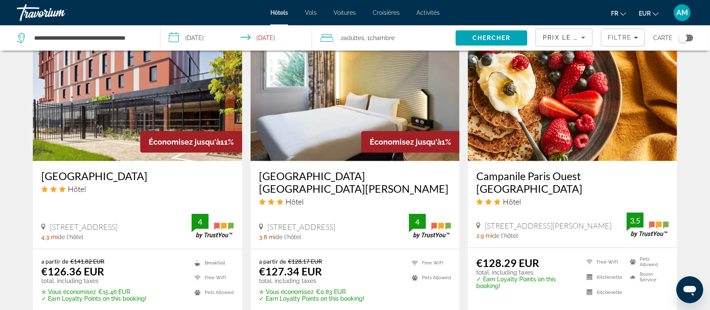
click at [107, 113] on img "Main content" at bounding box center [137, 93] width 209 height 135
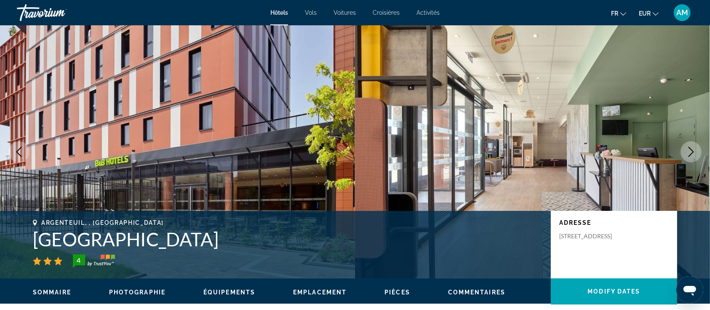
click at [691, 151] on icon "Next image" at bounding box center [691, 152] width 10 height 10
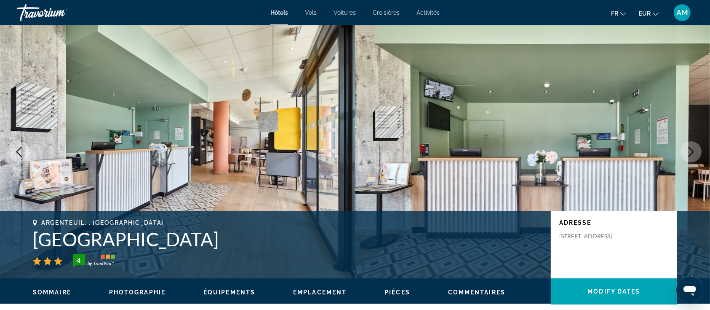
click at [691, 151] on icon "Next image" at bounding box center [691, 152] width 10 height 10
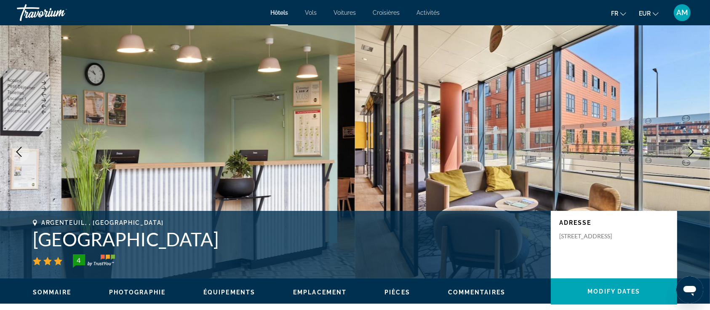
click at [692, 152] on icon "Next image" at bounding box center [691, 152] width 10 height 10
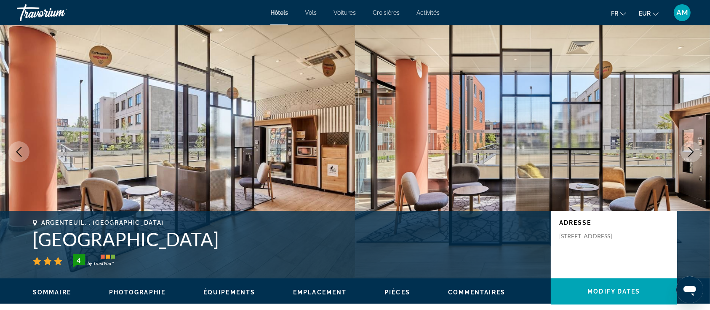
click at [692, 152] on icon "Next image" at bounding box center [691, 152] width 10 height 10
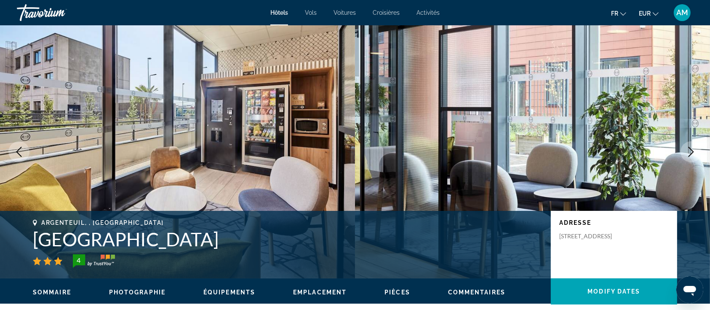
click at [692, 152] on icon "Next image" at bounding box center [691, 152] width 10 height 10
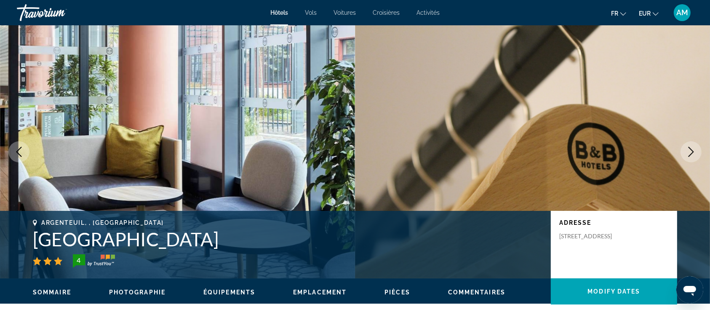
click at [692, 152] on icon "Next image" at bounding box center [691, 152] width 10 height 10
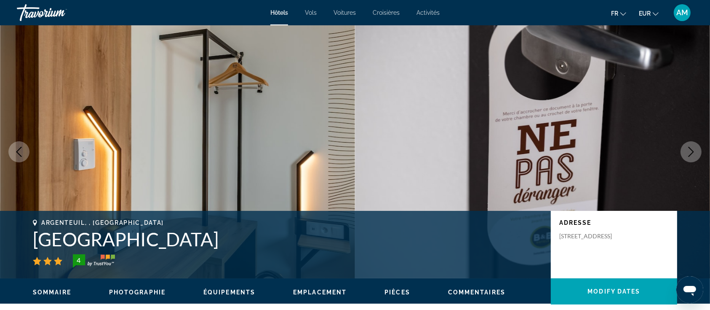
click at [692, 152] on icon "Next image" at bounding box center [691, 152] width 10 height 10
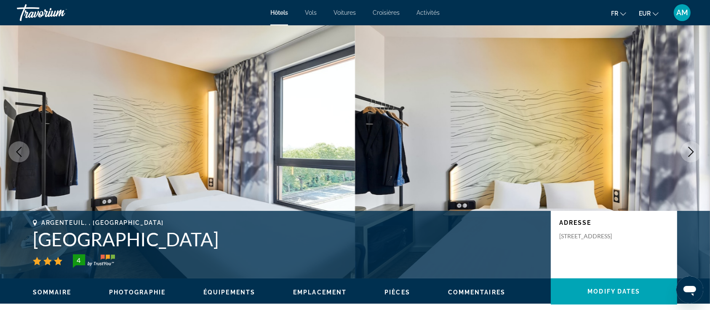
click at [692, 152] on icon "Next image" at bounding box center [691, 152] width 10 height 10
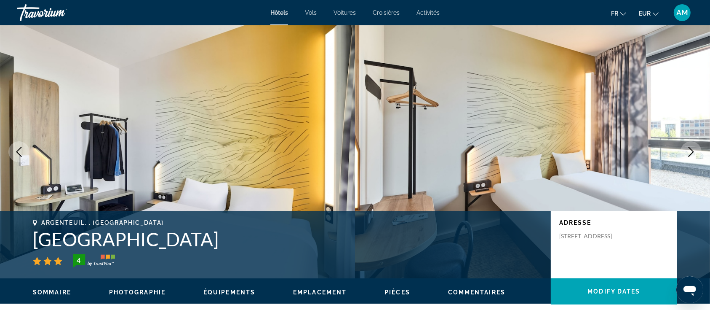
click at [692, 152] on icon "Next image" at bounding box center [691, 152] width 10 height 10
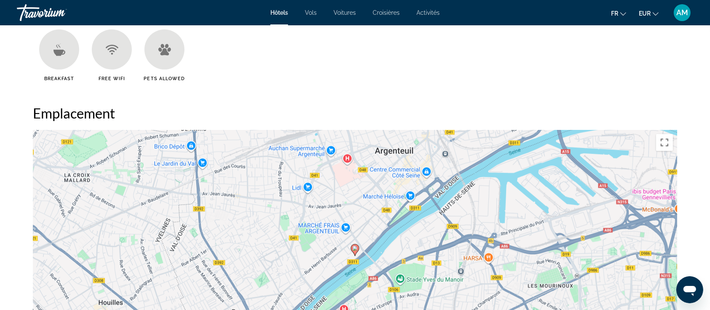
scroll to position [875, 0]
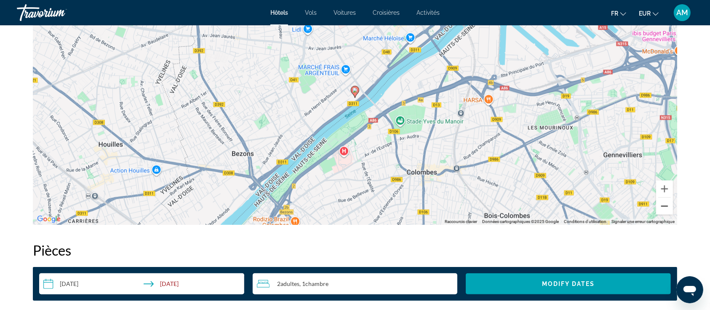
click at [664, 205] on button "Zoom arrière" at bounding box center [664, 206] width 17 height 17
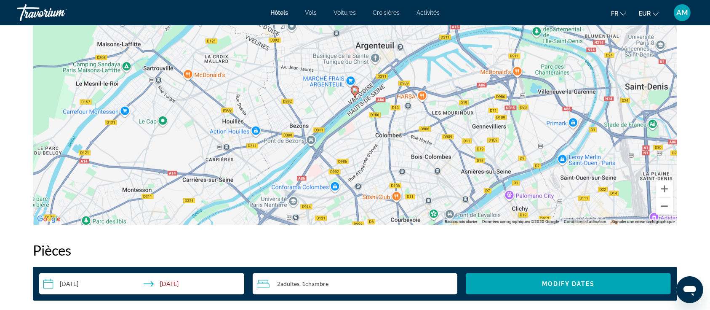
click at [664, 205] on button "Zoom arrière" at bounding box center [664, 206] width 17 height 17
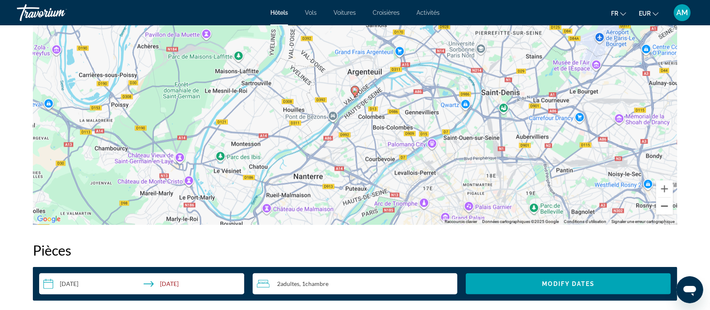
click at [664, 205] on button "Zoom arrière" at bounding box center [664, 206] width 17 height 17
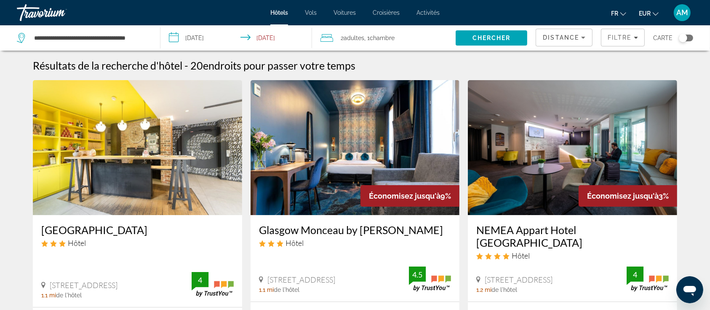
click at [366, 126] on img "Main content" at bounding box center [355, 147] width 209 height 135
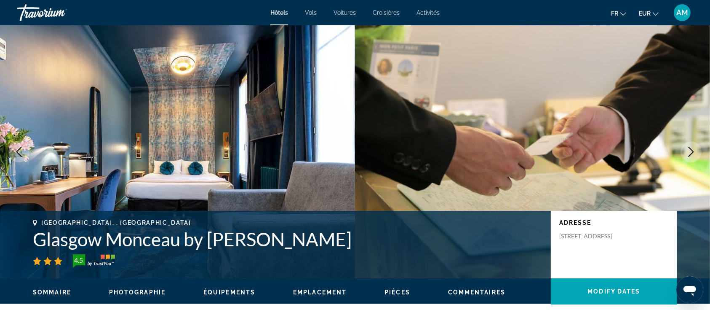
click at [695, 154] on icon "Next image" at bounding box center [691, 152] width 10 height 10
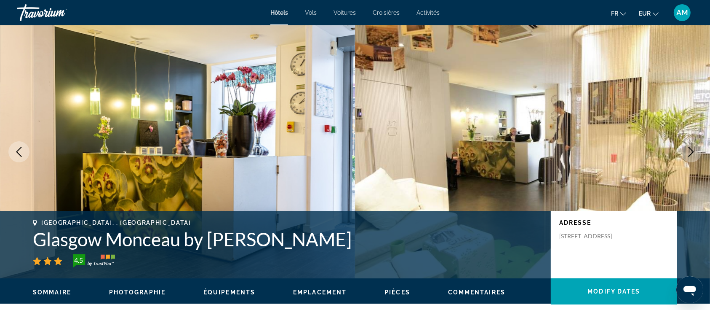
click at [695, 154] on icon "Next image" at bounding box center [691, 152] width 10 height 10
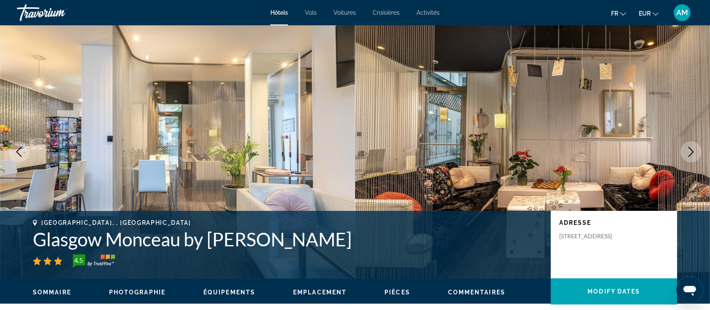
click at [695, 154] on icon "Next image" at bounding box center [691, 152] width 10 height 10
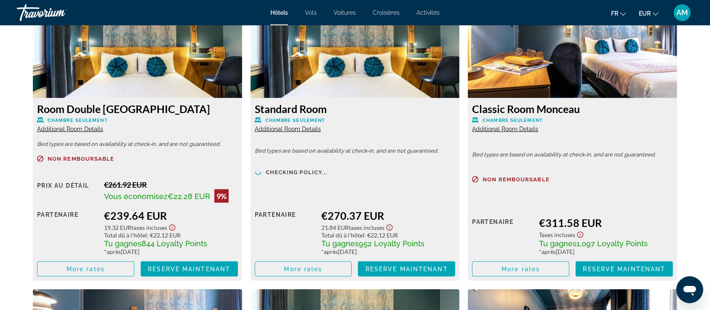
scroll to position [1176, 0]
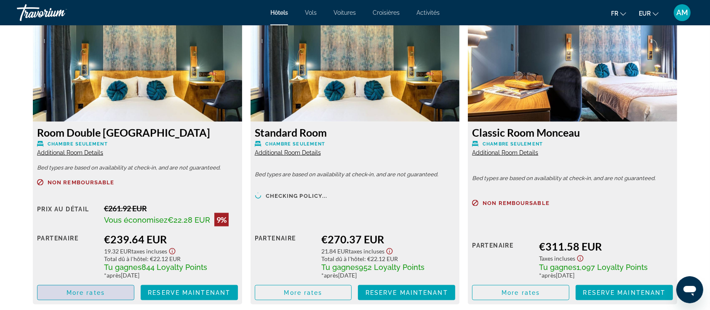
click at [107, 294] on span "Main content" at bounding box center [85, 292] width 96 height 20
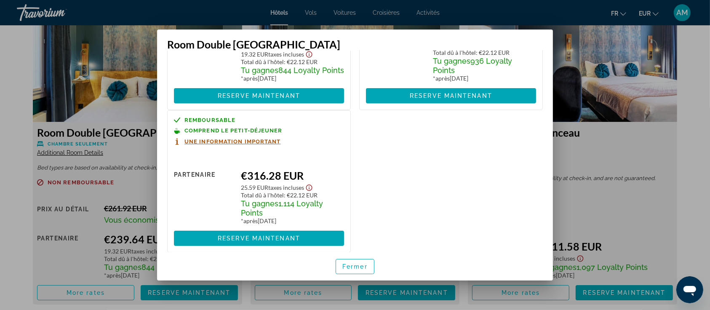
scroll to position [125, 0]
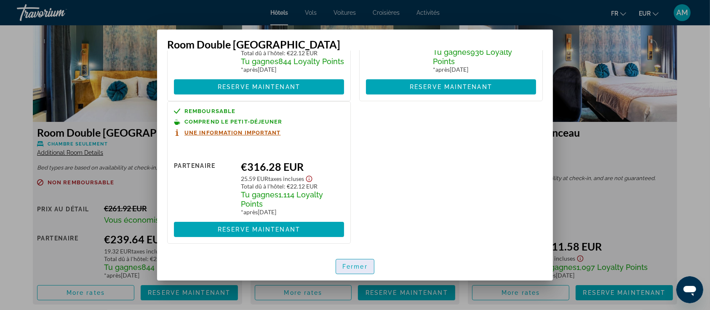
click at [350, 268] on span "Fermer" at bounding box center [354, 266] width 25 height 7
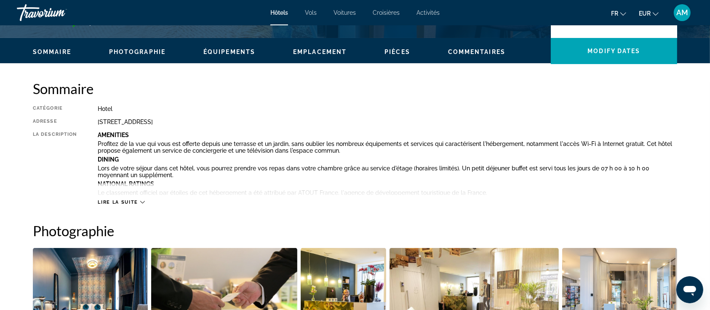
scroll to position [0, 0]
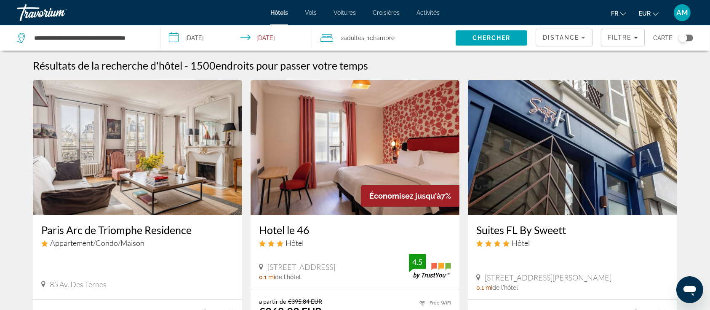
click at [408, 42] on div "2 Adulte Adultes , 1 Chambre pièces" at bounding box center [388, 38] width 135 height 12
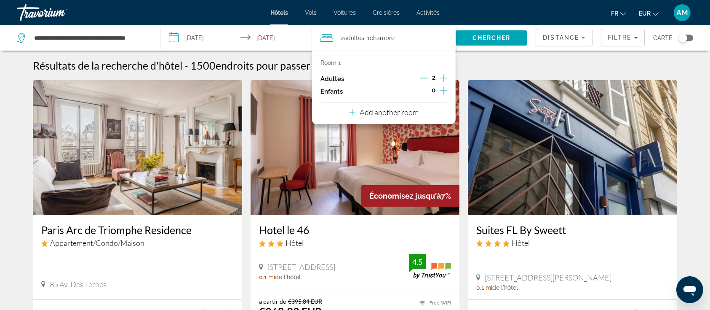
click at [441, 89] on icon "Increment children" at bounding box center [444, 91] width 8 height 10
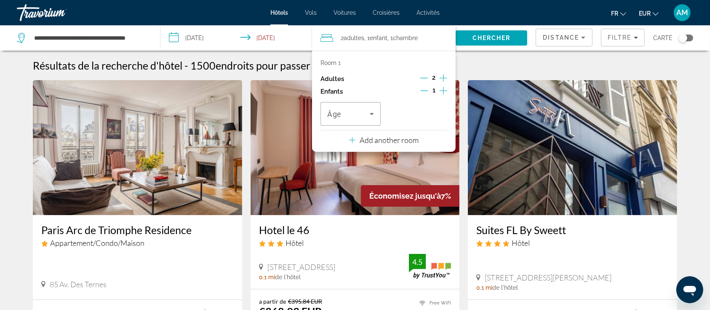
click at [434, 83] on div "2" at bounding box center [433, 78] width 27 height 13
click at [418, 77] on div "Adultes 2" at bounding box center [384, 78] width 127 height 13
click at [428, 79] on div "2" at bounding box center [433, 78] width 27 height 13
click at [424, 79] on icon "Decrement adults" at bounding box center [424, 78] width 8 height 8
click at [367, 111] on icon "Travelers: 1 adult, 1 child" at bounding box center [372, 114] width 10 height 10
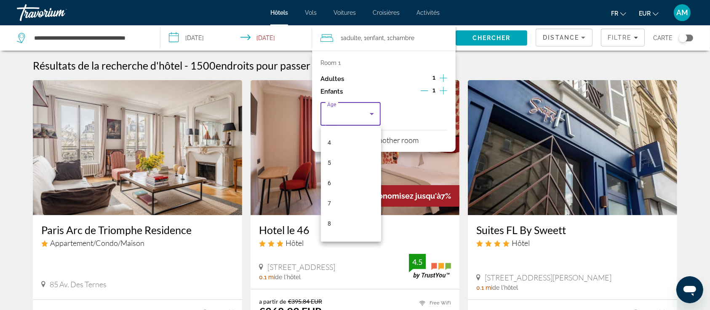
scroll to position [101, 0]
click at [343, 150] on mat-option "6" at bounding box center [351, 159] width 60 height 20
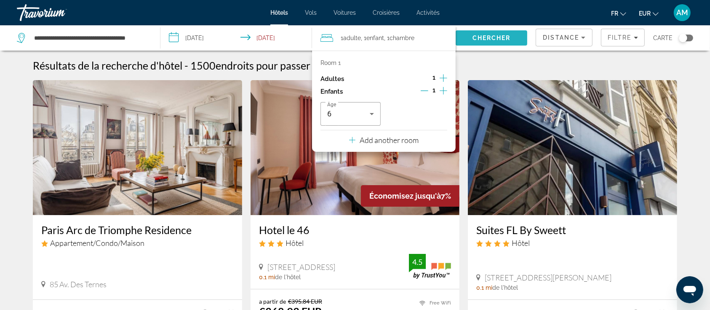
click at [490, 39] on span "Chercher" at bounding box center [492, 38] width 38 height 7
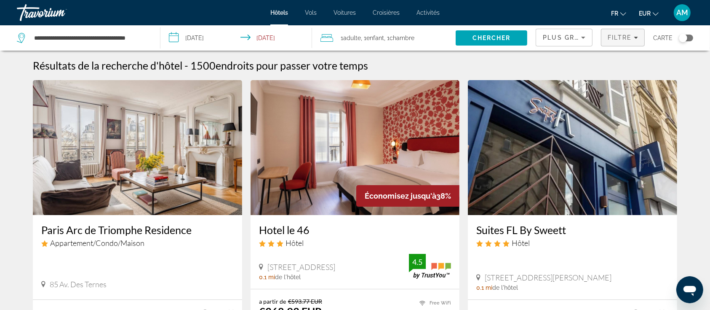
click at [621, 32] on span "Filters" at bounding box center [622, 37] width 43 height 20
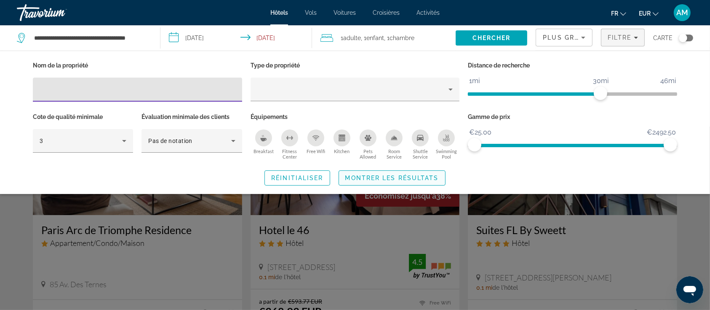
click at [407, 179] on span "Montrer les résultats" at bounding box center [392, 177] width 94 height 7
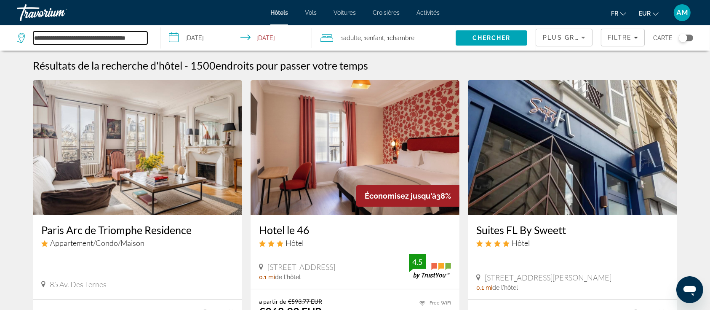
click at [103, 35] on input "**********" at bounding box center [90, 38] width 114 height 13
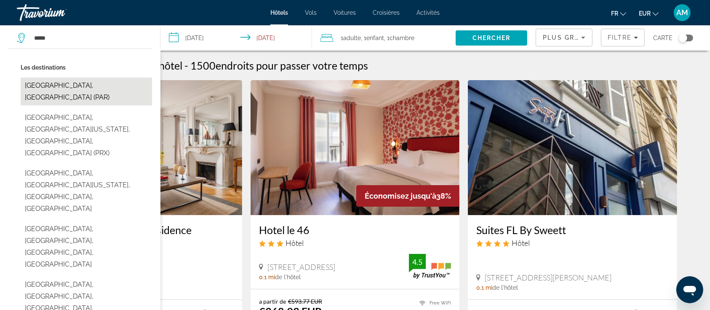
click at [78, 83] on button "[GEOGRAPHIC_DATA], [GEOGRAPHIC_DATA] (PAR)" at bounding box center [86, 92] width 131 height 28
type input "**********"
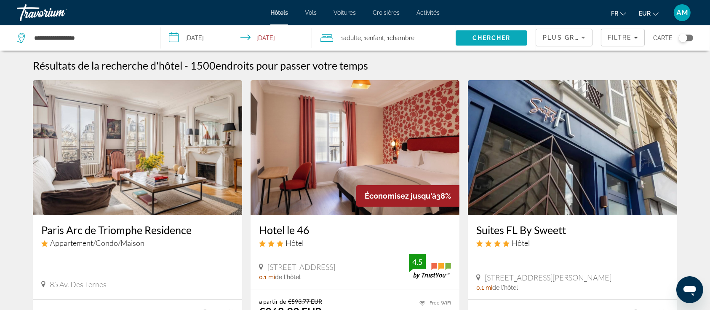
click at [482, 38] on span "Chercher" at bounding box center [492, 38] width 38 height 7
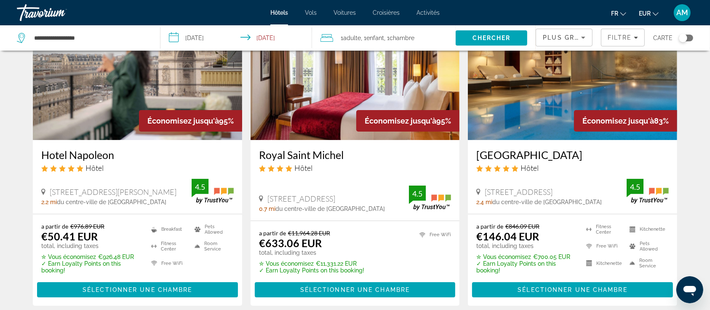
scroll to position [77, 0]
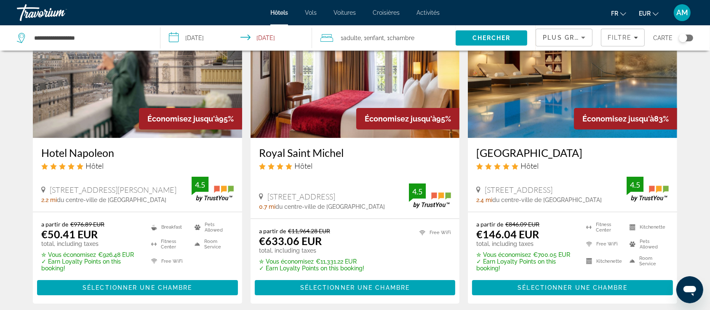
click at [593, 89] on img "Main content" at bounding box center [572, 70] width 209 height 135
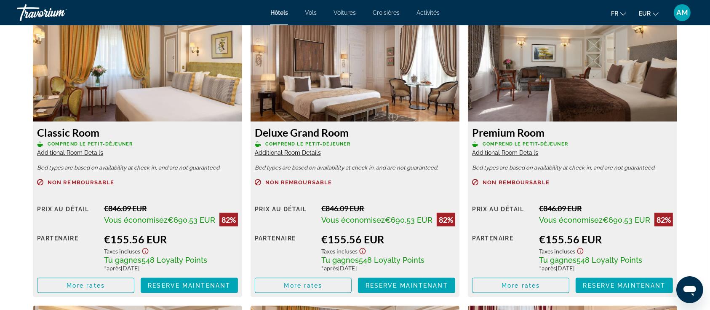
scroll to position [1186, 0]
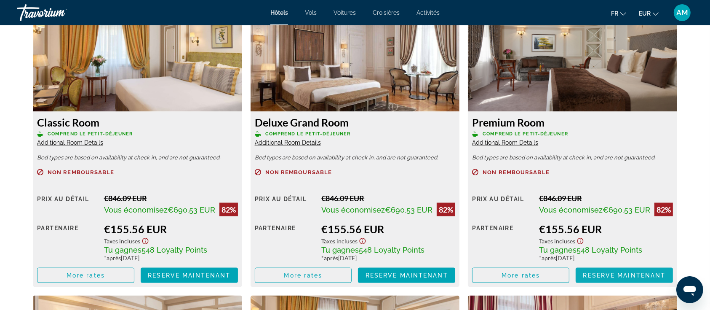
click at [594, 278] on span "Reserve maintenant" at bounding box center [624, 275] width 83 height 7
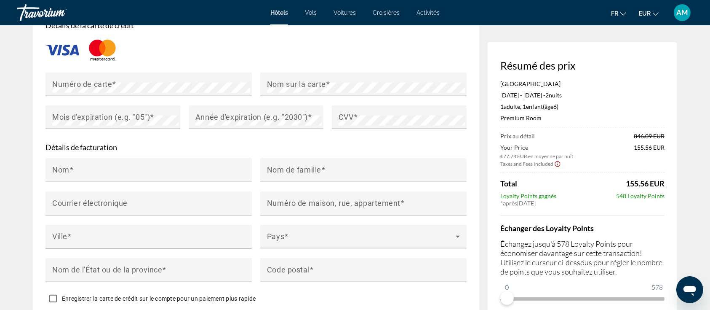
scroll to position [753, 0]
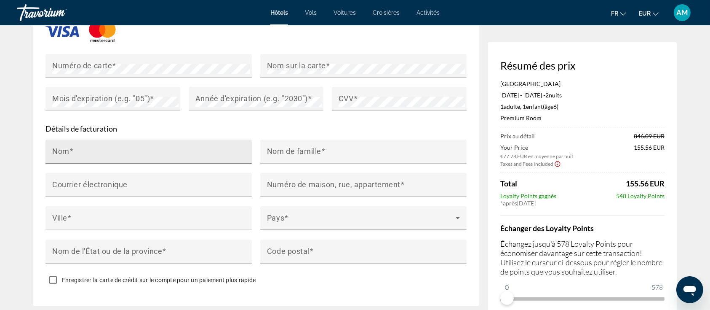
click at [226, 140] on div "Nom" at bounding box center [151, 151] width 198 height 24
click at [222, 150] on input "Nom" at bounding box center [151, 155] width 198 height 10
type input "**********"
type input "*******"
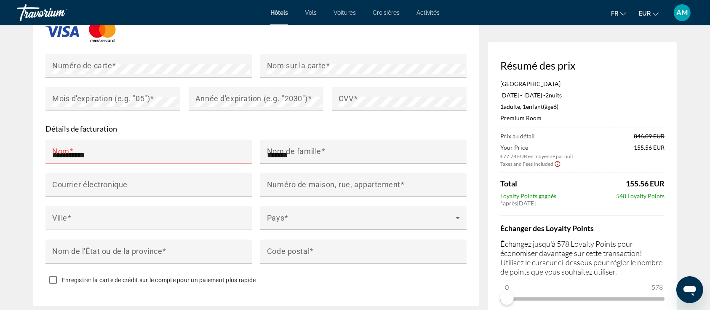
type input "**********"
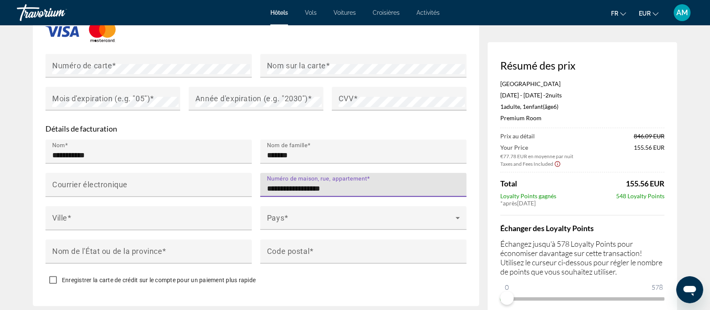
type input "**********"
type input "*****"
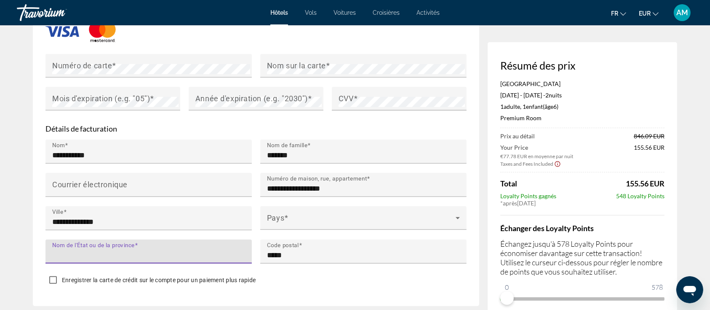
click at [169, 250] on input "Nom de l'État ou de la province" at bounding box center [151, 255] width 198 height 10
type input "******"
click at [296, 208] on div "Pays" at bounding box center [363, 218] width 193 height 24
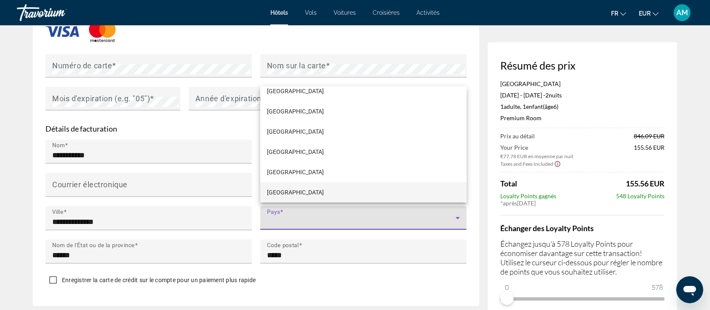
scroll to position [1485, 0]
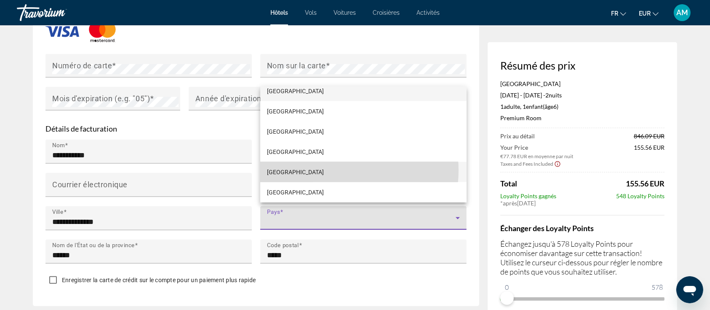
click at [332, 170] on mat-option "[GEOGRAPHIC_DATA]" at bounding box center [363, 172] width 206 height 20
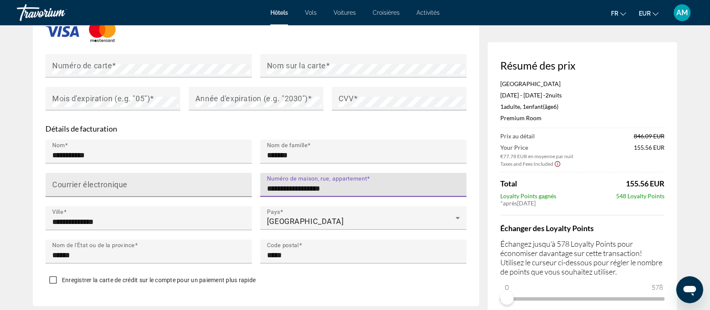
drag, startPoint x: 346, startPoint y: 185, endPoint x: 197, endPoint y: 184, distance: 149.1
click at [197, 184] on div "**********" at bounding box center [256, 205] width 430 height 133
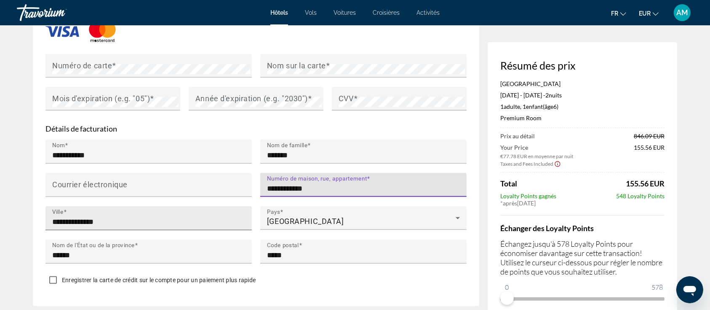
type input "**********"
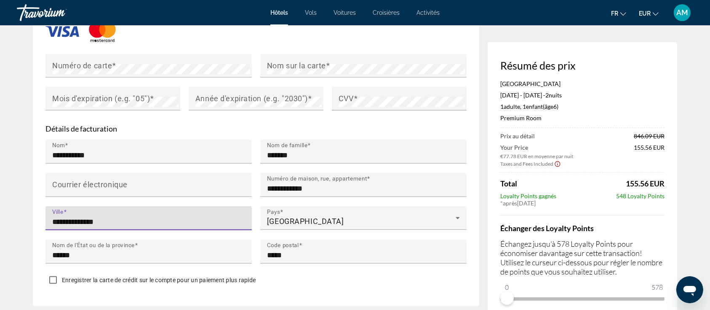
drag, startPoint x: 145, startPoint y: 214, endPoint x: 27, endPoint y: 187, distance: 121.1
type input "**********"
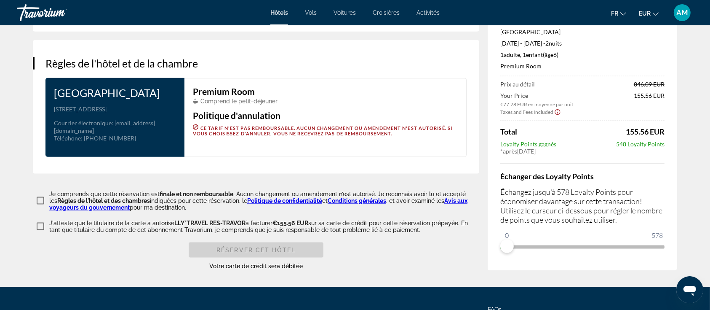
scroll to position [1115, 0]
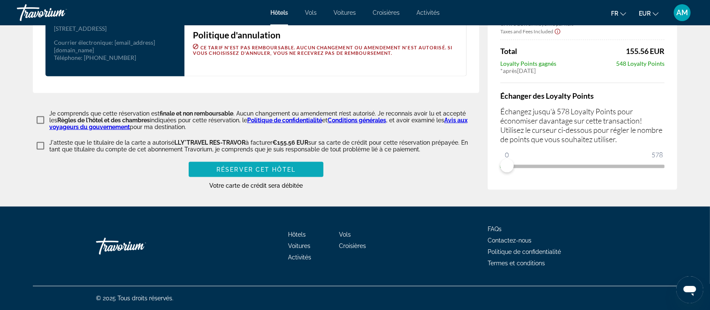
click at [235, 167] on span "Réserver cet hôtel" at bounding box center [255, 169] width 79 height 7
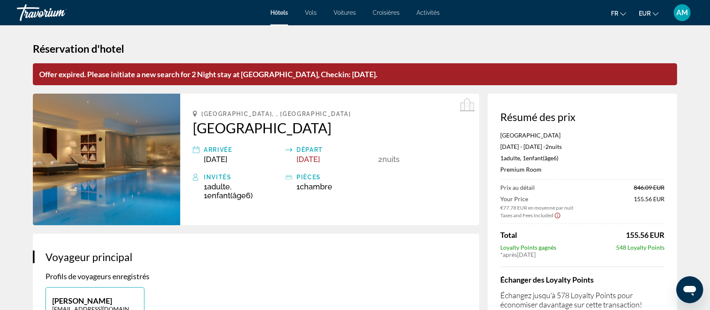
scroll to position [0, 0]
